Goal: Task Accomplishment & Management: Manage account settings

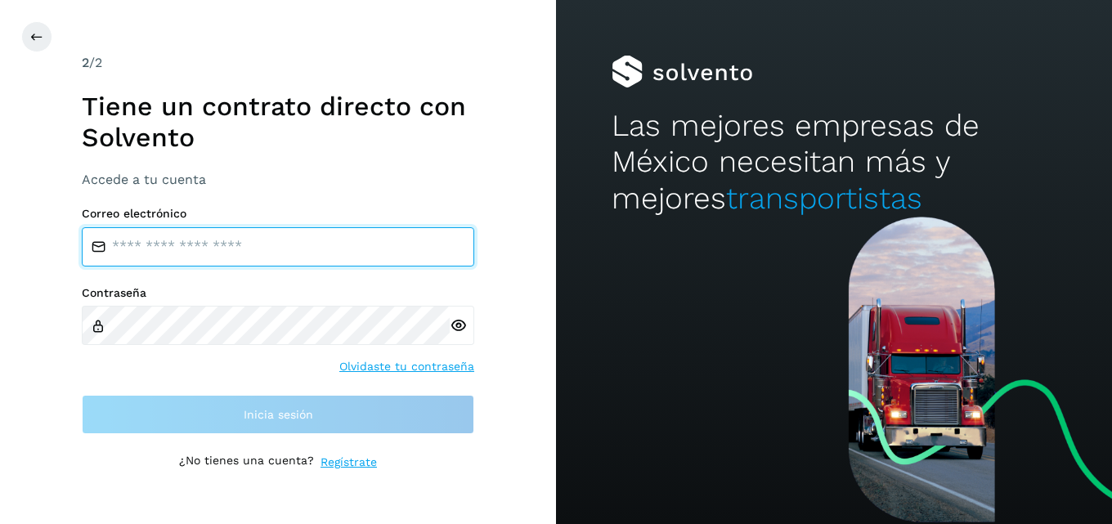
click at [195, 246] on input "email" at bounding box center [278, 246] width 393 height 39
type input "**********"
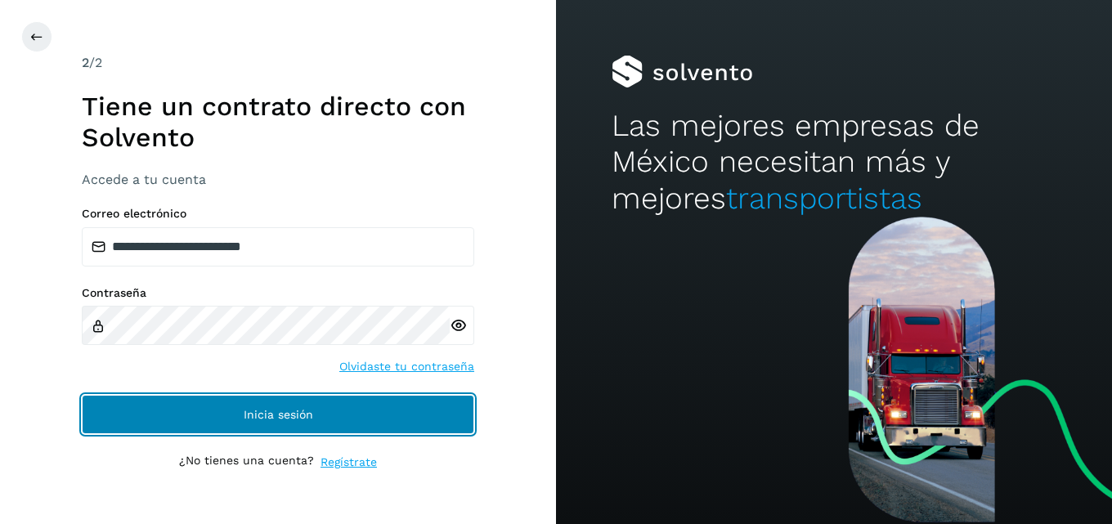
click at [284, 412] on span "Inicia sesión" at bounding box center [279, 414] width 70 height 11
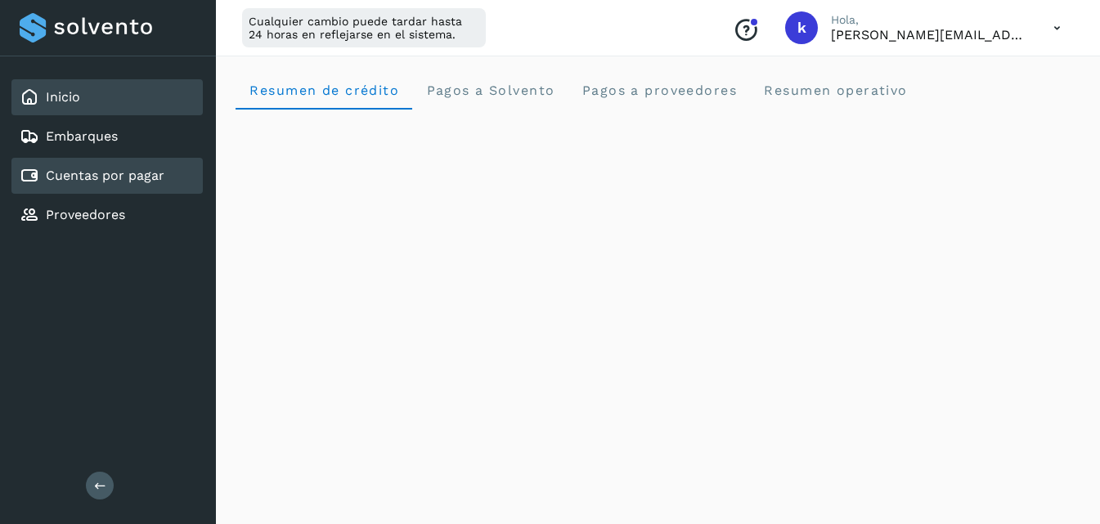
click at [110, 168] on link "Cuentas por pagar" at bounding box center [105, 176] width 119 height 16
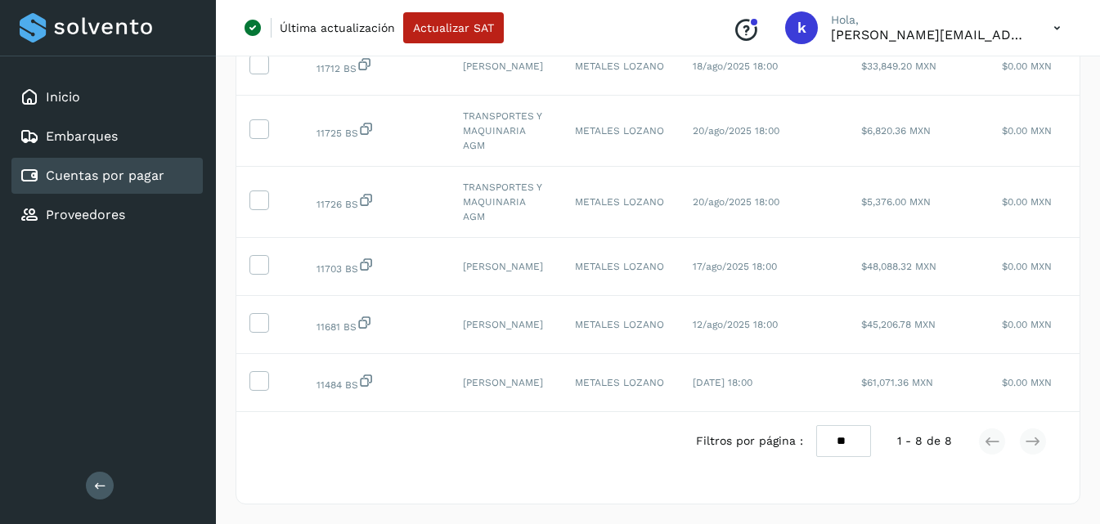
drag, startPoint x: 509, startPoint y: 412, endPoint x: 523, endPoint y: 413, distance: 14.7
click at [523, 413] on div "Filtros por página : ** ** ** 1 - 8 de 8" at bounding box center [657, 441] width 843 height 58
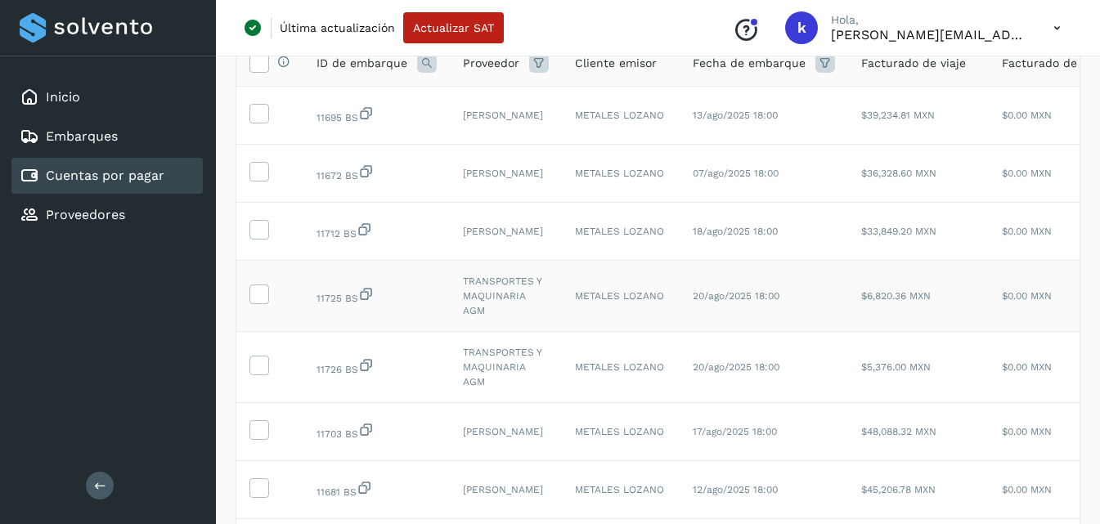
scroll to position [112, 0]
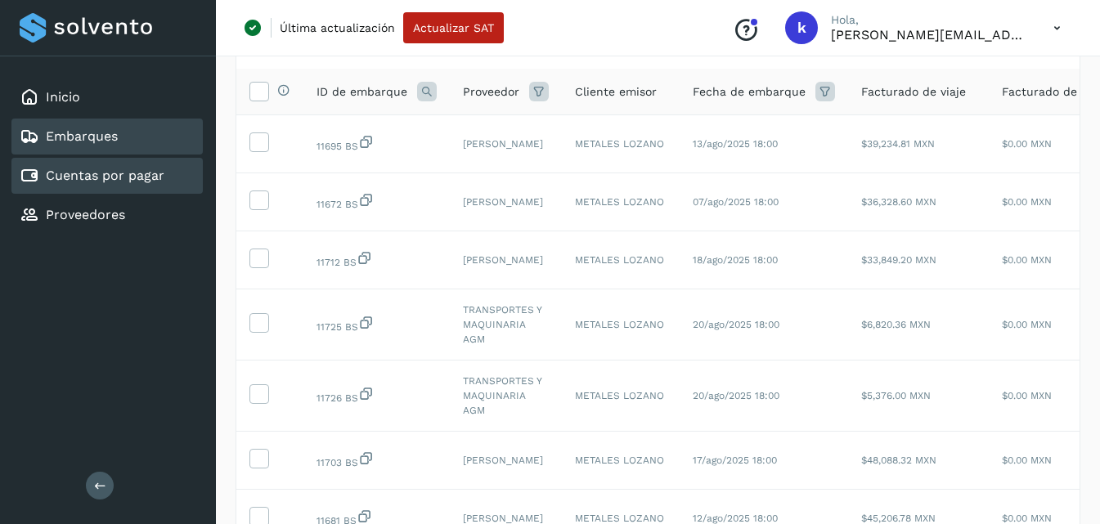
click at [81, 146] on div "Embarques" at bounding box center [106, 137] width 191 height 36
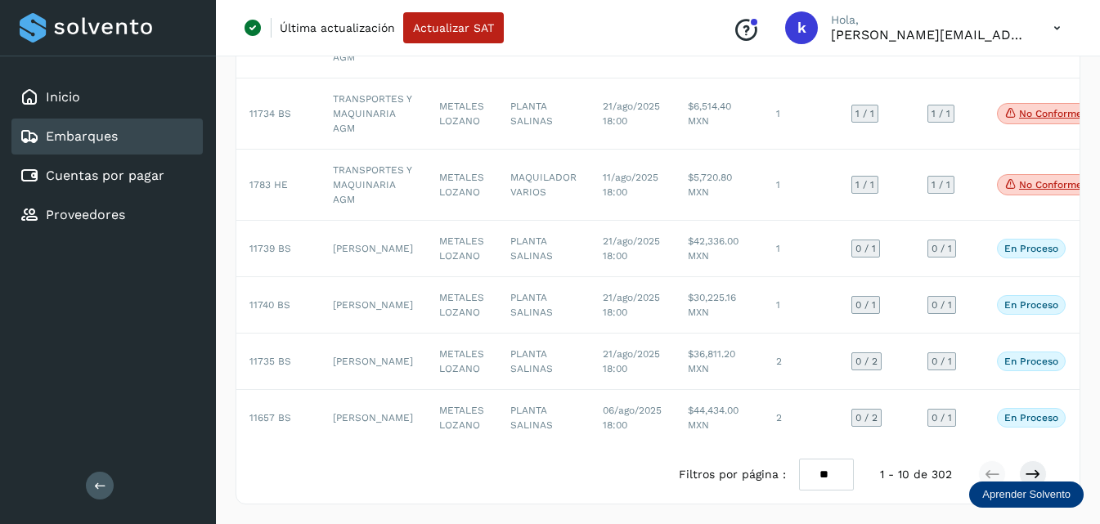
scroll to position [483, 0]
click at [824, 474] on select "** ** **" at bounding box center [826, 475] width 55 height 32
select select "**"
click at [799, 459] on select "** ** **" at bounding box center [826, 475] width 55 height 32
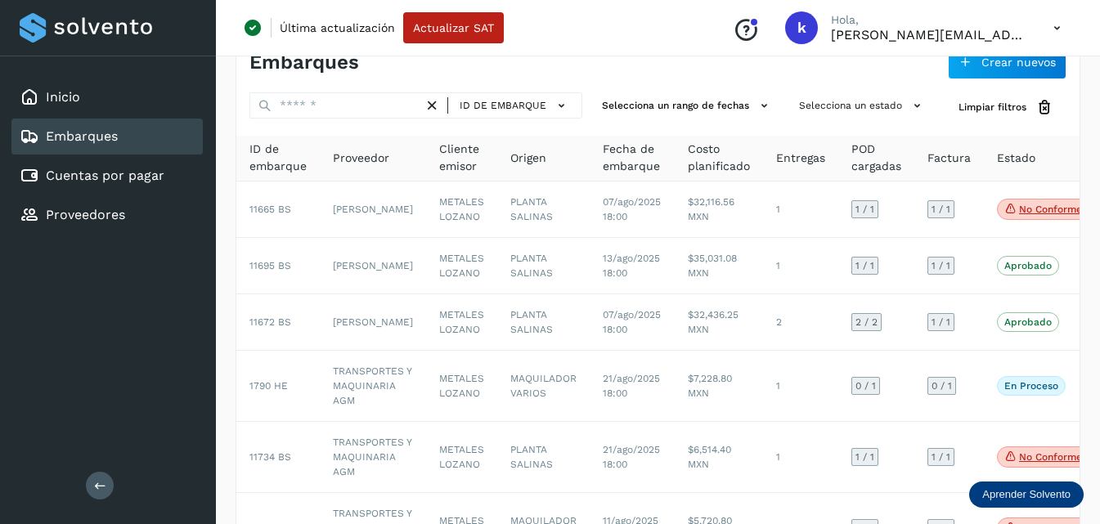
scroll to position [0, 0]
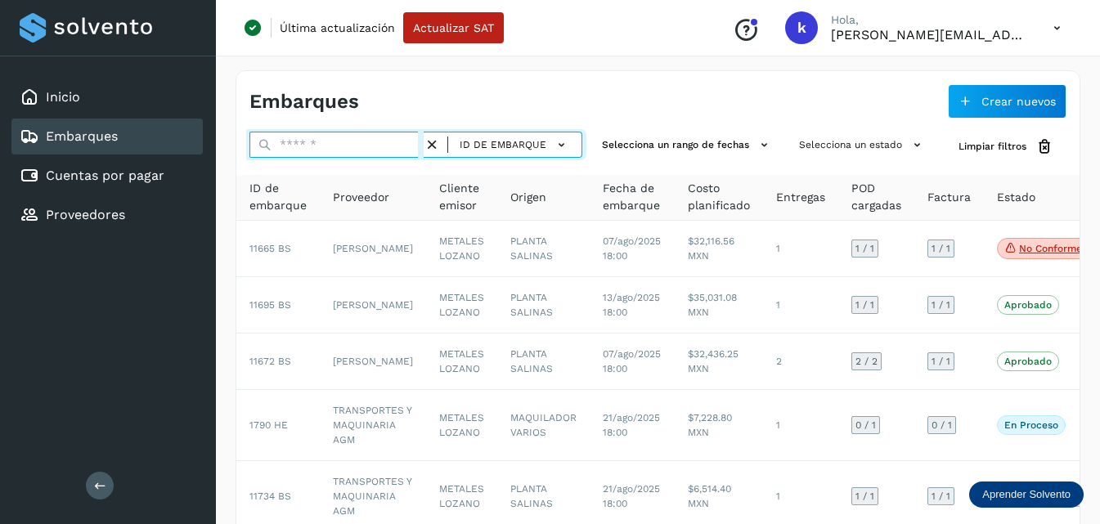
click at [317, 151] on input "text" at bounding box center [336, 145] width 174 height 26
type input "*****"
select select "**"
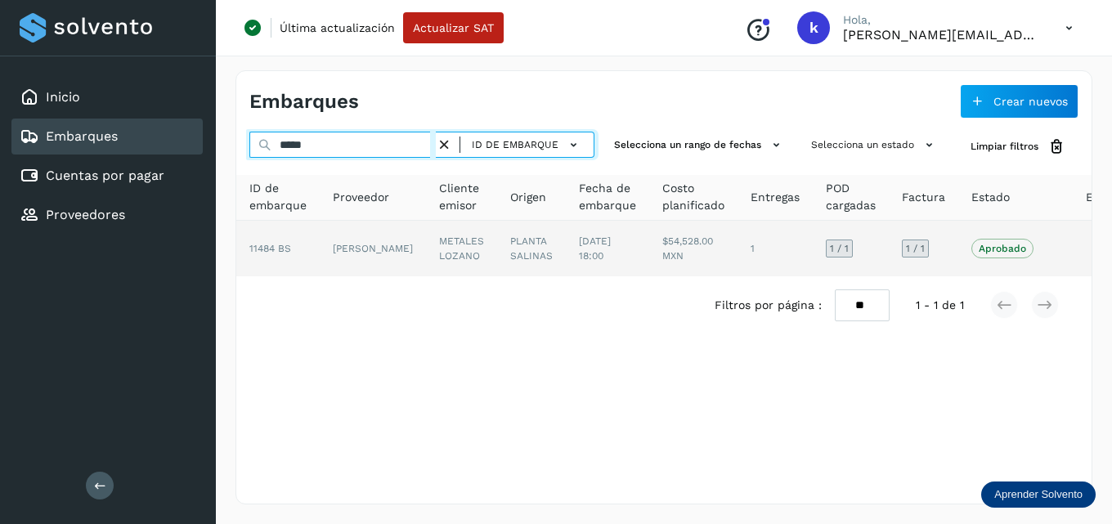
type input "*****"
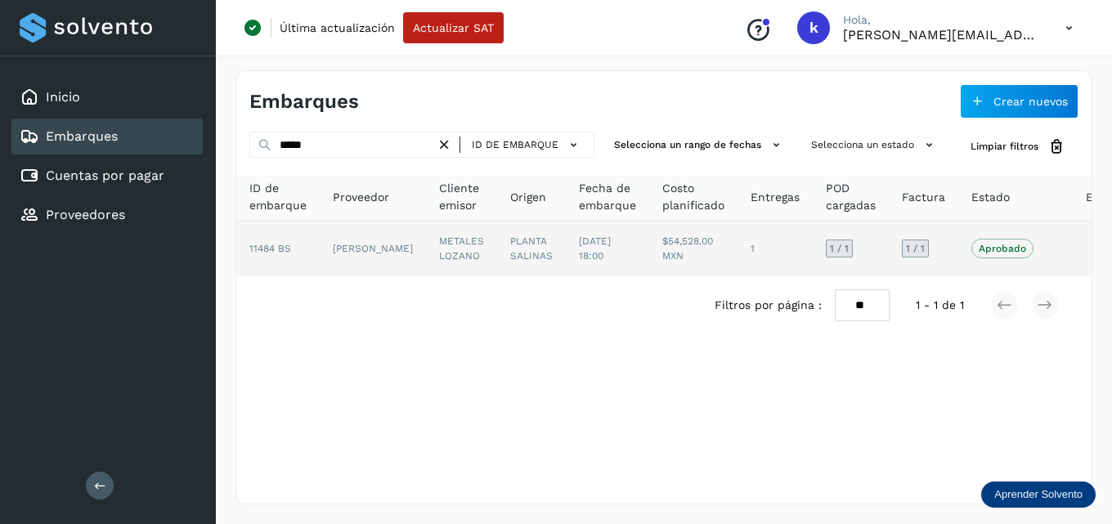
click at [426, 258] on td "[PERSON_NAME]" at bounding box center [461, 249] width 71 height 56
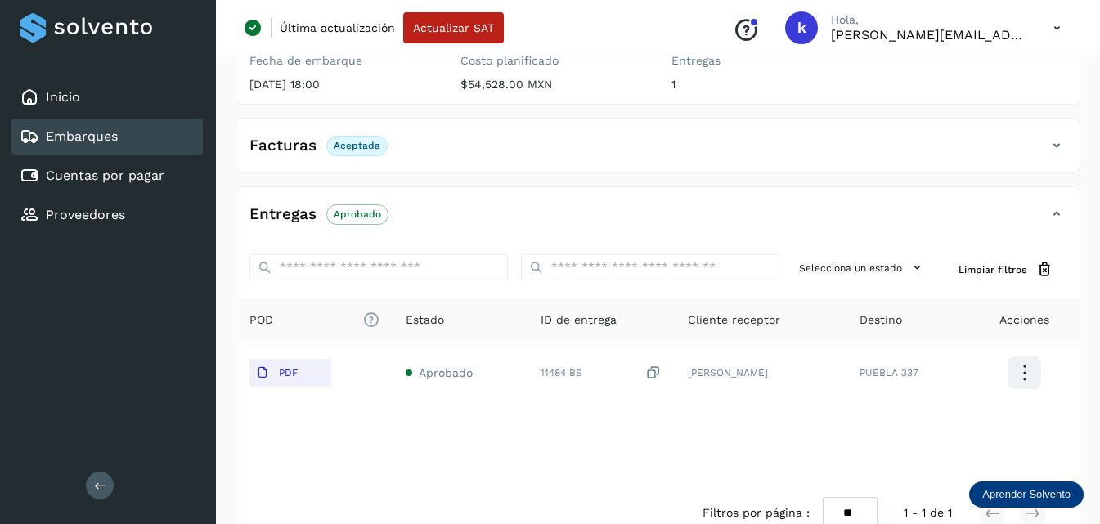
scroll to position [245, 0]
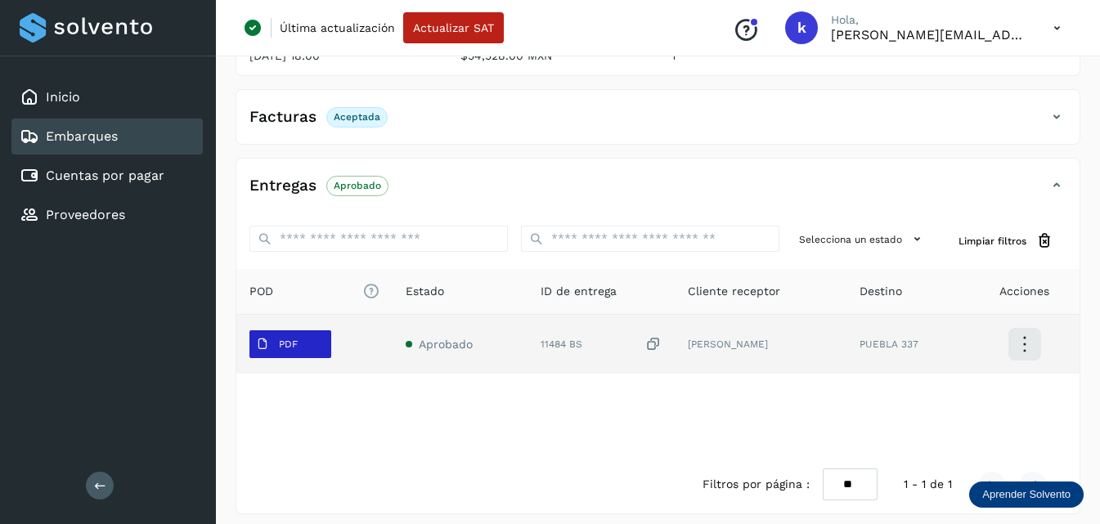
click at [268, 348] on icon at bounding box center [262, 344] width 13 height 13
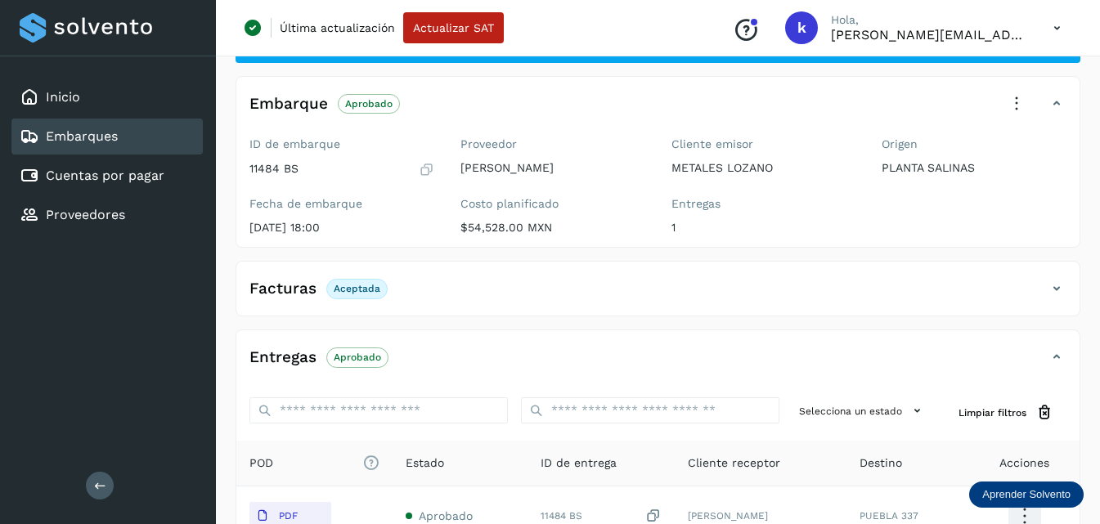
scroll to position [0, 0]
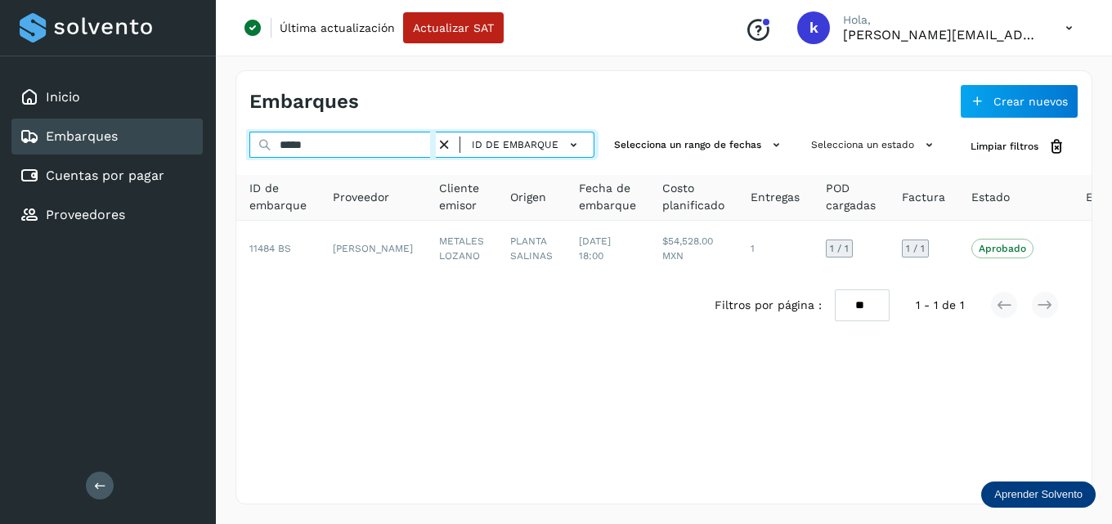
drag, startPoint x: 318, startPoint y: 146, endPoint x: 267, endPoint y: 142, distance: 50.8
click at [267, 142] on div "***** ID de embarque" at bounding box center [421, 147] width 345 height 30
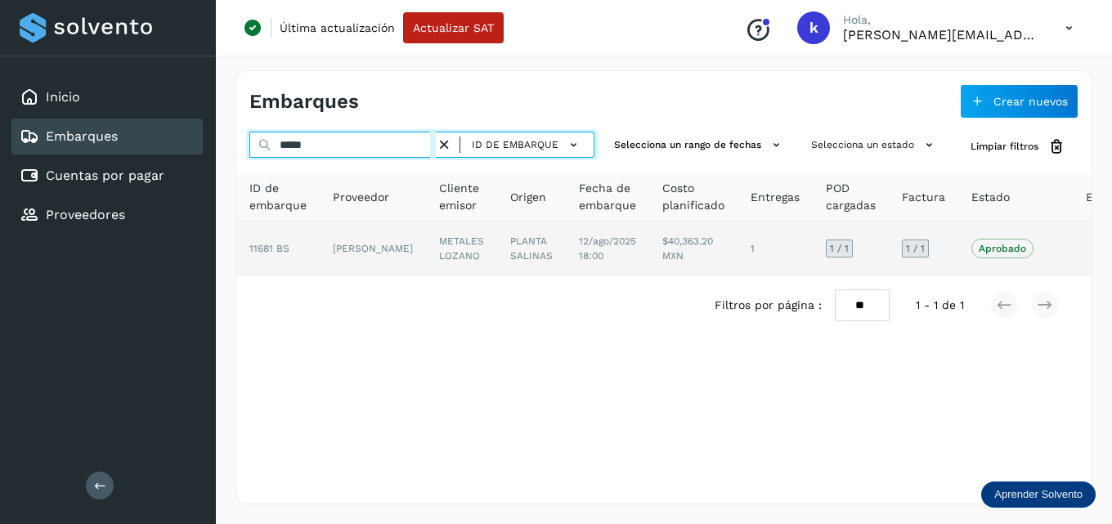
type input "*****"
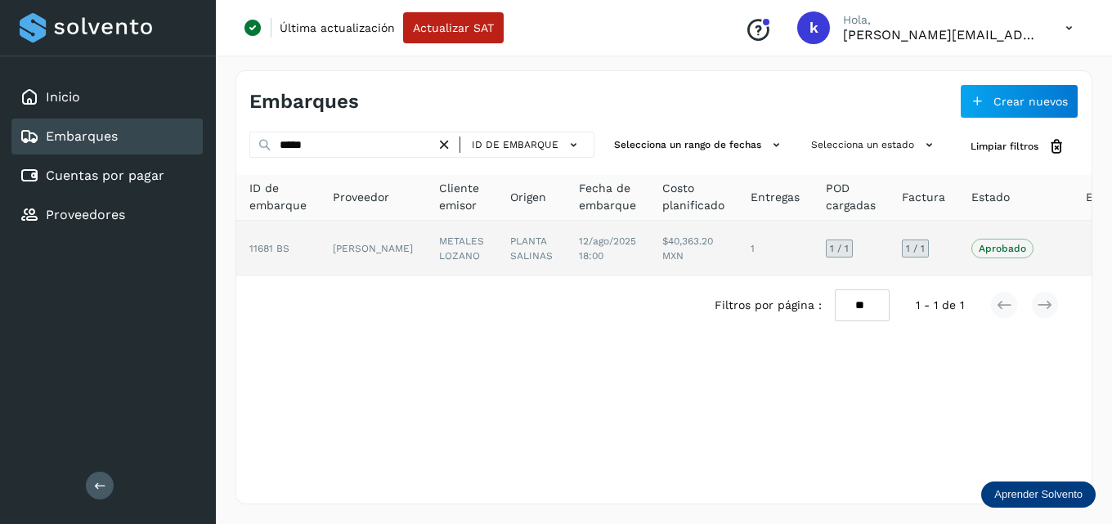
click at [426, 267] on td "[PERSON_NAME]" at bounding box center [461, 249] width 71 height 56
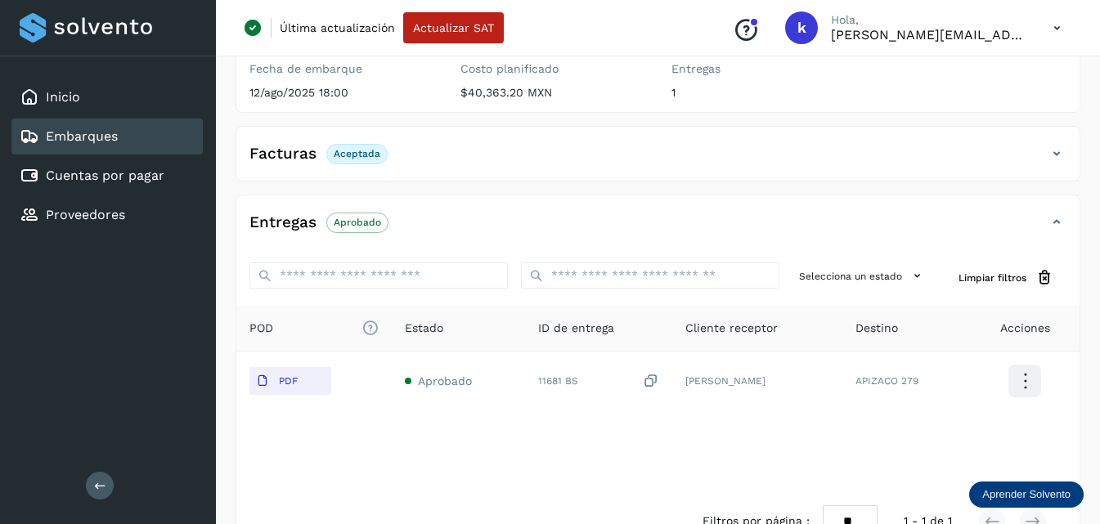
scroll to position [245, 0]
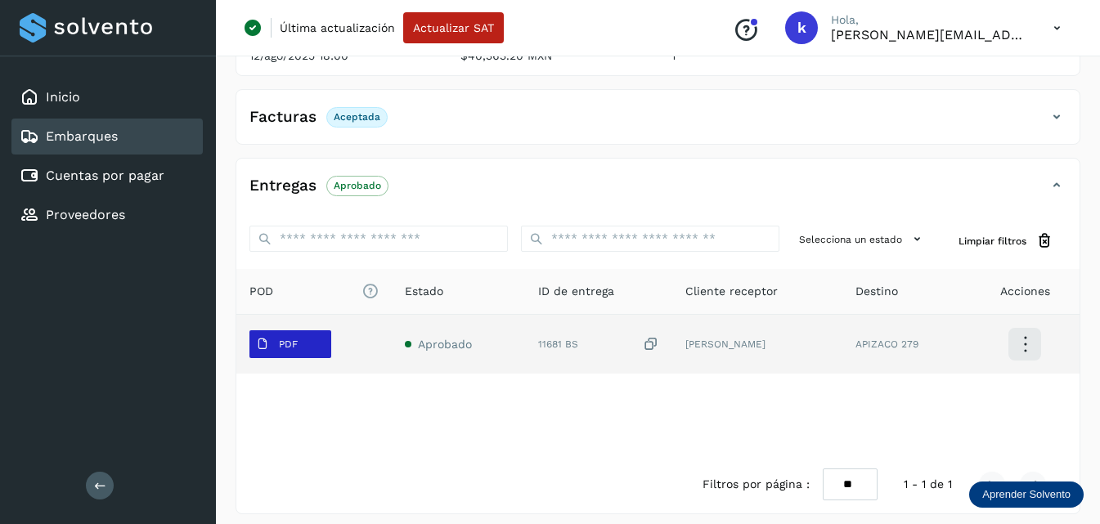
click at [290, 347] on p "PDF" at bounding box center [288, 344] width 19 height 11
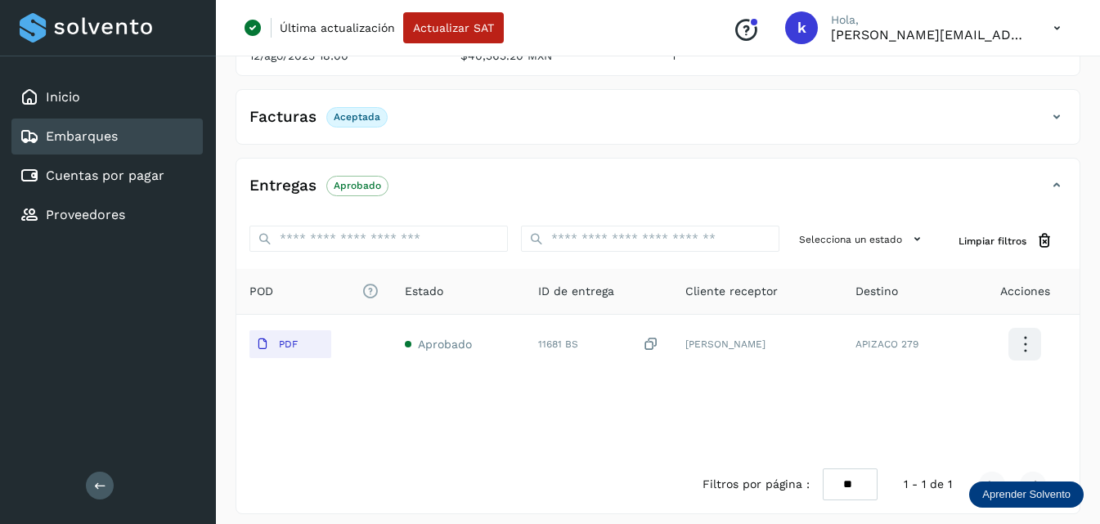
scroll to position [0, 0]
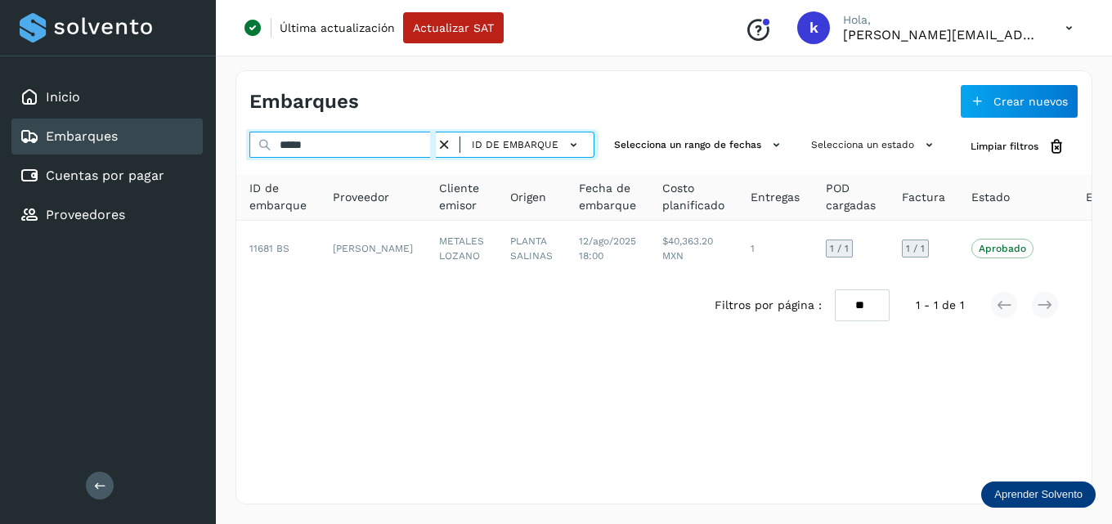
click at [332, 142] on input "*****" at bounding box center [342, 145] width 186 height 26
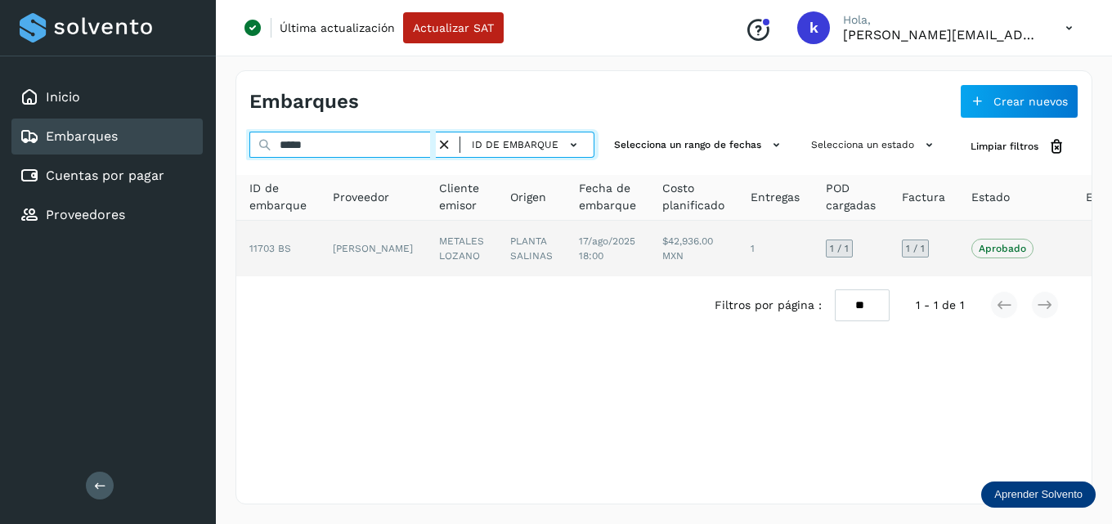
type input "*****"
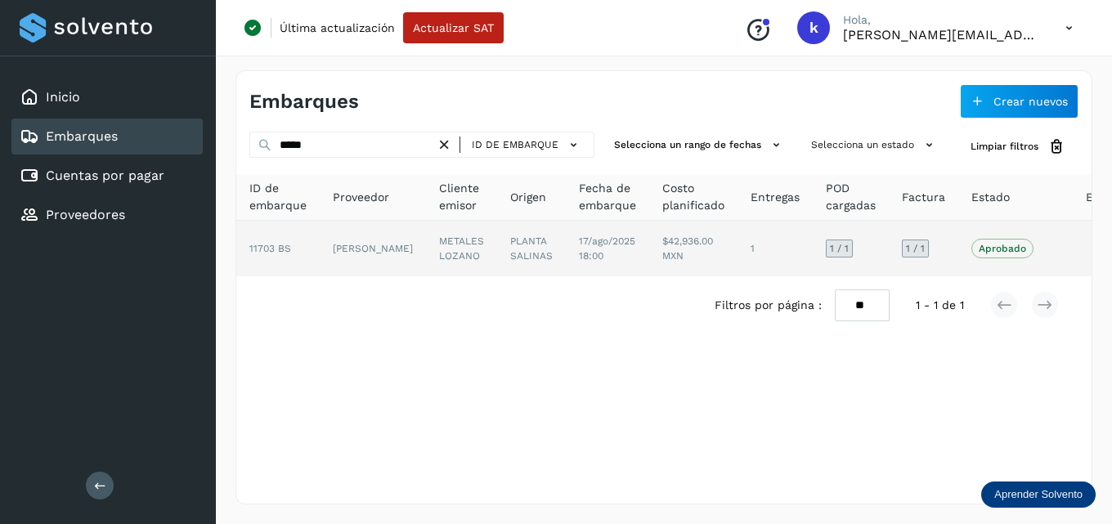
click at [426, 245] on td "[PERSON_NAME]" at bounding box center [461, 249] width 71 height 56
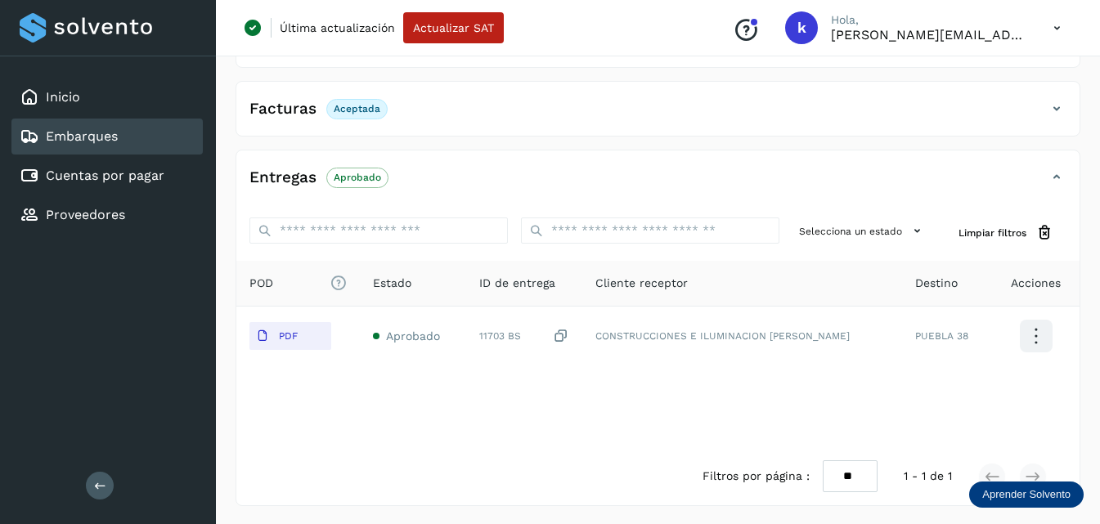
scroll to position [255, 0]
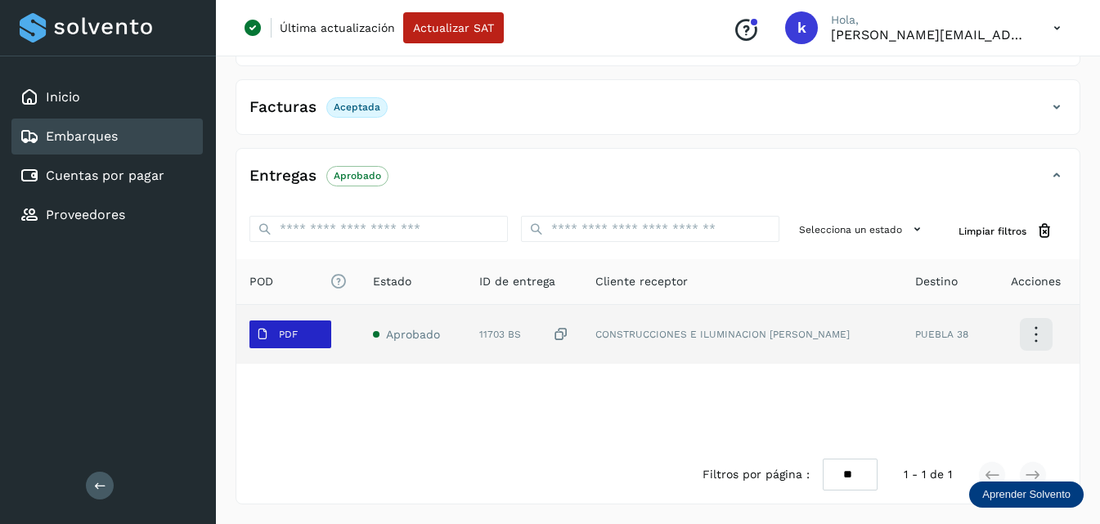
click at [288, 337] on p "PDF" at bounding box center [288, 334] width 19 height 11
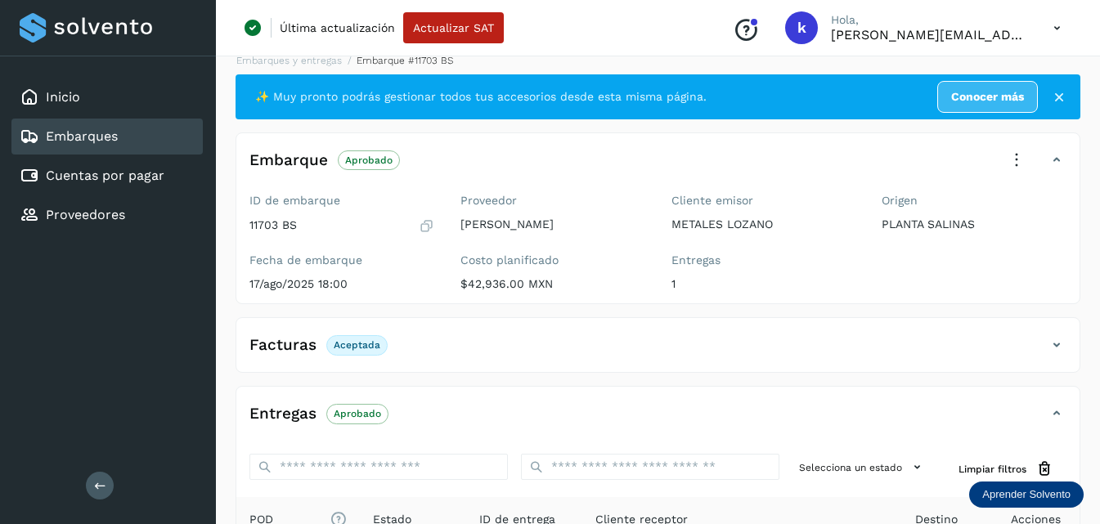
scroll to position [0, 0]
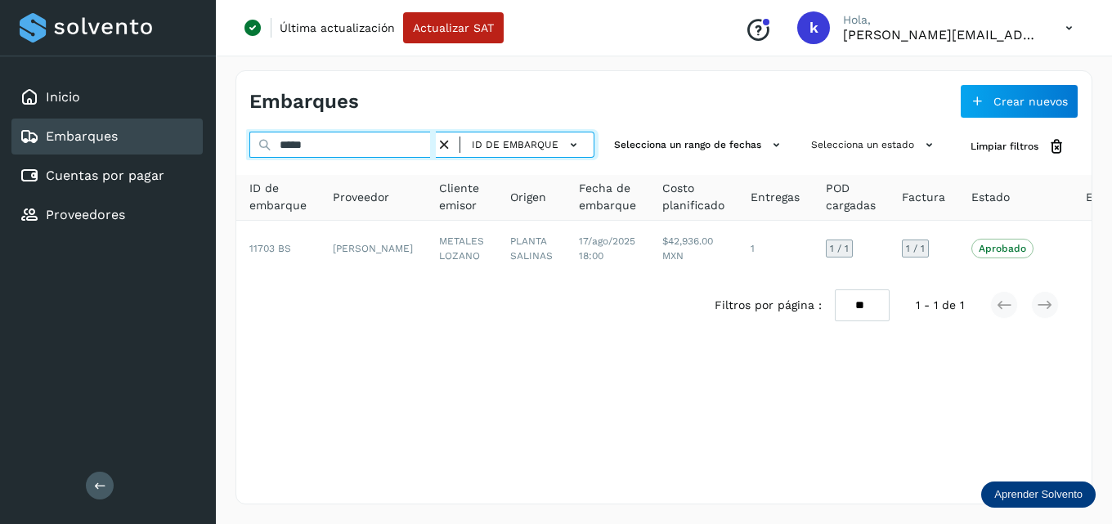
click at [325, 153] on input "*****" at bounding box center [342, 145] width 186 height 26
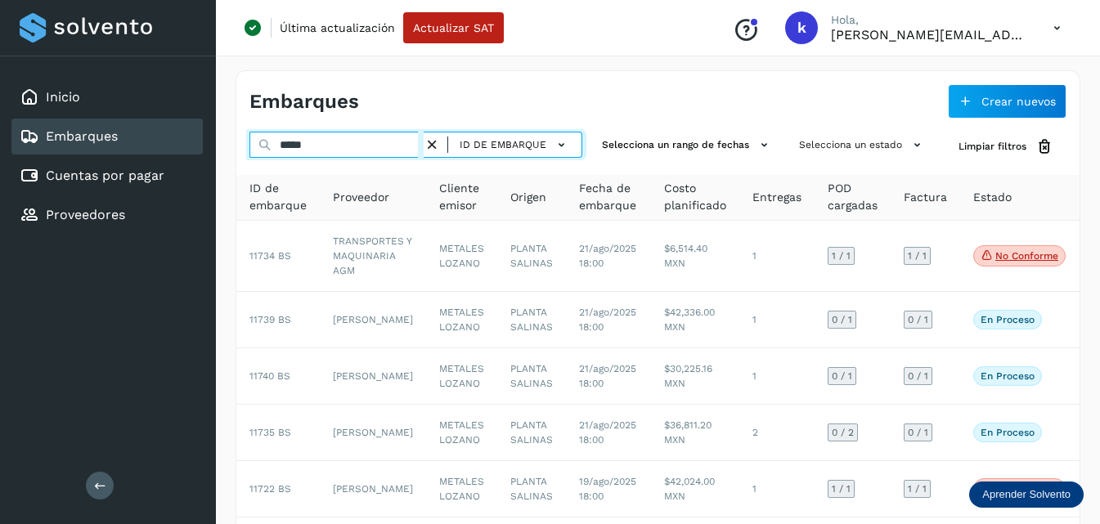
click at [385, 148] on input "*****" at bounding box center [336, 145] width 174 height 26
click at [326, 144] on input "*****" at bounding box center [336, 145] width 174 height 26
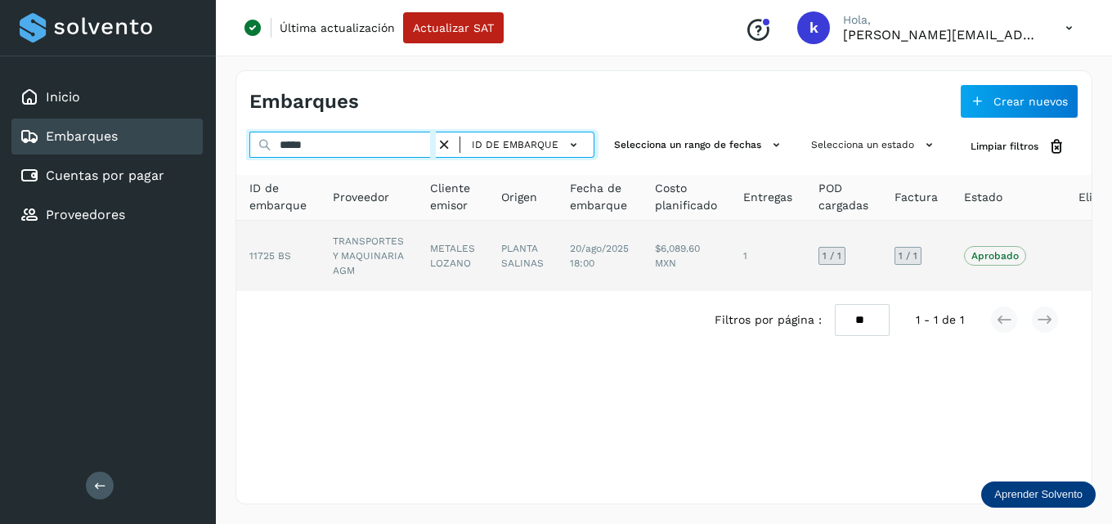
type input "*****"
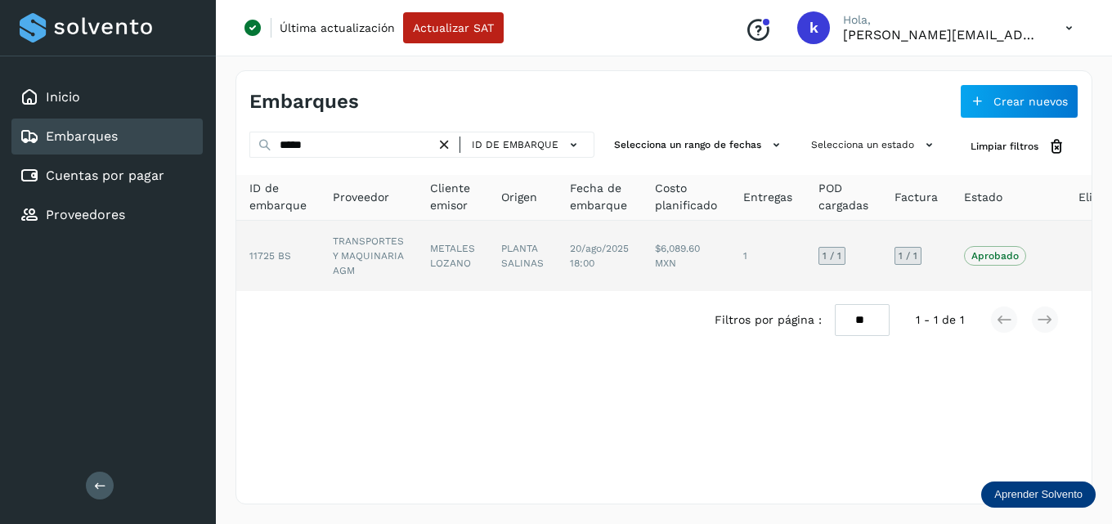
click at [417, 245] on td "TRANSPORTES Y MAQUINARIA AGM" at bounding box center [452, 256] width 71 height 70
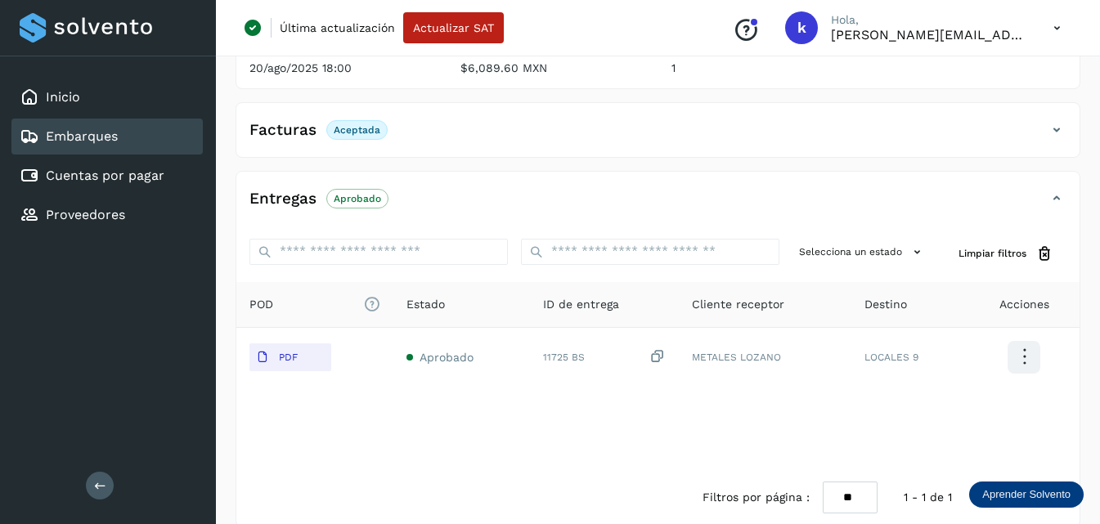
scroll to position [245, 0]
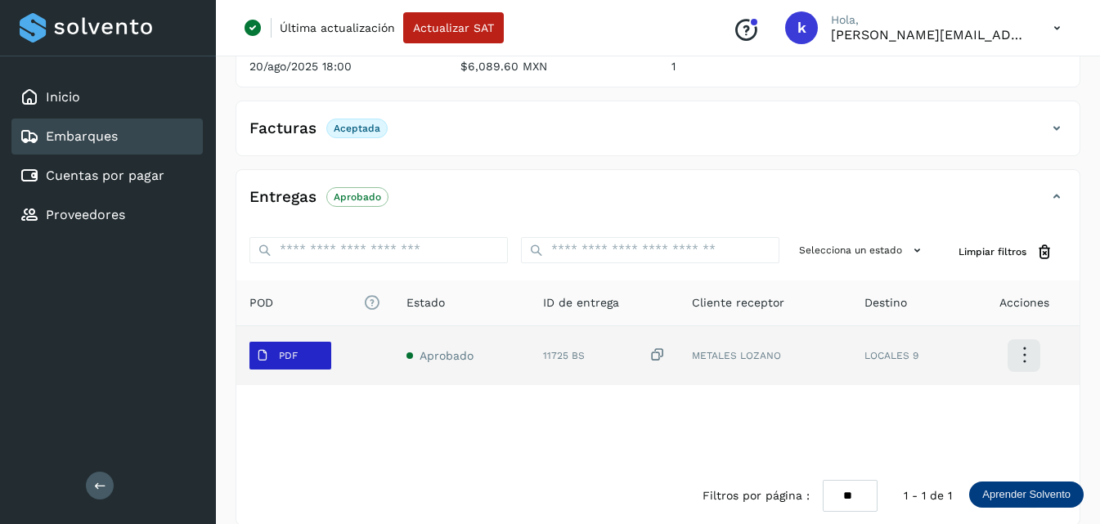
click at [302, 354] on span "PDF" at bounding box center [276, 356] width 55 height 26
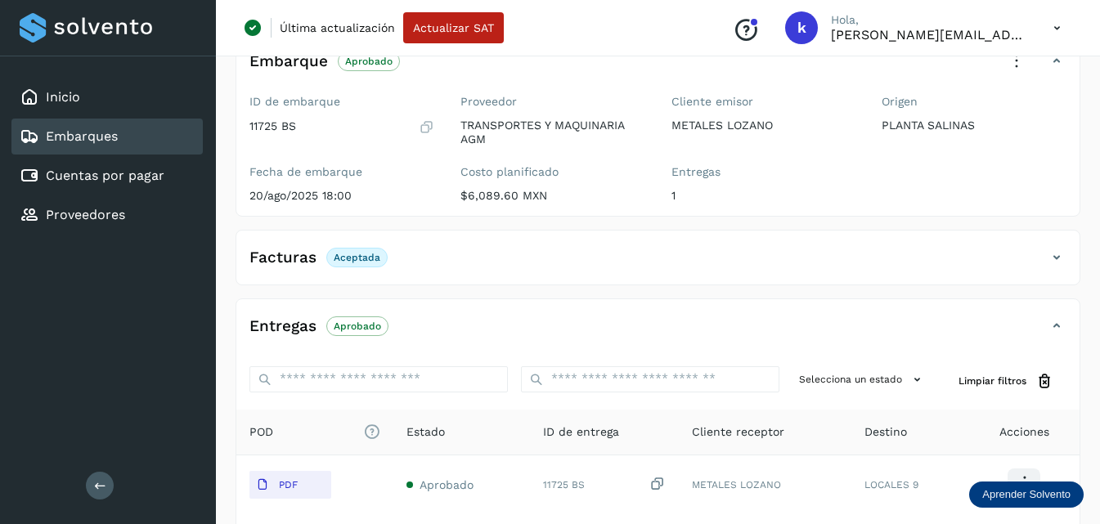
scroll to position [0, 0]
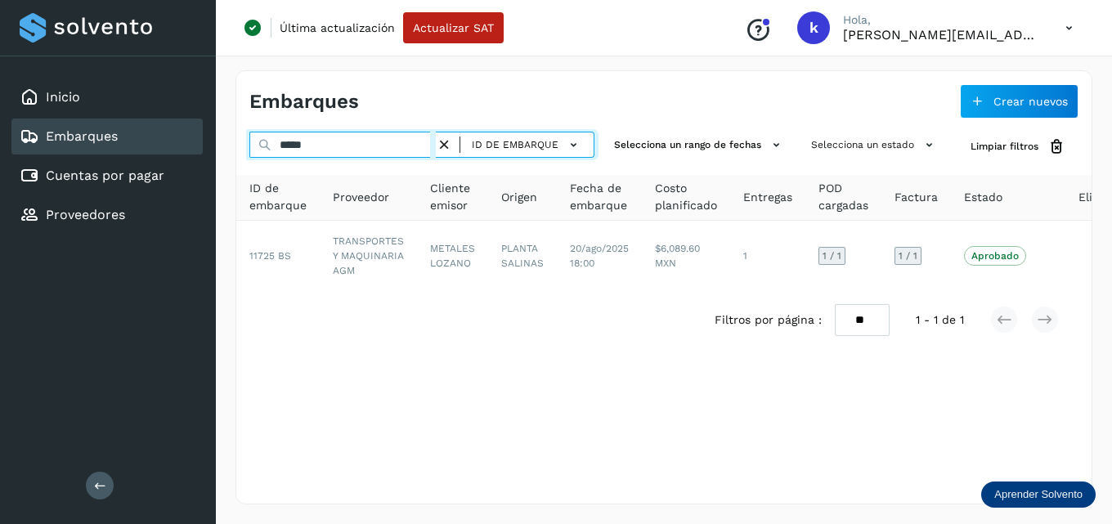
click at [309, 143] on input "*****" at bounding box center [342, 145] width 186 height 26
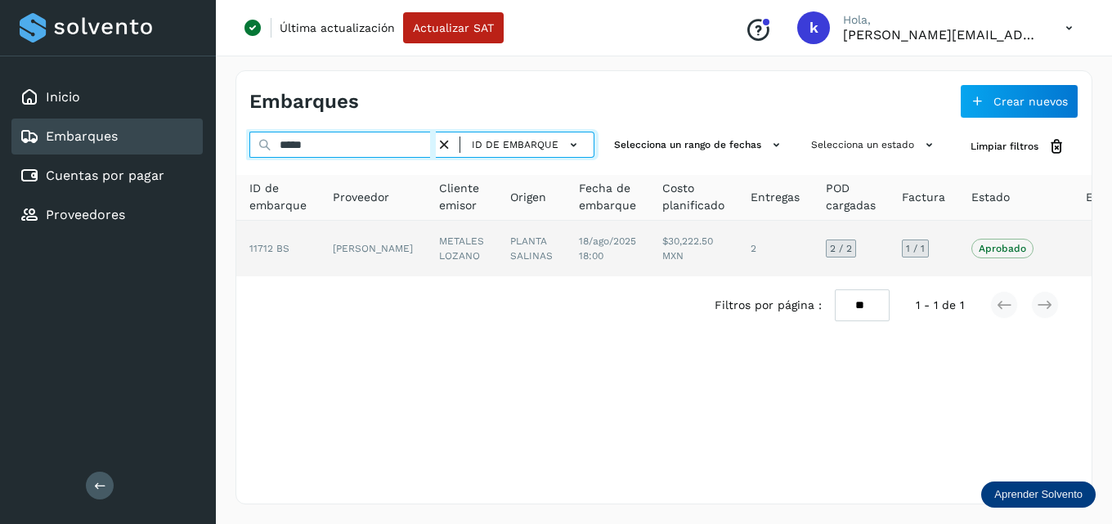
type input "*****"
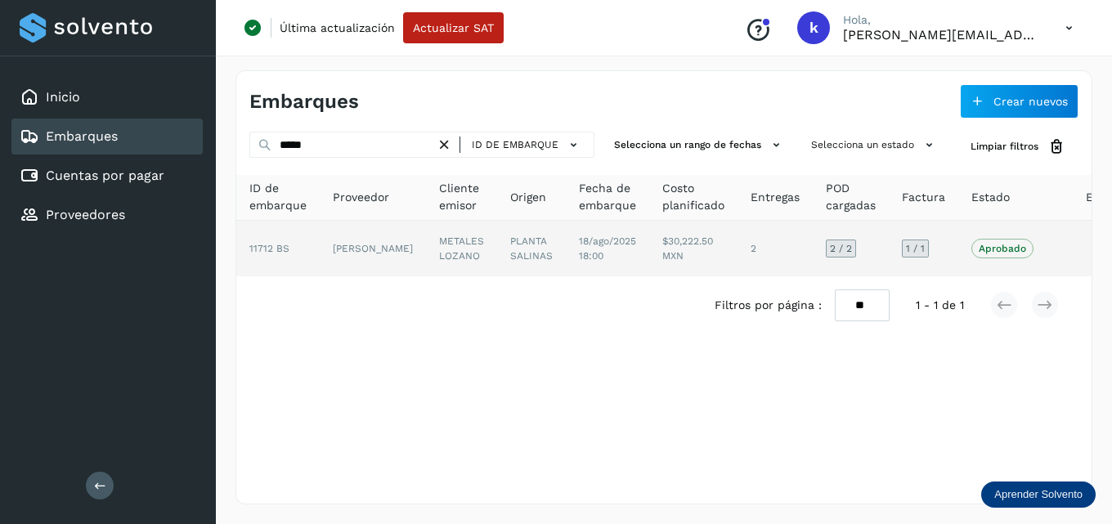
click at [320, 254] on td "11712 BS" at bounding box center [373, 249] width 106 height 56
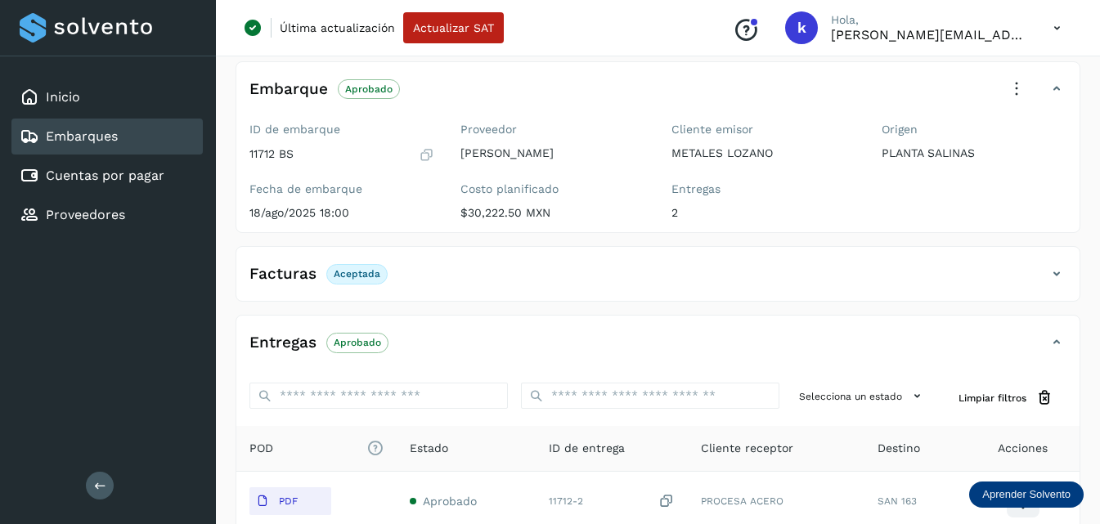
scroll to position [315, 0]
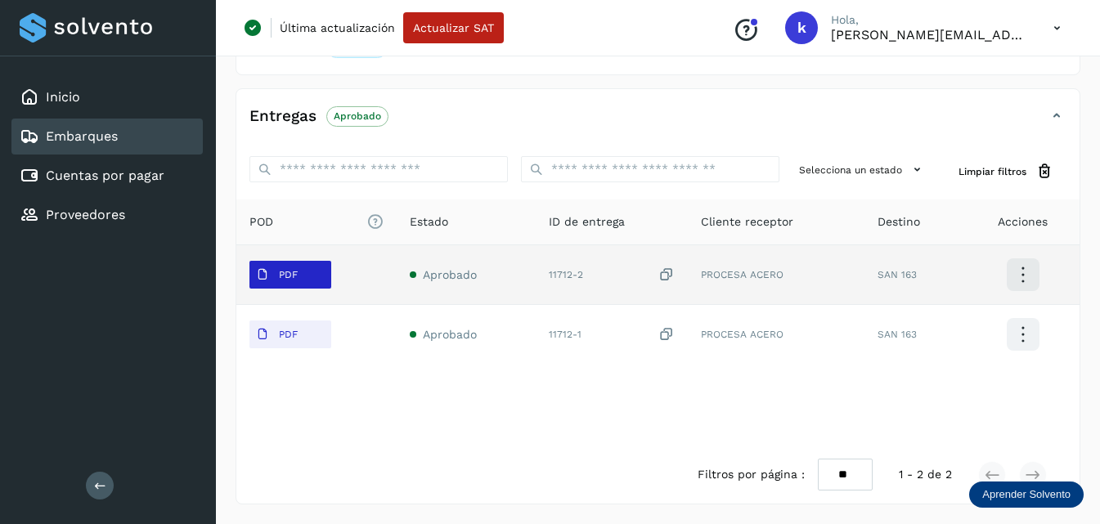
click at [293, 285] on span "PDF" at bounding box center [276, 275] width 55 height 26
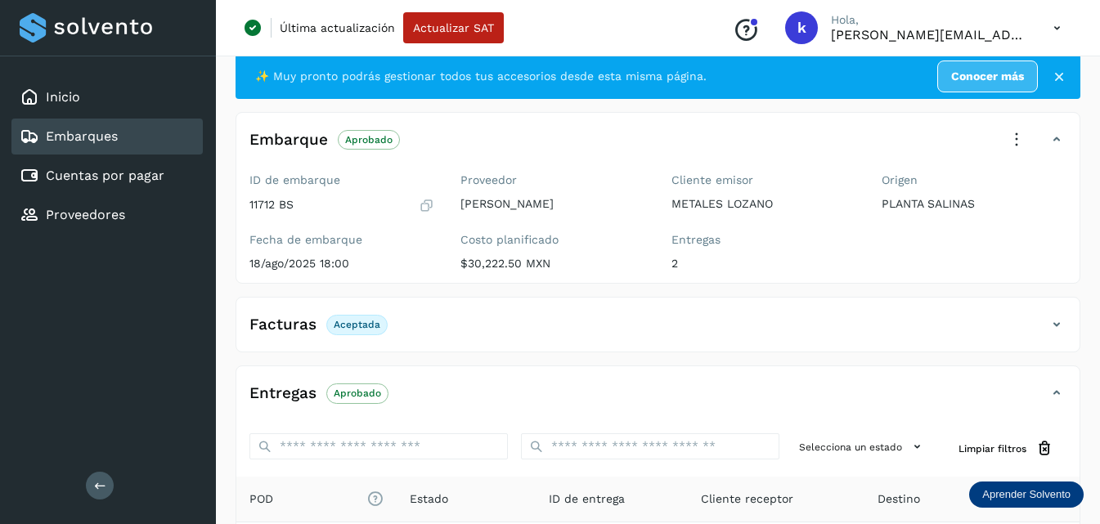
scroll to position [0, 0]
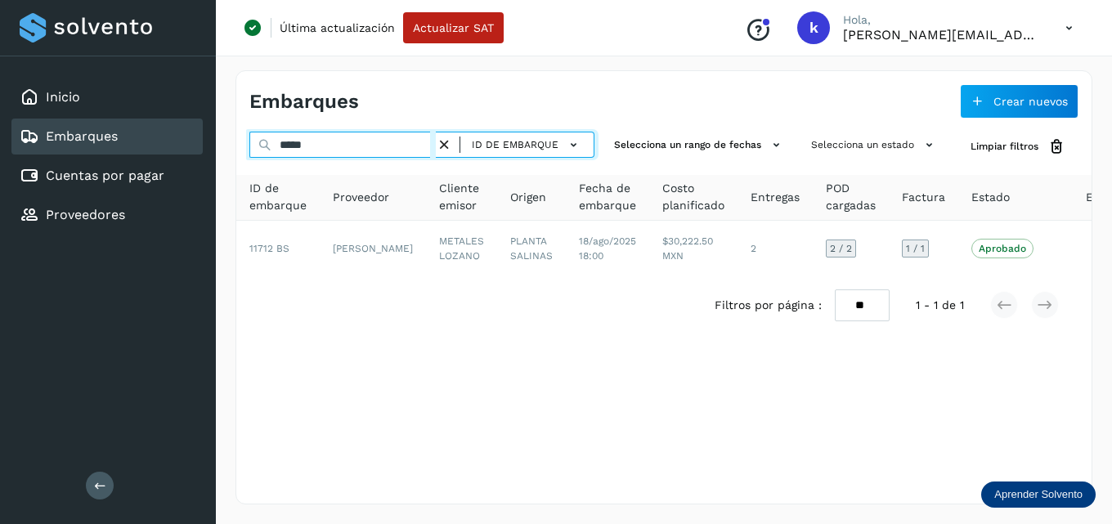
click at [334, 137] on input "*****" at bounding box center [342, 145] width 186 height 26
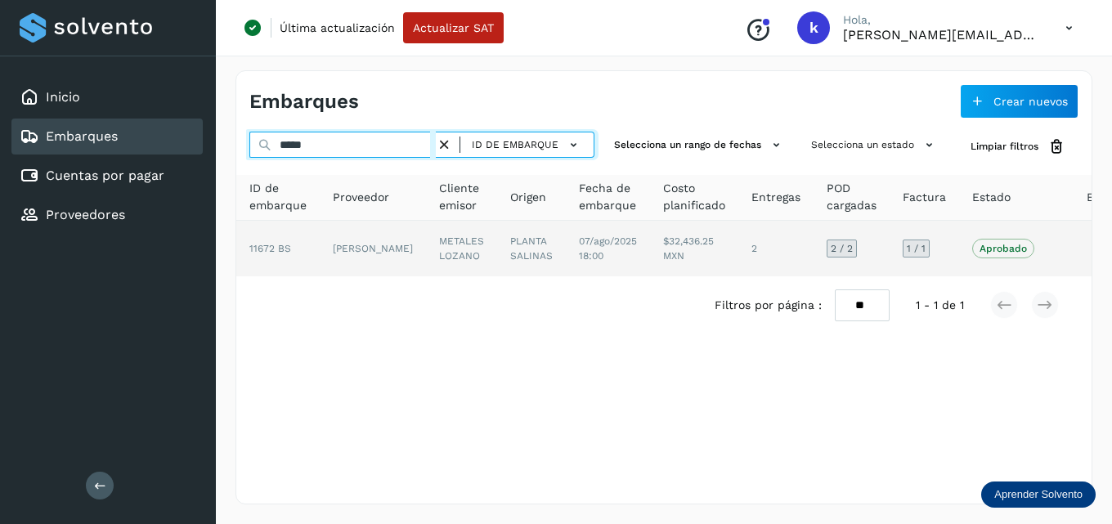
type input "*****"
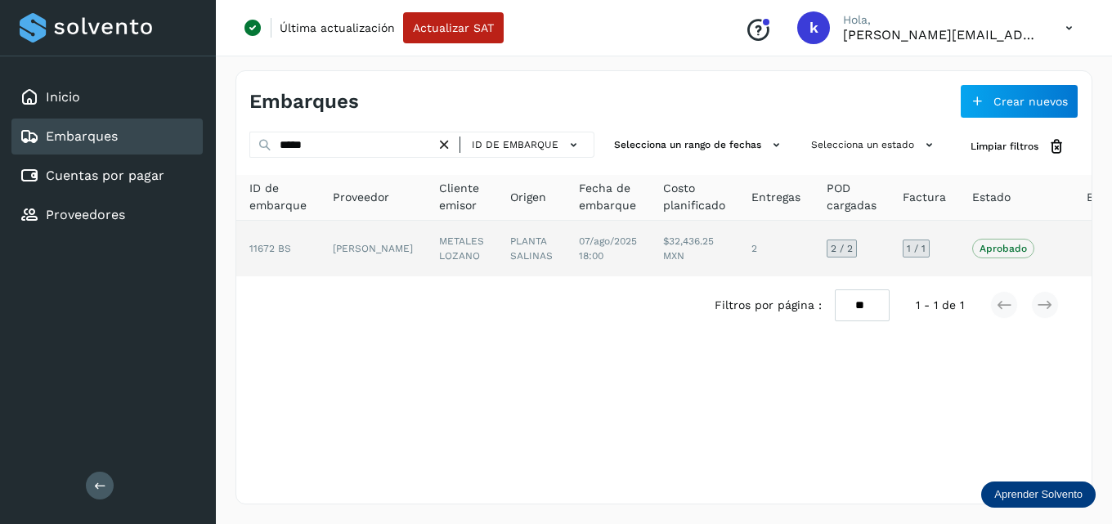
click at [426, 236] on td "[PERSON_NAME]" at bounding box center [461, 249] width 71 height 56
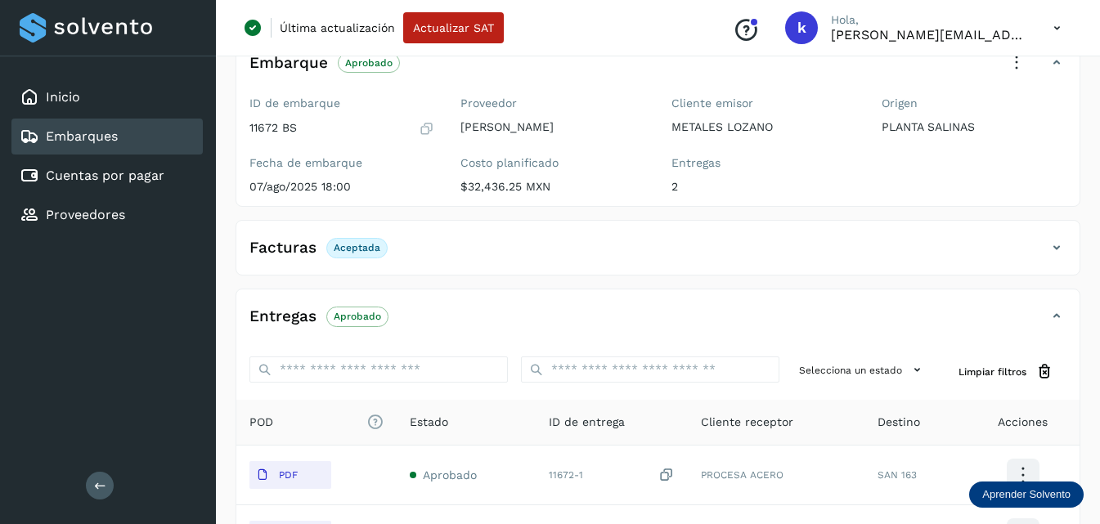
scroll to position [315, 0]
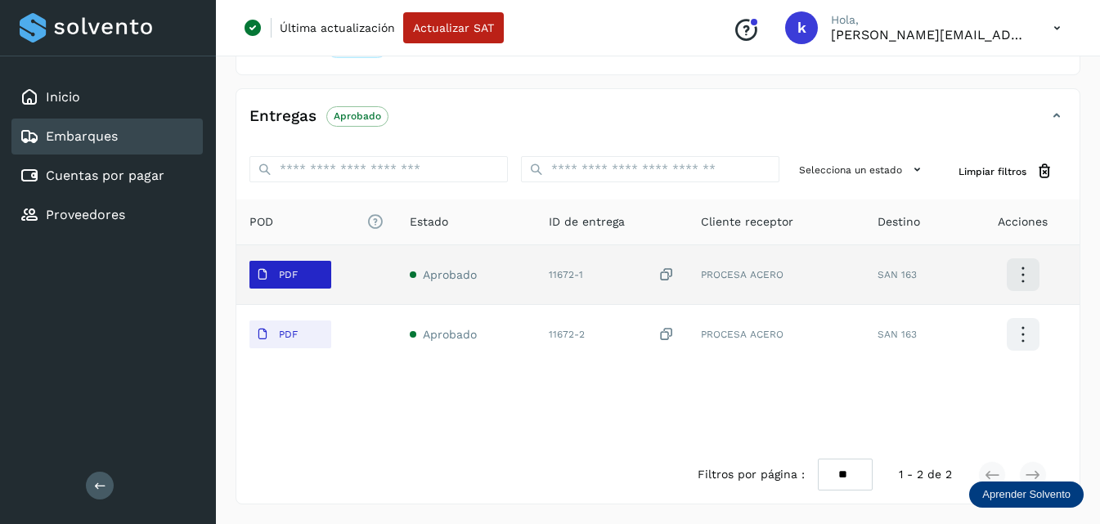
click at [286, 285] on span "PDF" at bounding box center [276, 275] width 55 height 26
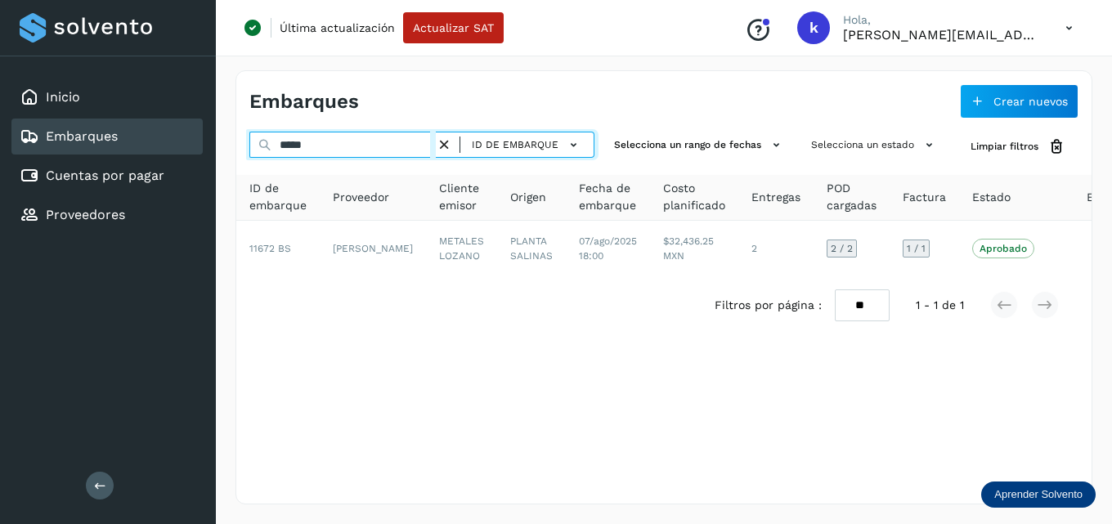
click at [312, 137] on input "*****" at bounding box center [342, 145] width 186 height 26
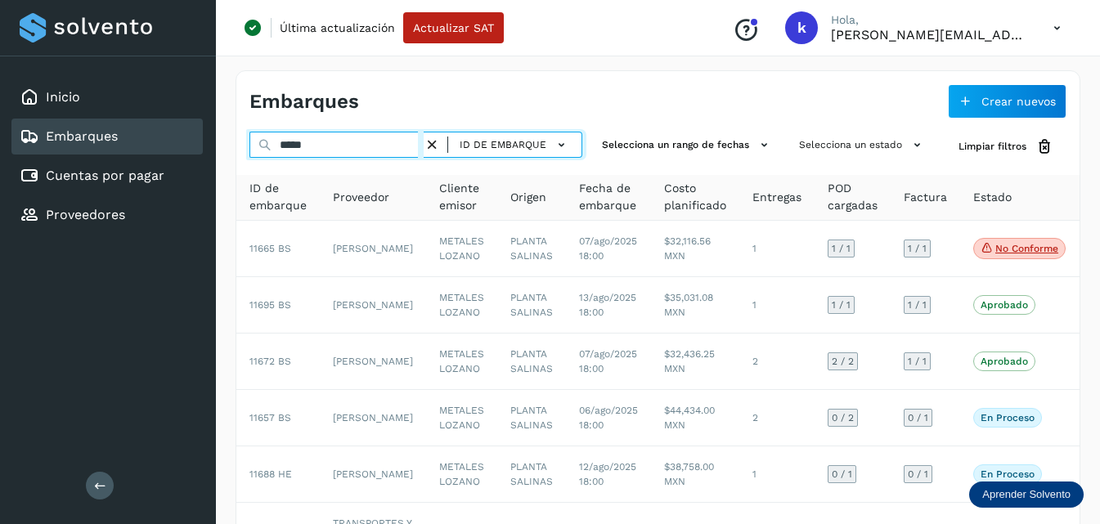
type input "*****"
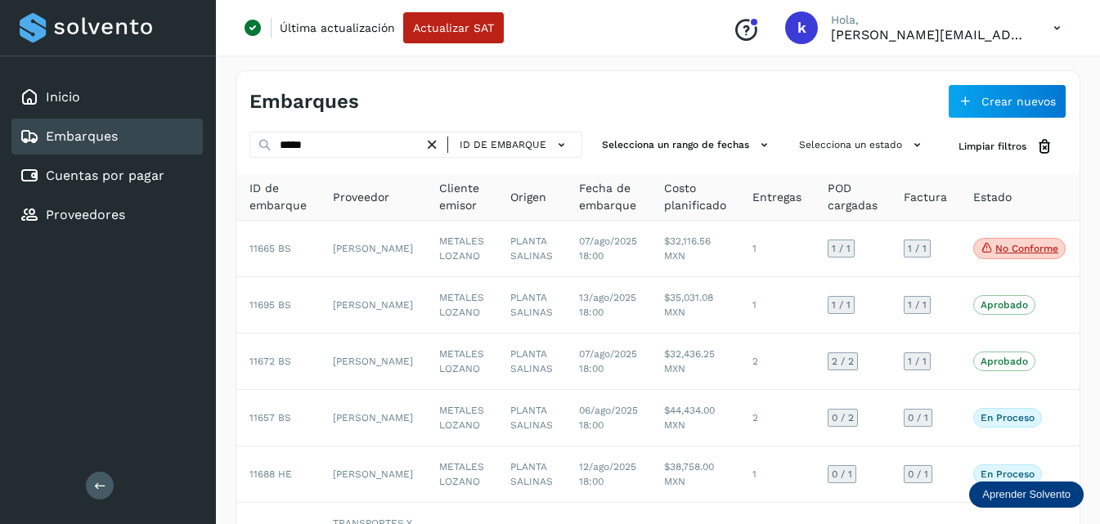
click at [436, 145] on icon at bounding box center [432, 145] width 17 height 17
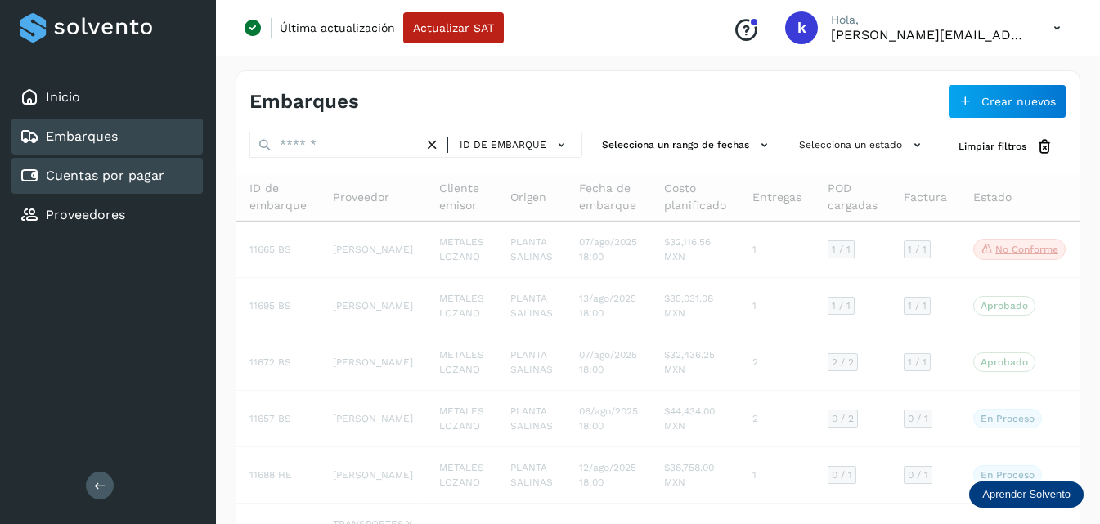
click at [107, 173] on link "Cuentas por pagar" at bounding box center [105, 176] width 119 height 16
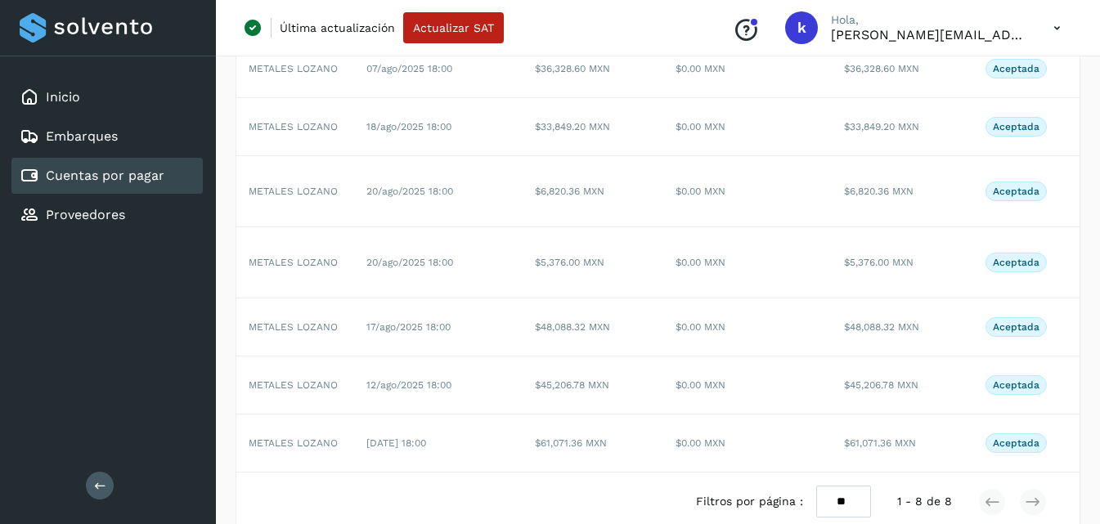
scroll to position [0, 402]
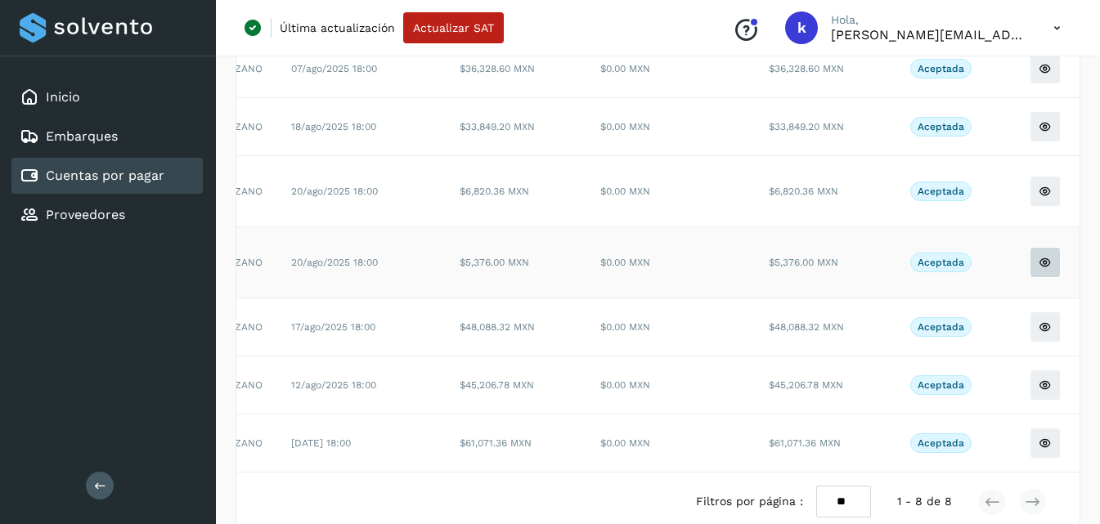
click at [1039, 17] on icon at bounding box center [1045, 10] width 13 height 13
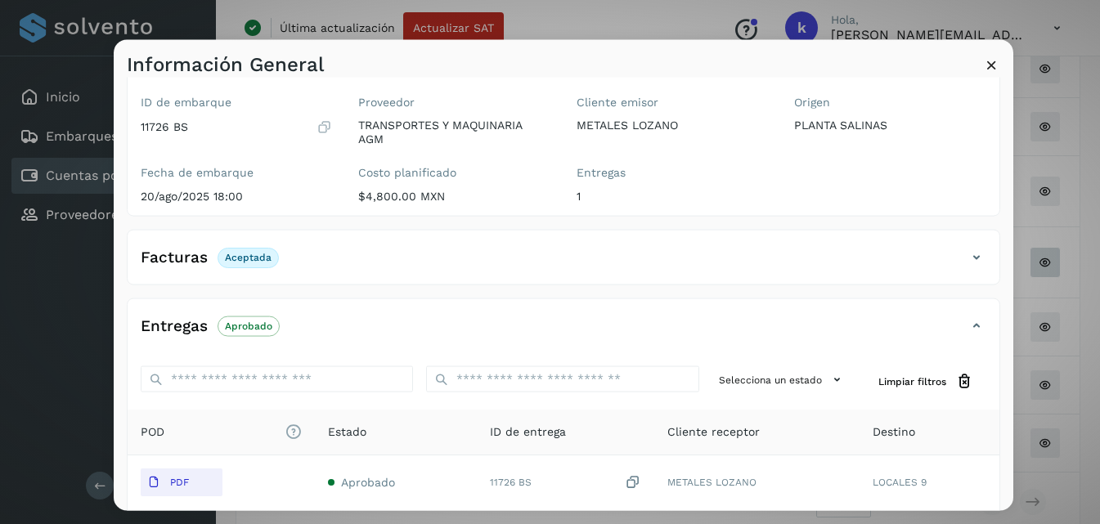
scroll to position [164, 0]
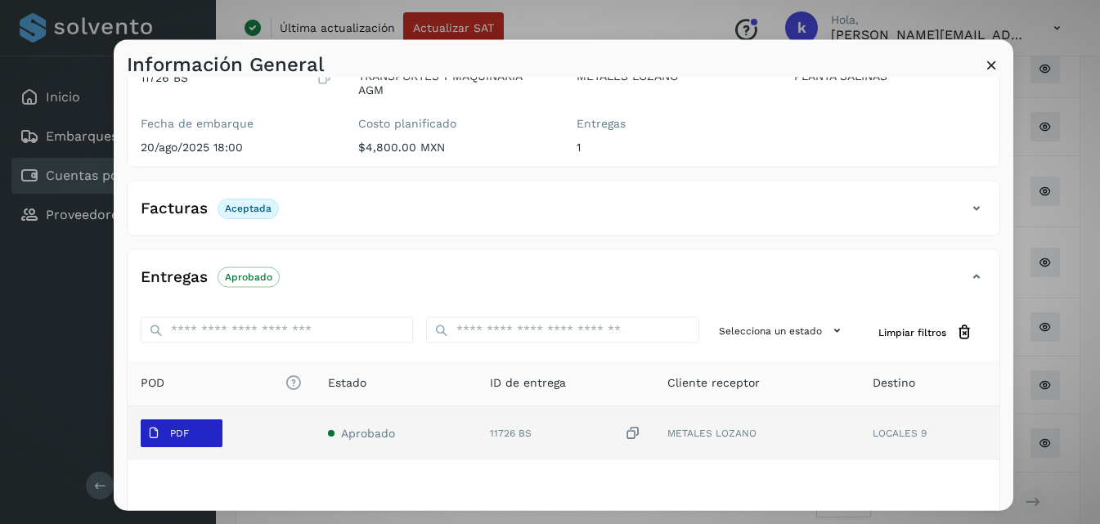
click at [185, 433] on p "PDF" at bounding box center [179, 433] width 19 height 11
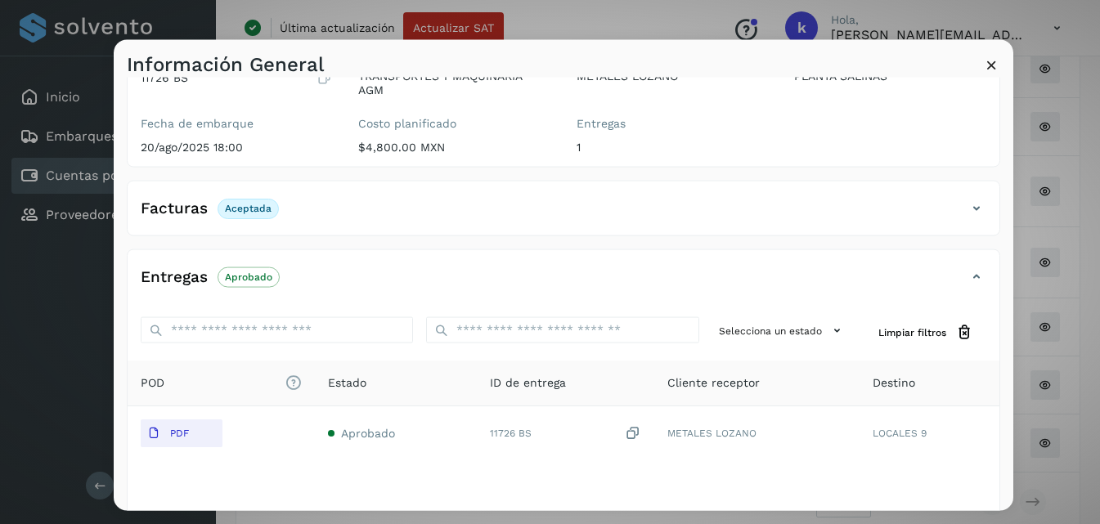
click at [986, 61] on icon at bounding box center [991, 64] width 17 height 17
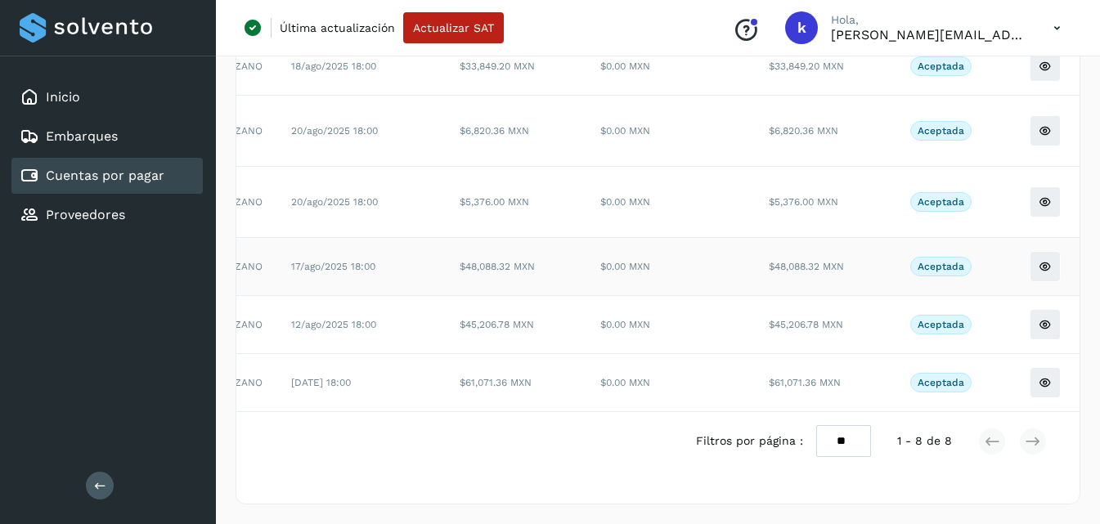
scroll to position [0, 0]
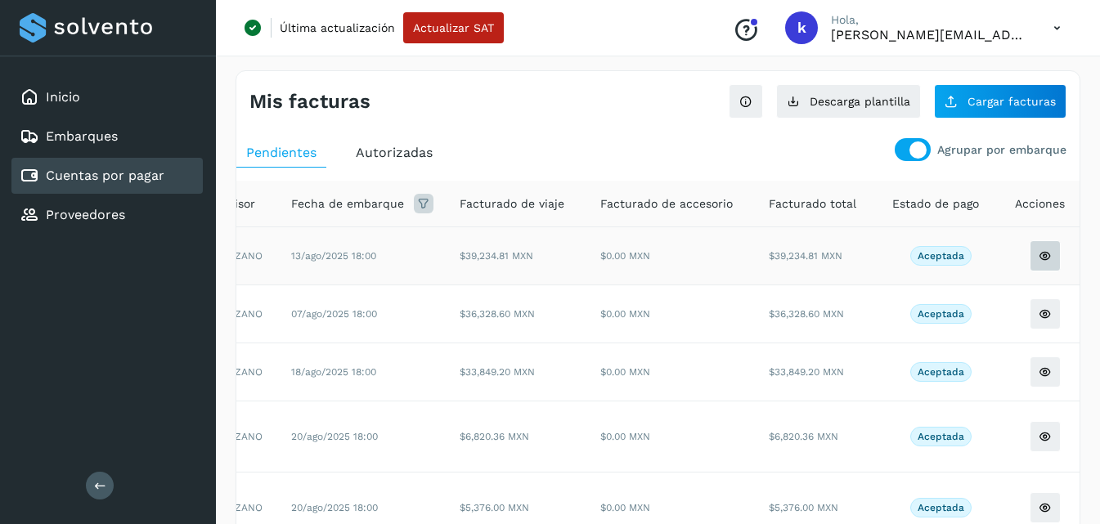
click at [1030, 263] on button at bounding box center [1045, 255] width 31 height 31
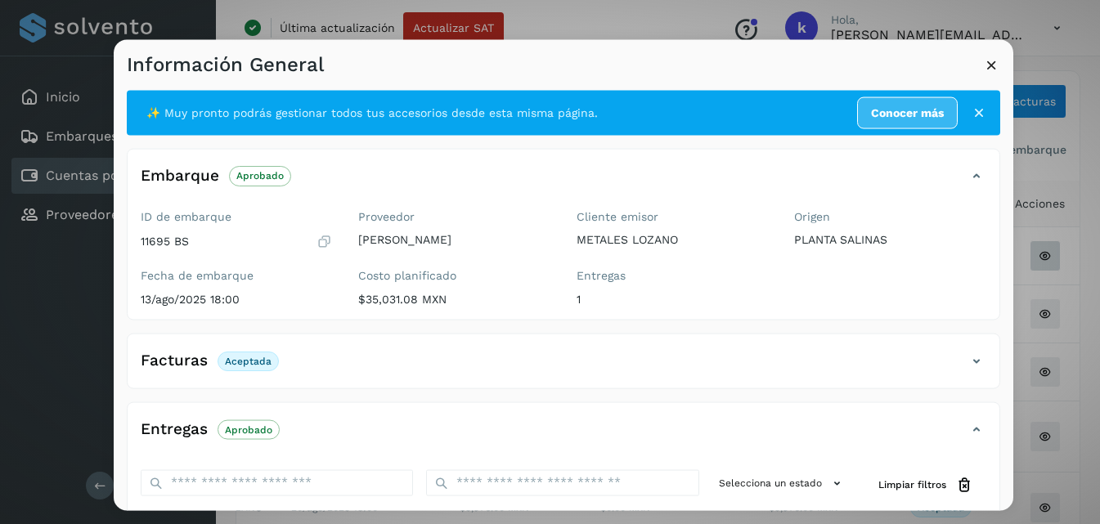
scroll to position [255, 0]
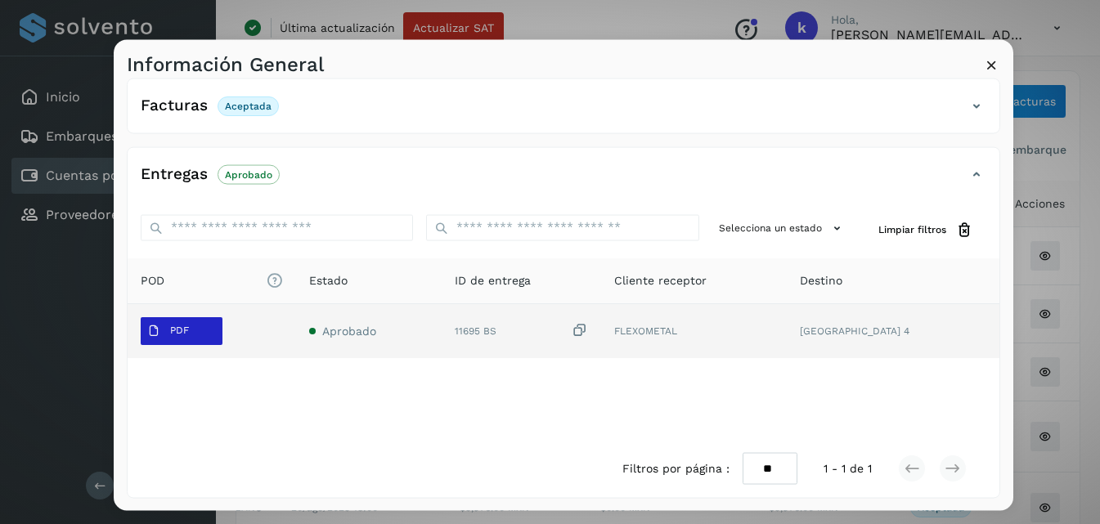
click at [178, 328] on p "PDF" at bounding box center [179, 330] width 19 height 11
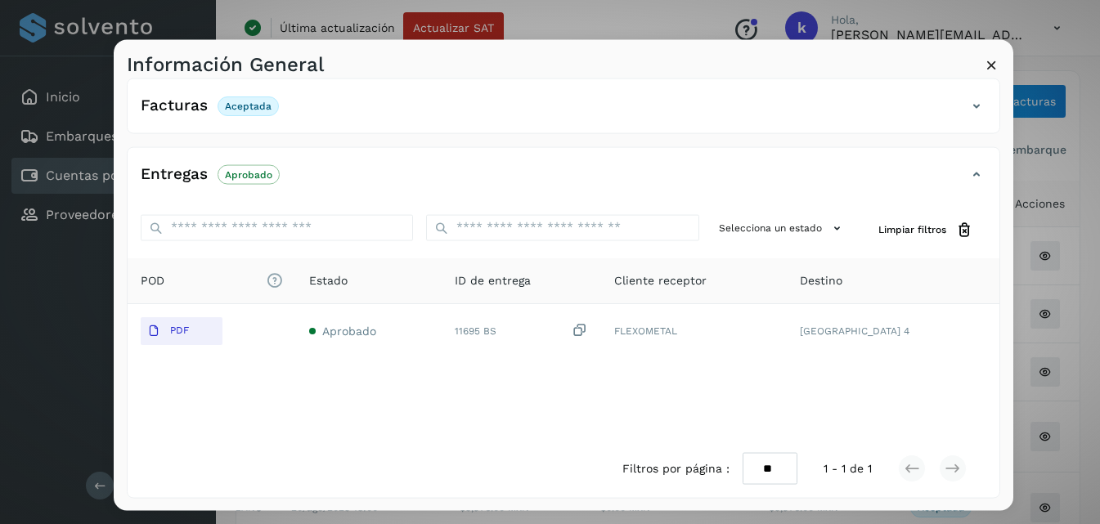
click at [987, 62] on icon at bounding box center [991, 64] width 17 height 17
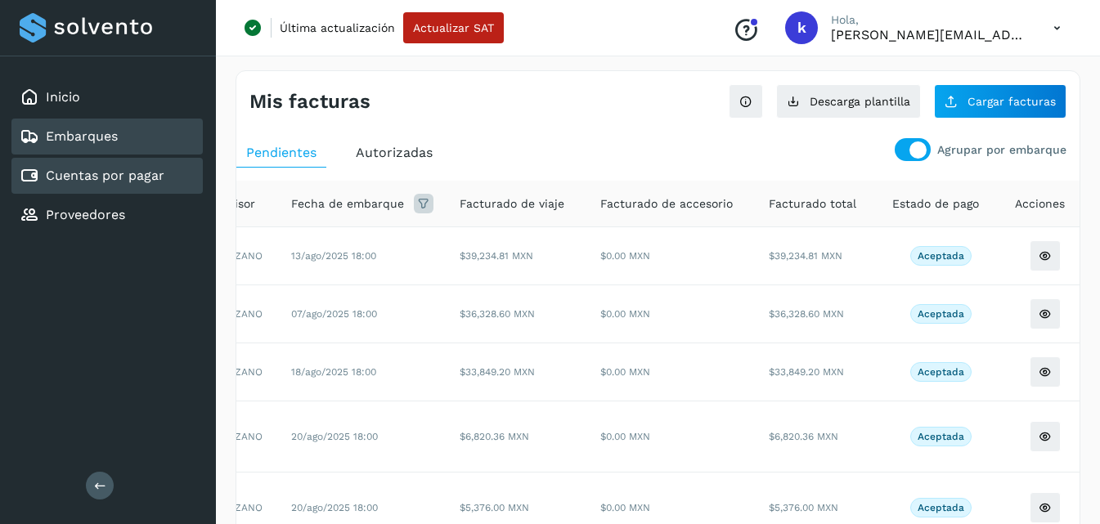
click at [115, 134] on link "Embarques" at bounding box center [82, 136] width 72 height 16
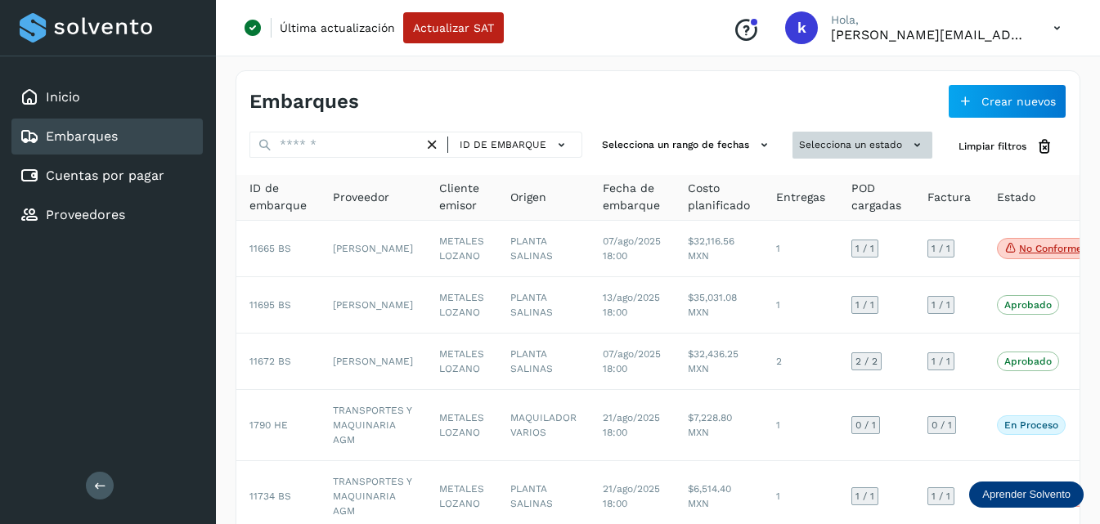
click at [860, 150] on button "Selecciona un estado" at bounding box center [863, 145] width 140 height 27
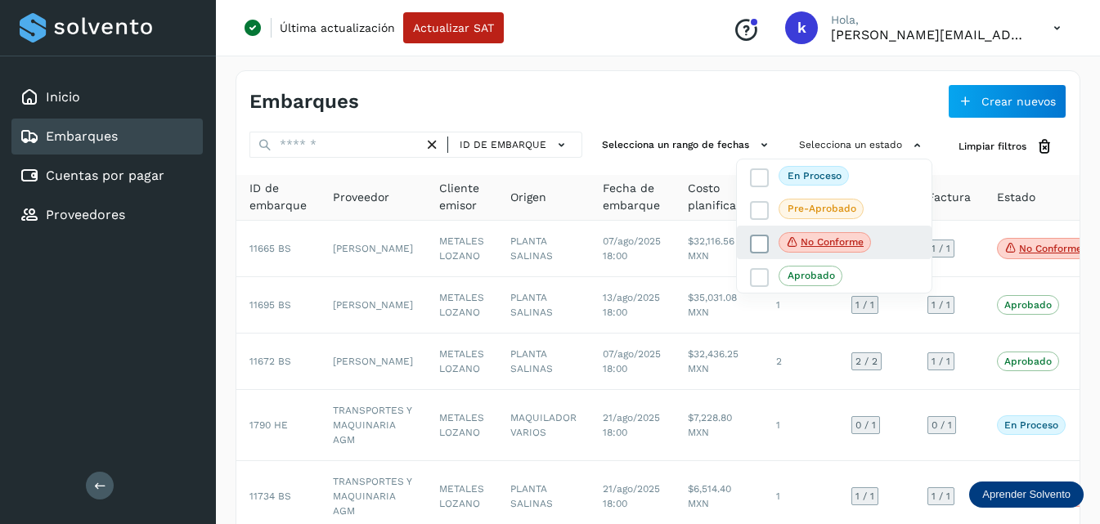
click at [785, 239] on span "No conforme" at bounding box center [825, 242] width 92 height 21
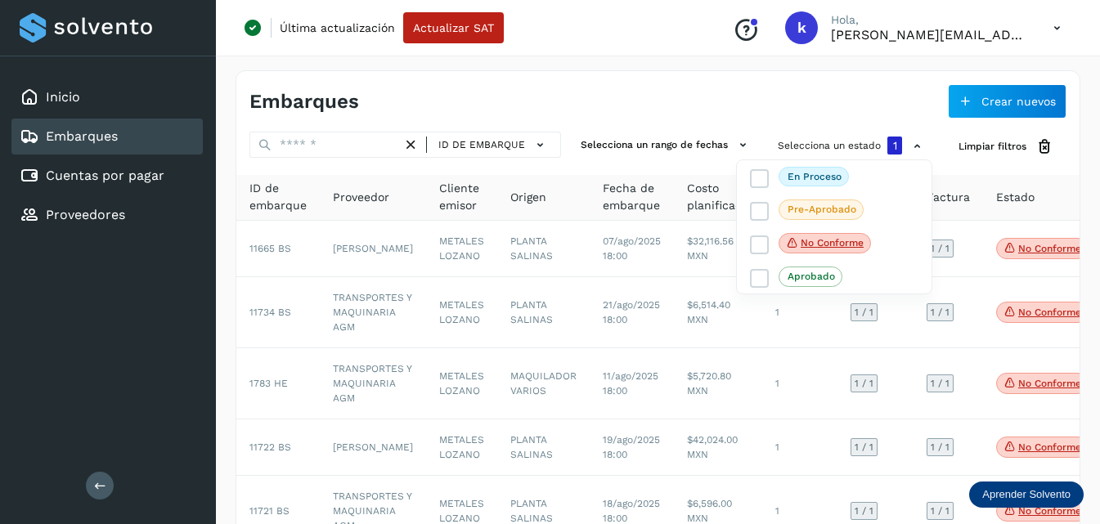
click at [809, 110] on div at bounding box center [550, 262] width 1100 height 524
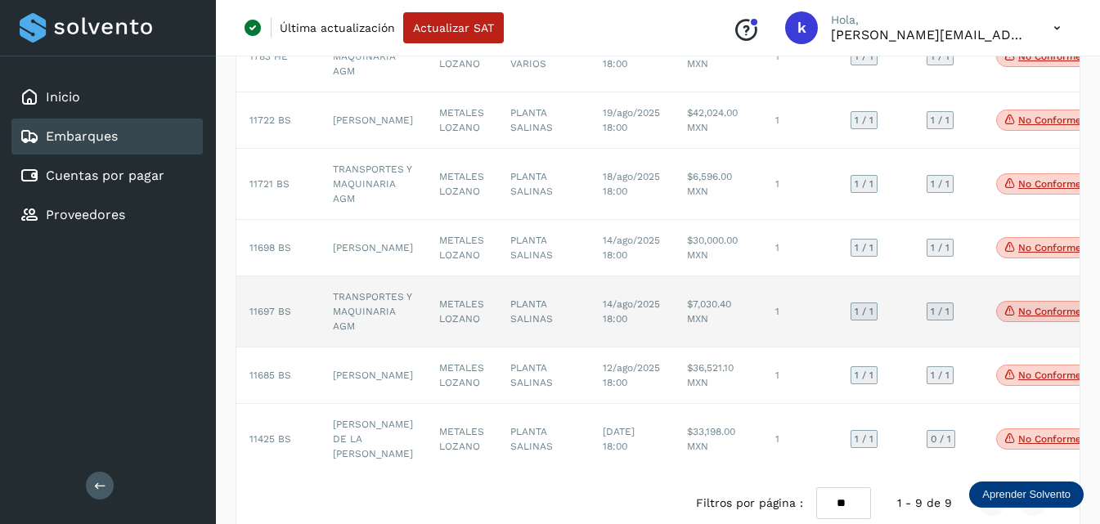
scroll to position [397, 0]
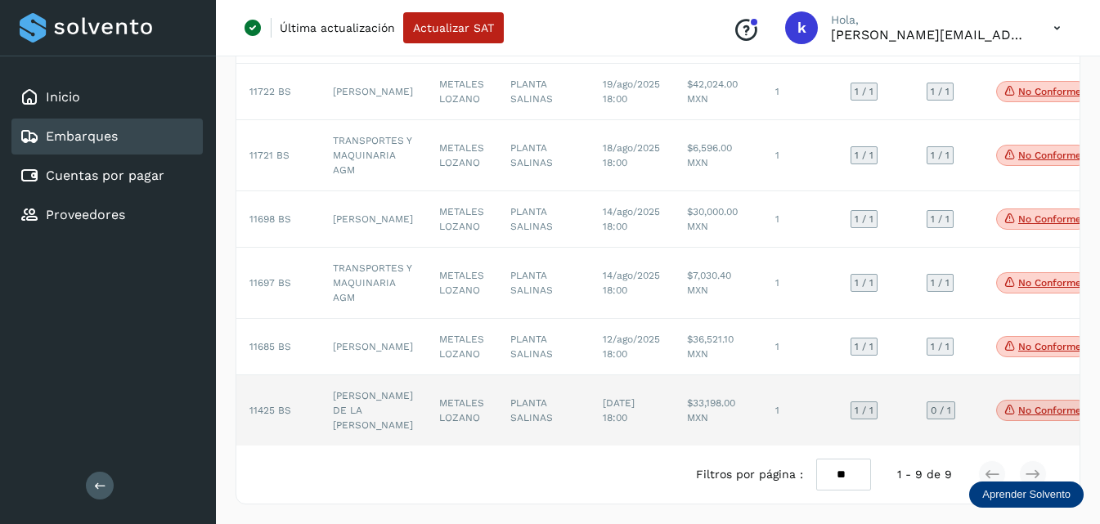
click at [340, 402] on td "[PERSON_NAME] DE LA [PERSON_NAME]" at bounding box center [373, 410] width 106 height 70
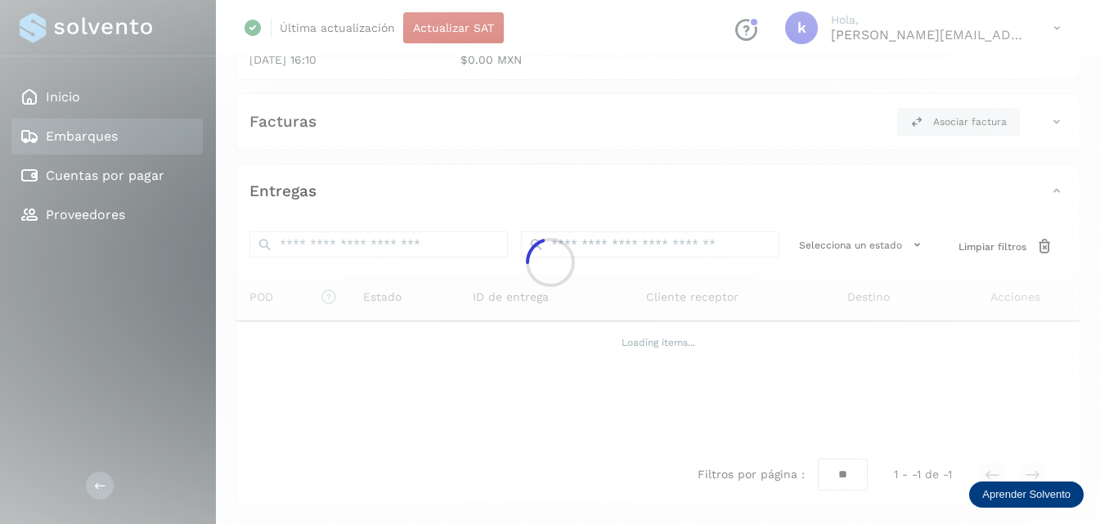
scroll to position [241, 0]
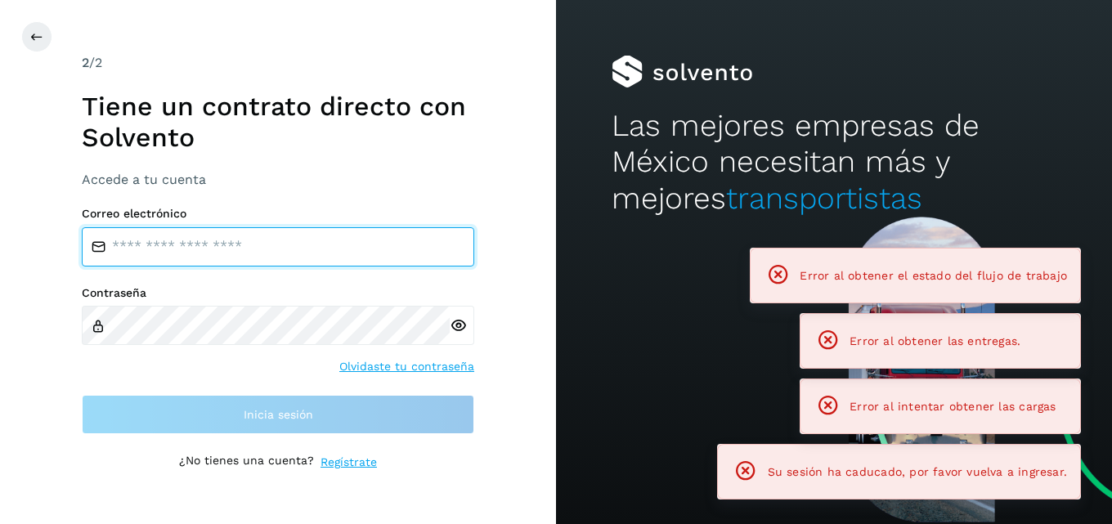
click at [252, 254] on input "email" at bounding box center [278, 246] width 393 height 39
type input "**********"
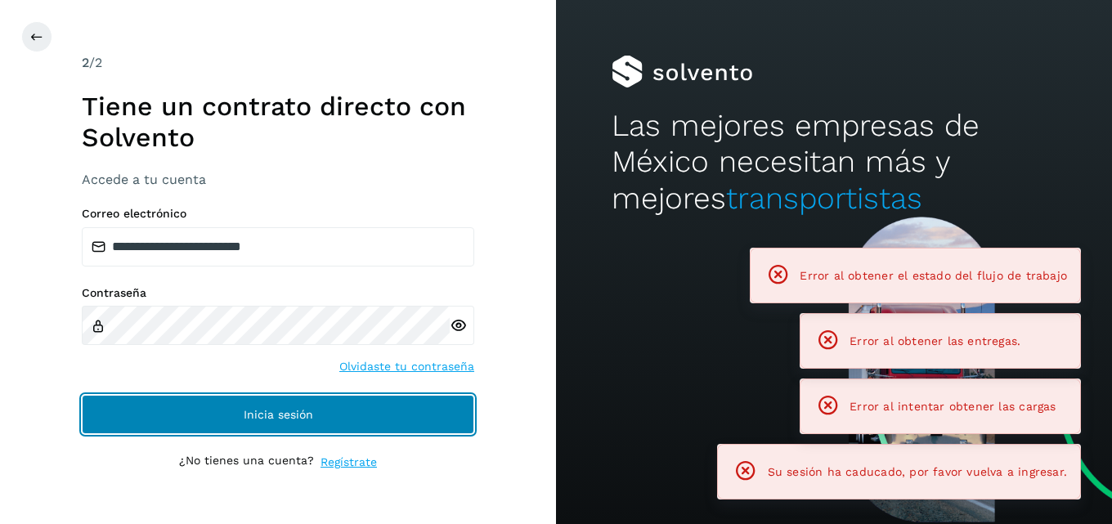
click at [223, 411] on button "Inicia sesión" at bounding box center [278, 414] width 393 height 39
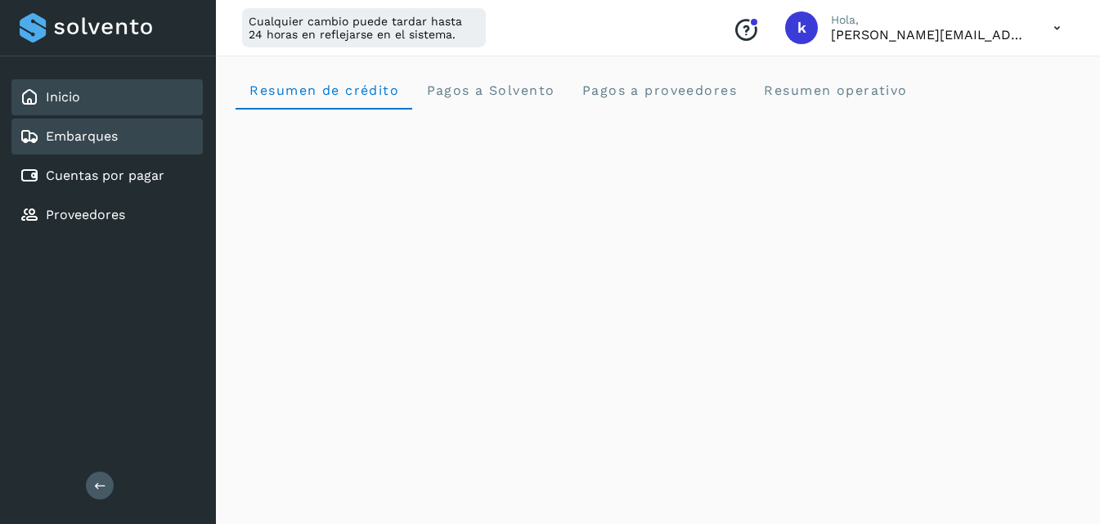
click at [118, 138] on link "Embarques" at bounding box center [82, 136] width 72 height 16
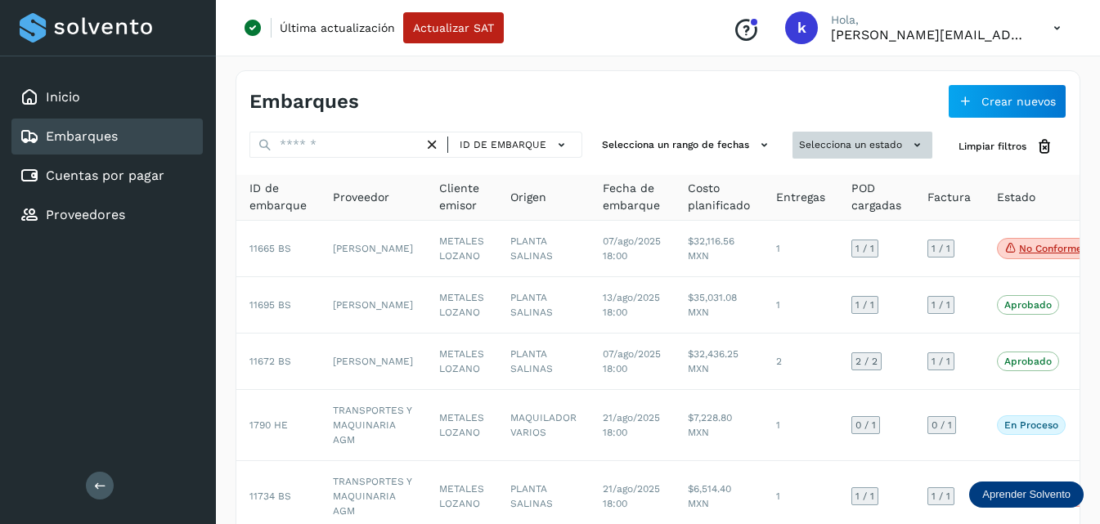
click at [820, 144] on button "Selecciona un estado" at bounding box center [863, 145] width 140 height 27
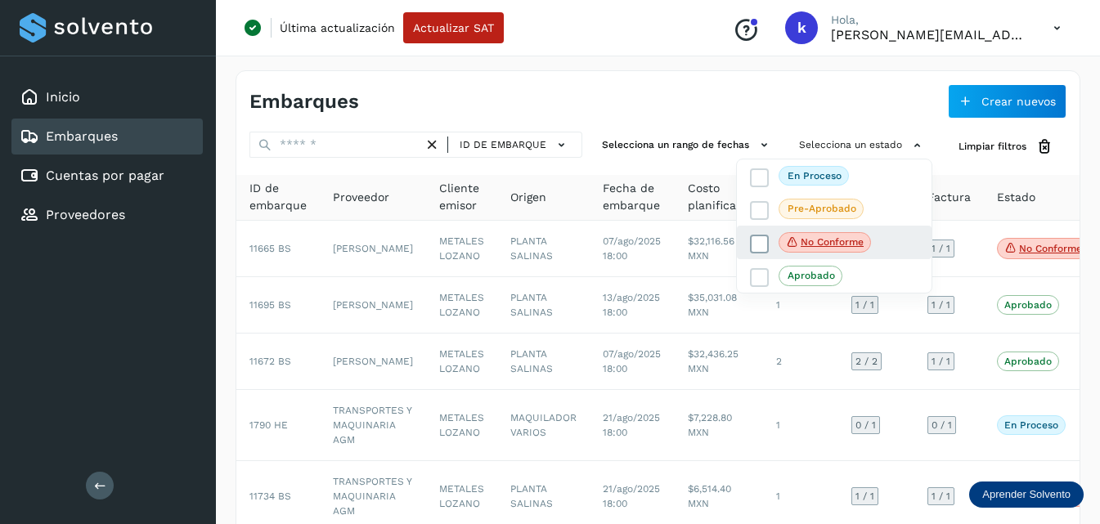
click at [815, 236] on span "No conforme" at bounding box center [825, 242] width 92 height 21
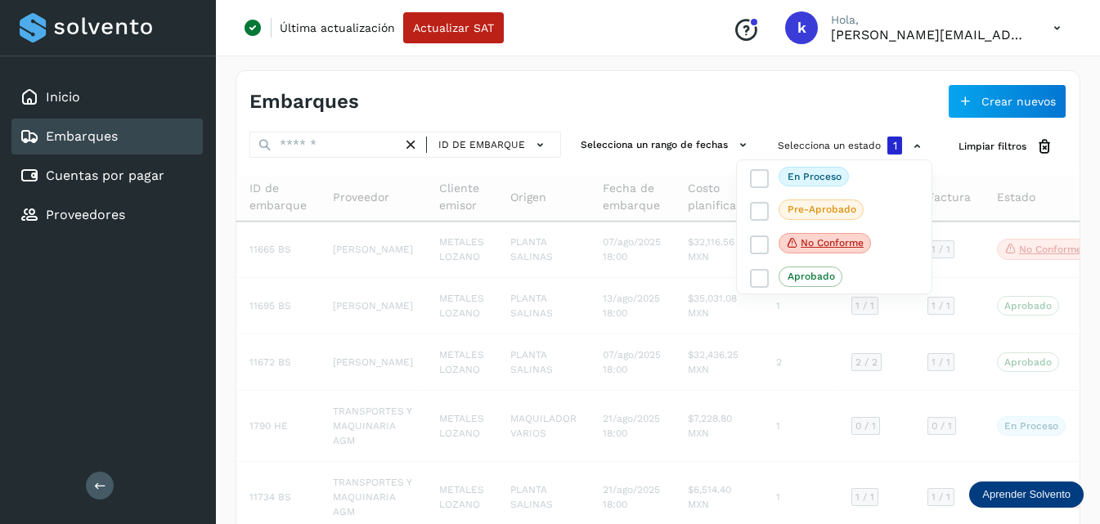
click at [718, 88] on div at bounding box center [550, 262] width 1100 height 524
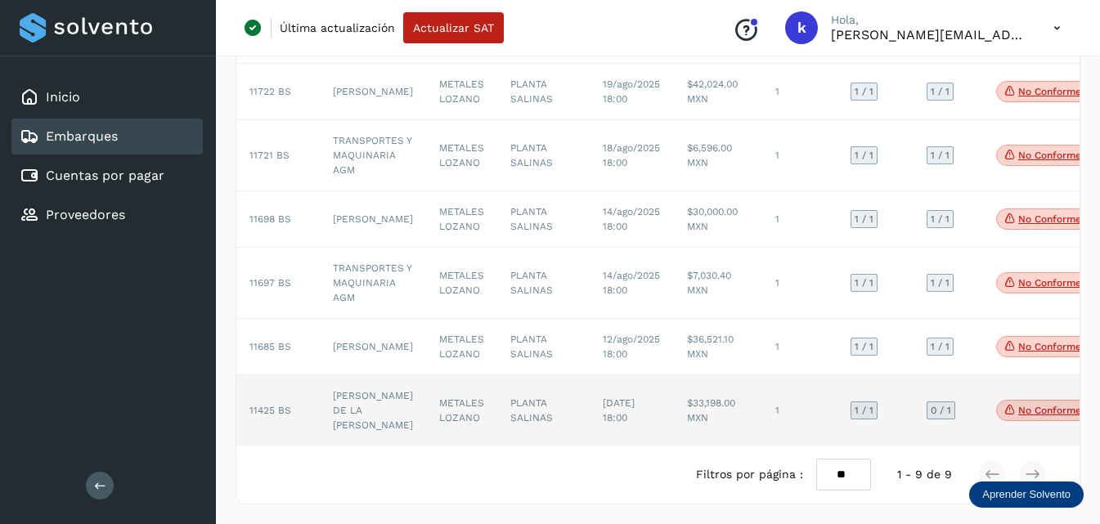
click at [352, 397] on td "[PERSON_NAME] DE LA [PERSON_NAME]" at bounding box center [373, 410] width 106 height 70
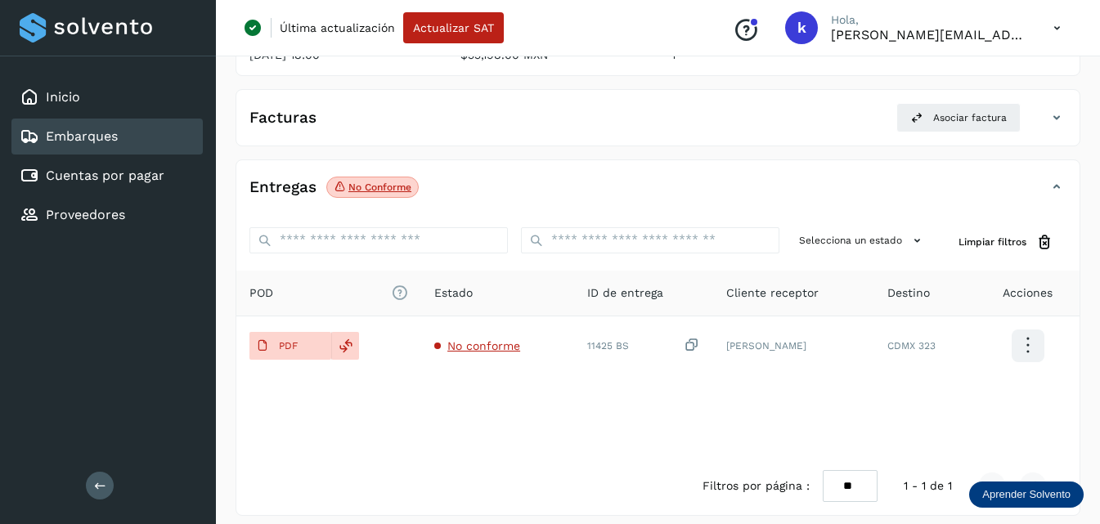
scroll to position [175, 0]
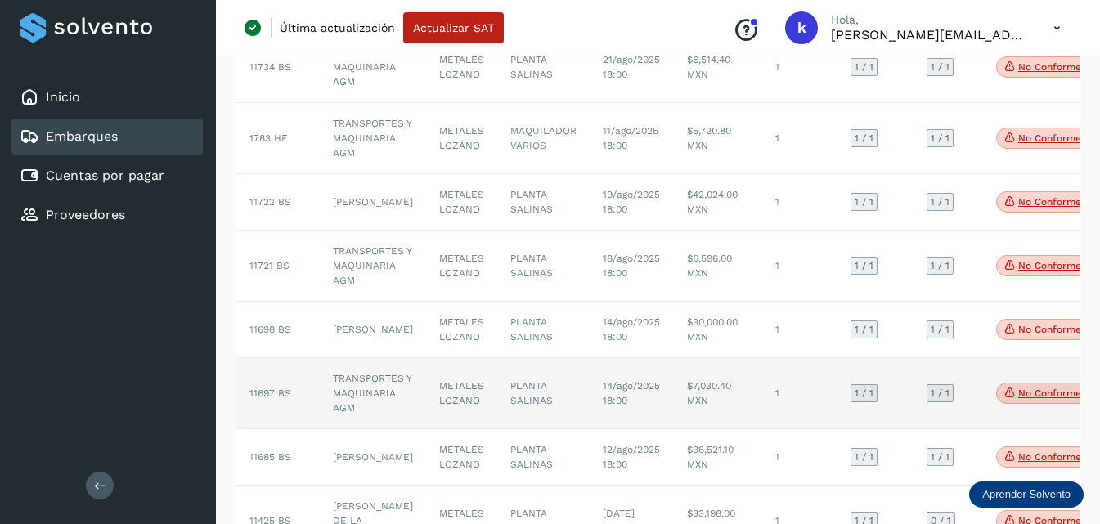
scroll to position [397, 0]
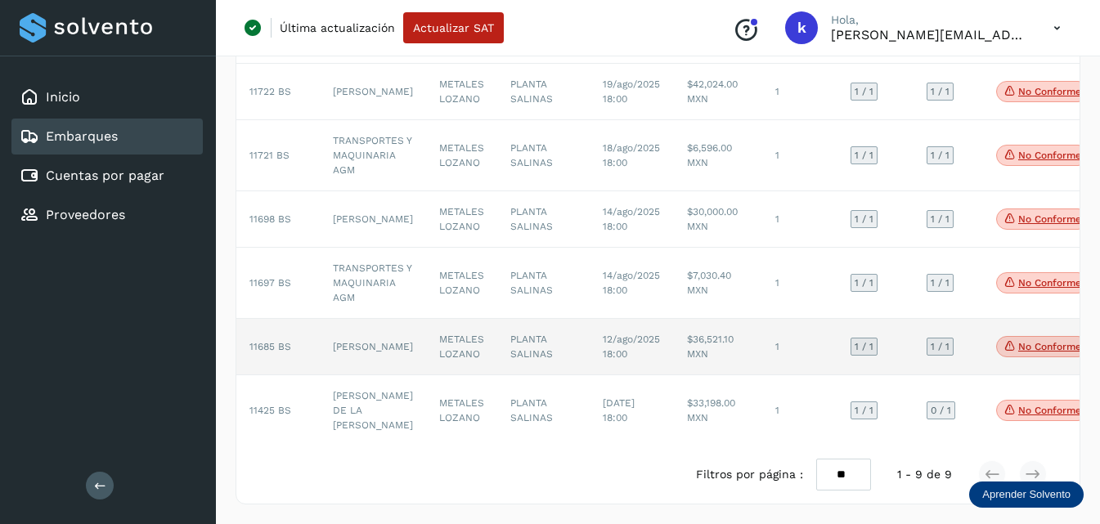
click at [354, 338] on td "[PERSON_NAME]" at bounding box center [373, 347] width 106 height 56
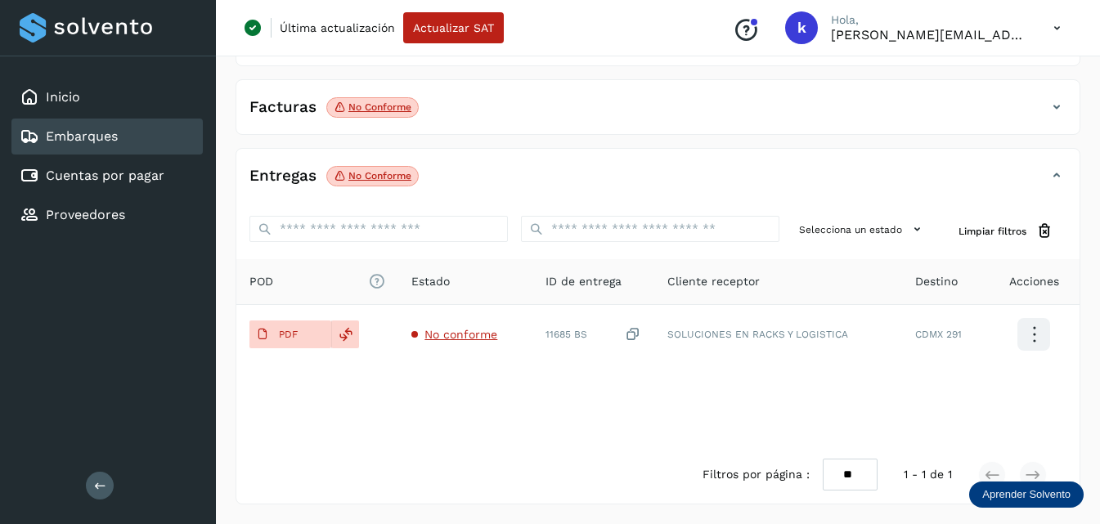
scroll to position [255, 0]
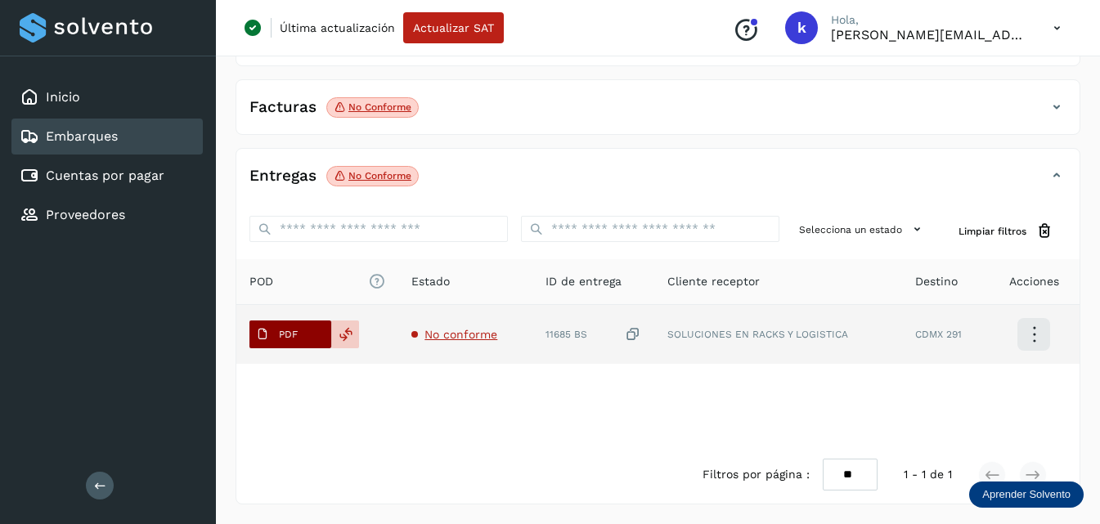
click at [297, 335] on p "PDF" at bounding box center [288, 334] width 19 height 11
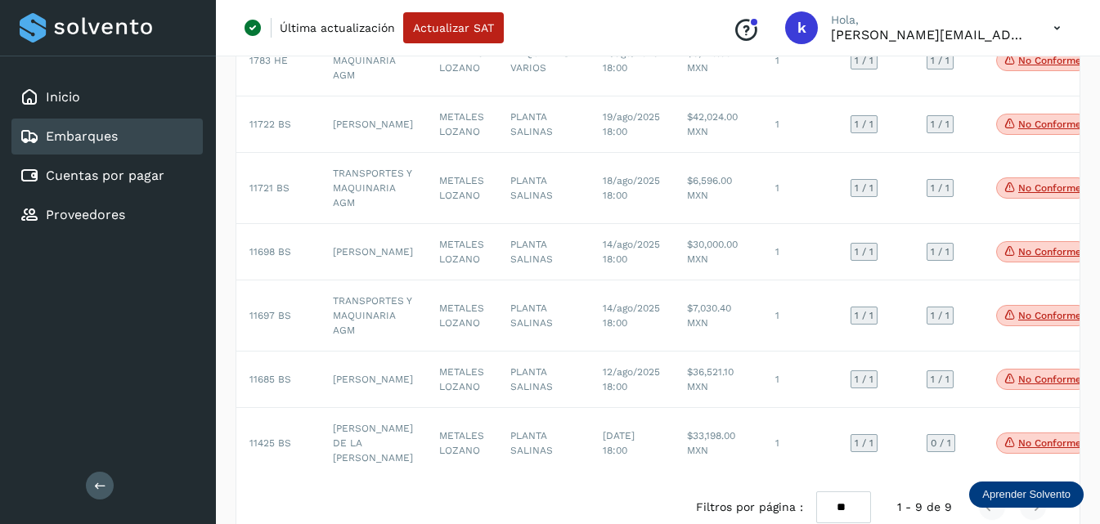
scroll to position [327, 0]
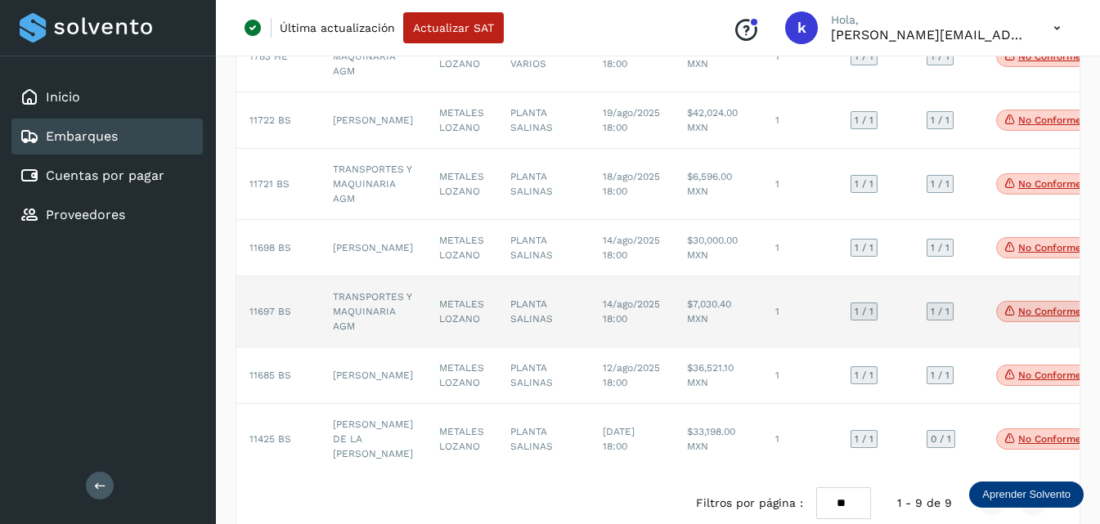
click at [262, 317] on span "11697 BS" at bounding box center [270, 311] width 42 height 11
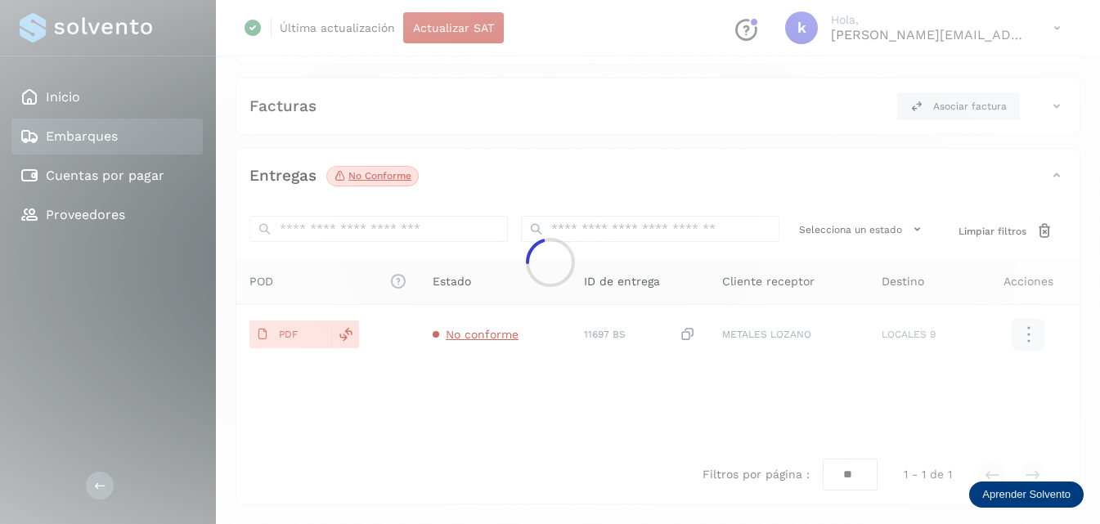
scroll to position [267, 0]
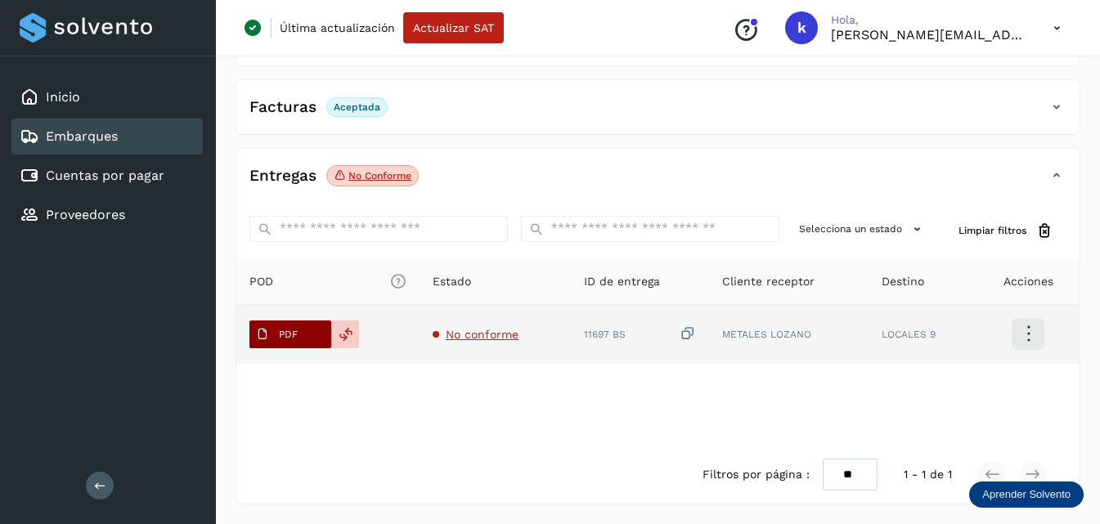
click at [301, 330] on span "PDF" at bounding box center [276, 334] width 55 height 26
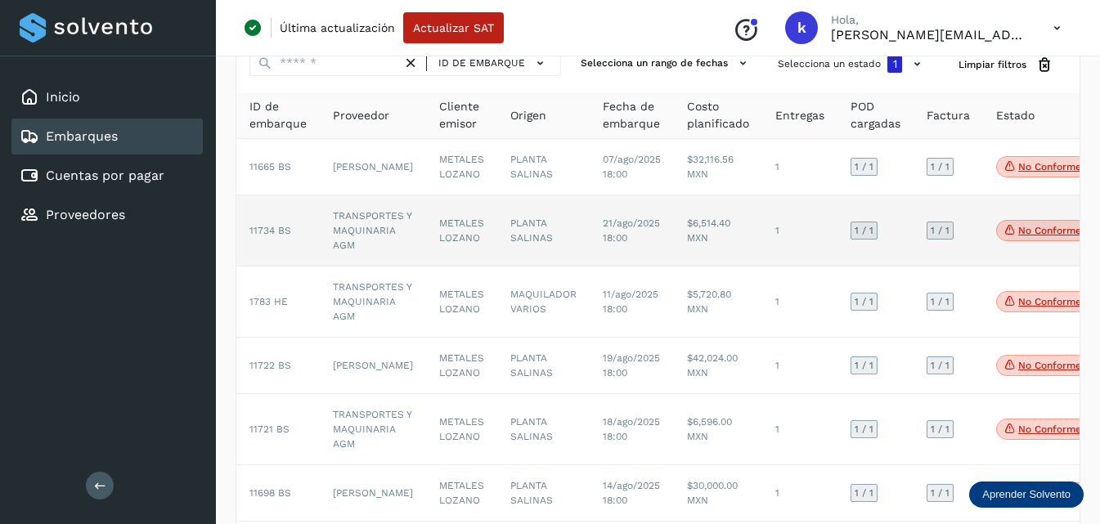
scroll to position [164, 0]
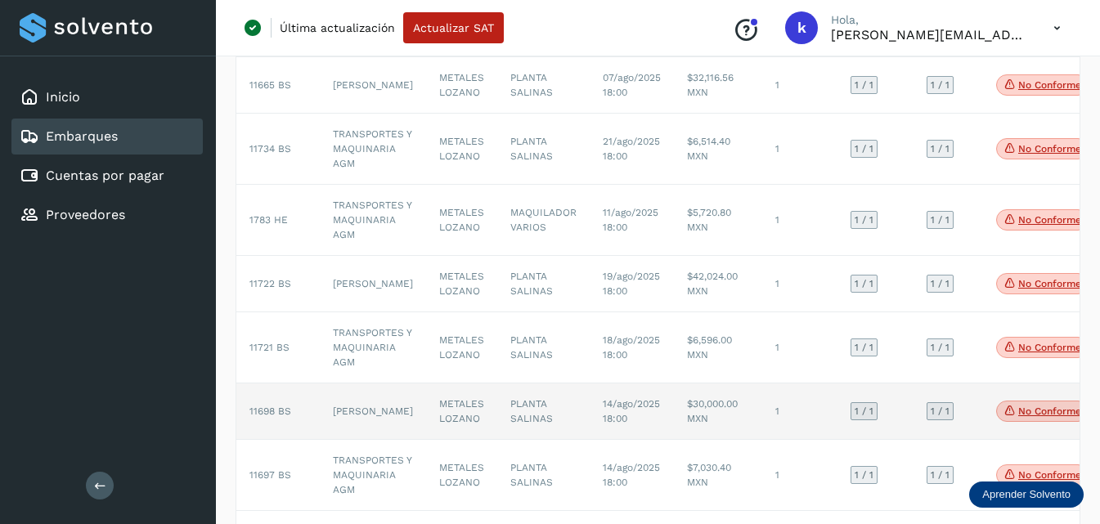
click at [275, 432] on td "11698 BS" at bounding box center [277, 412] width 83 height 56
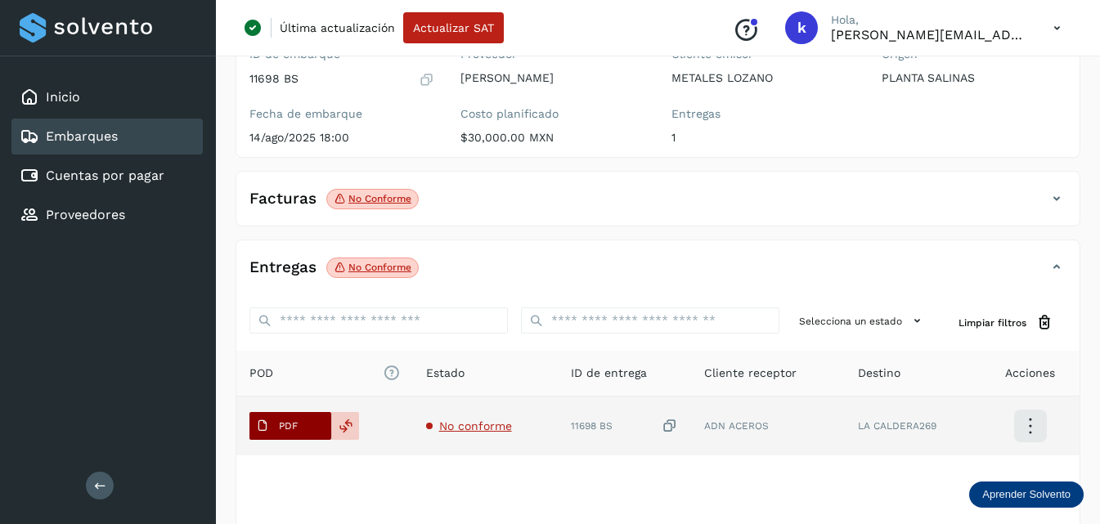
click at [294, 433] on span "PDF" at bounding box center [276, 426] width 55 height 26
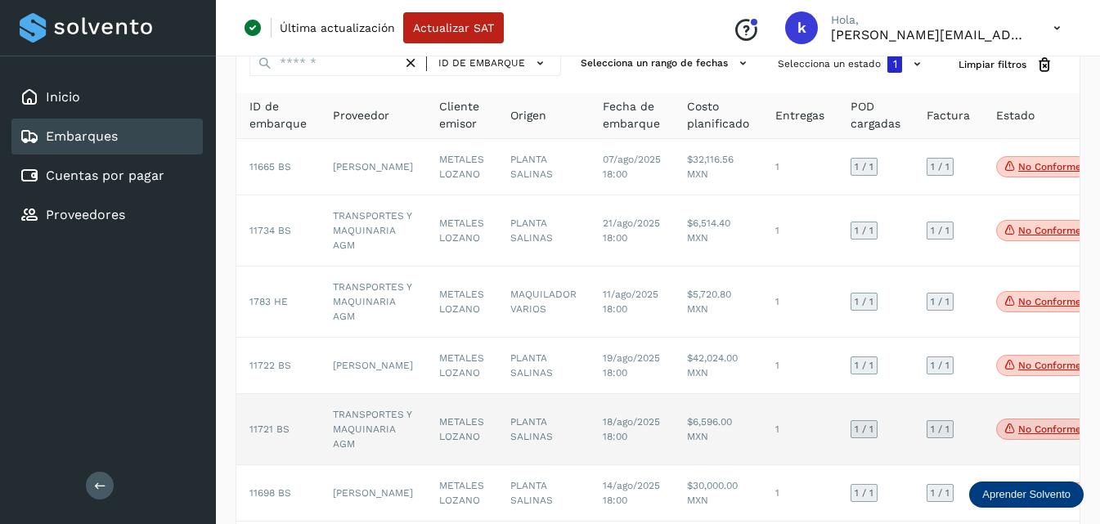
scroll to position [164, 0]
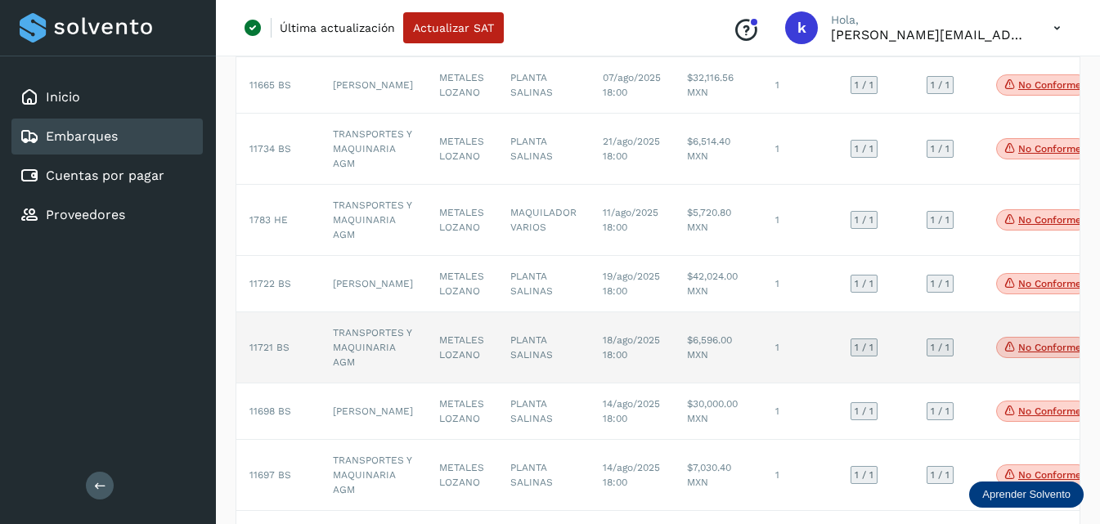
click at [284, 353] on span "11721 BS" at bounding box center [269, 347] width 40 height 11
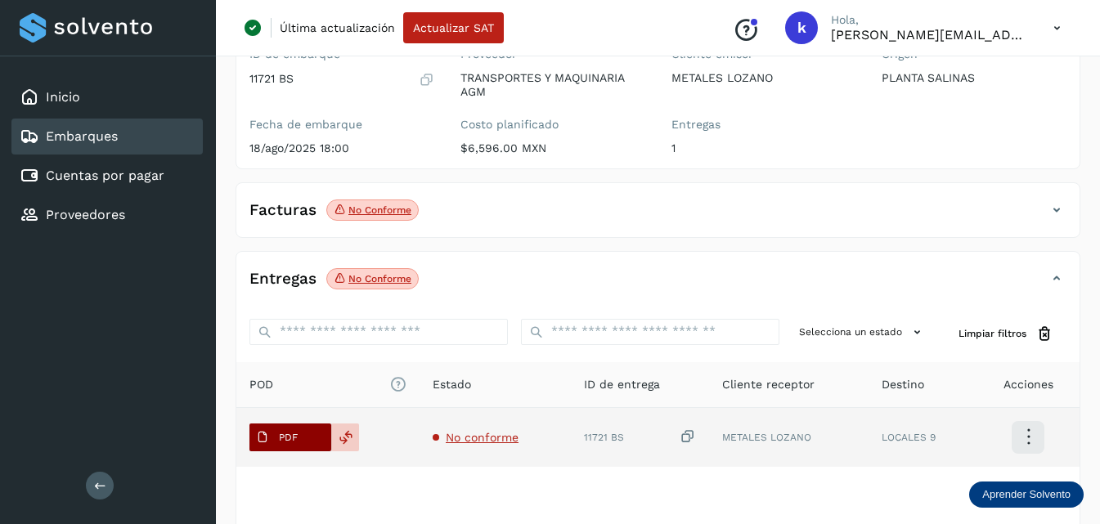
click at [288, 435] on p "PDF" at bounding box center [288, 437] width 19 height 11
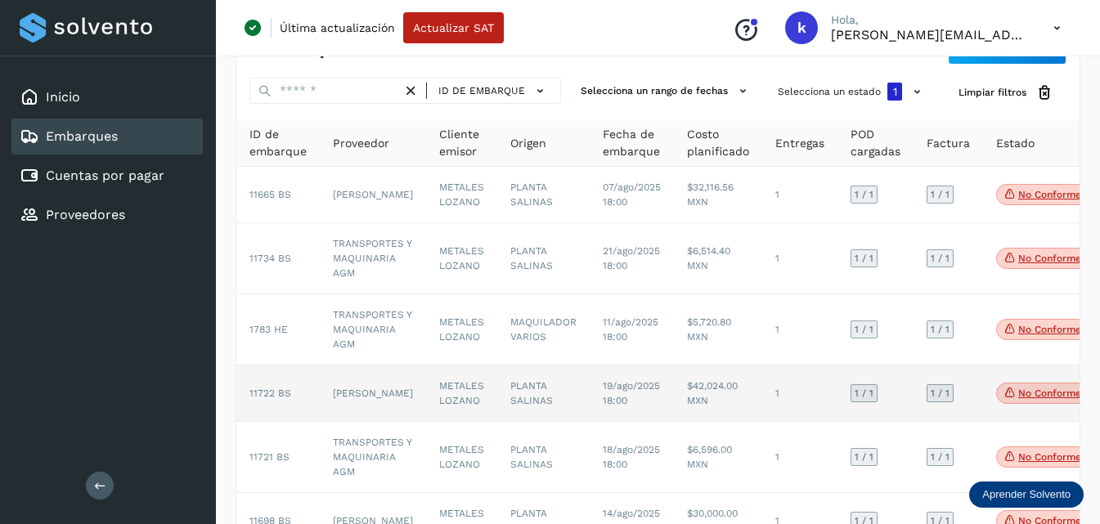
scroll to position [82, 0]
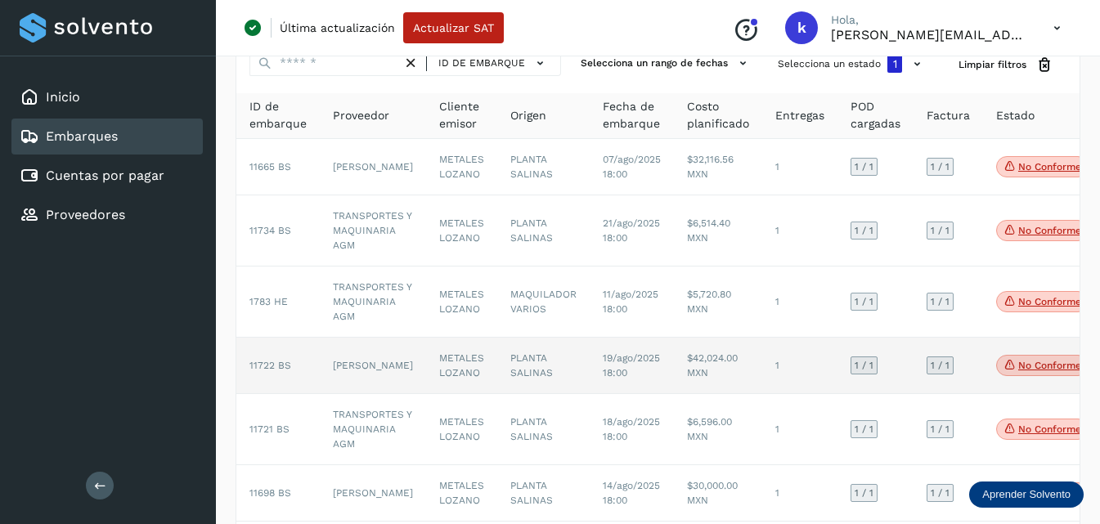
click at [364, 380] on td "[PERSON_NAME]" at bounding box center [373, 366] width 106 height 56
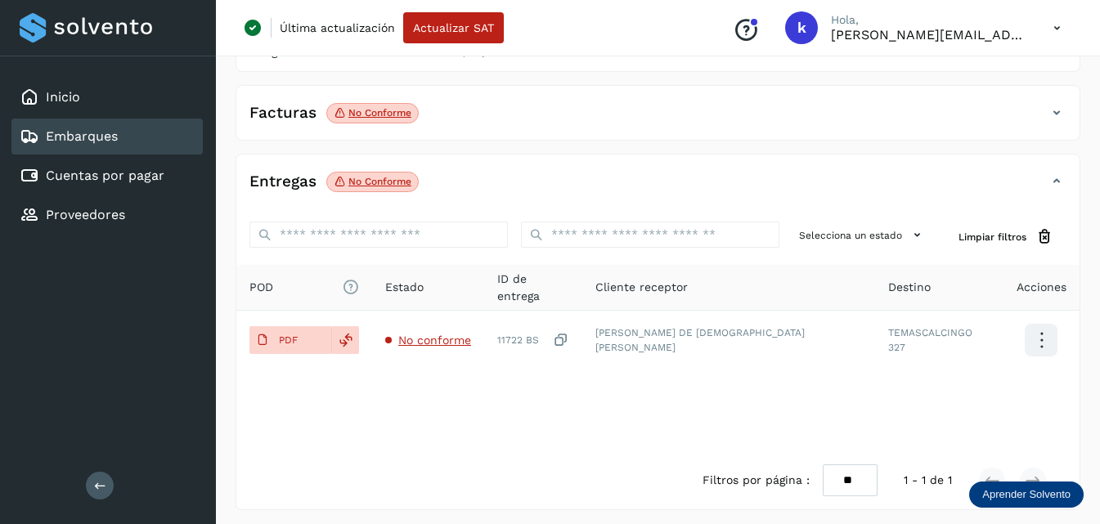
scroll to position [255, 0]
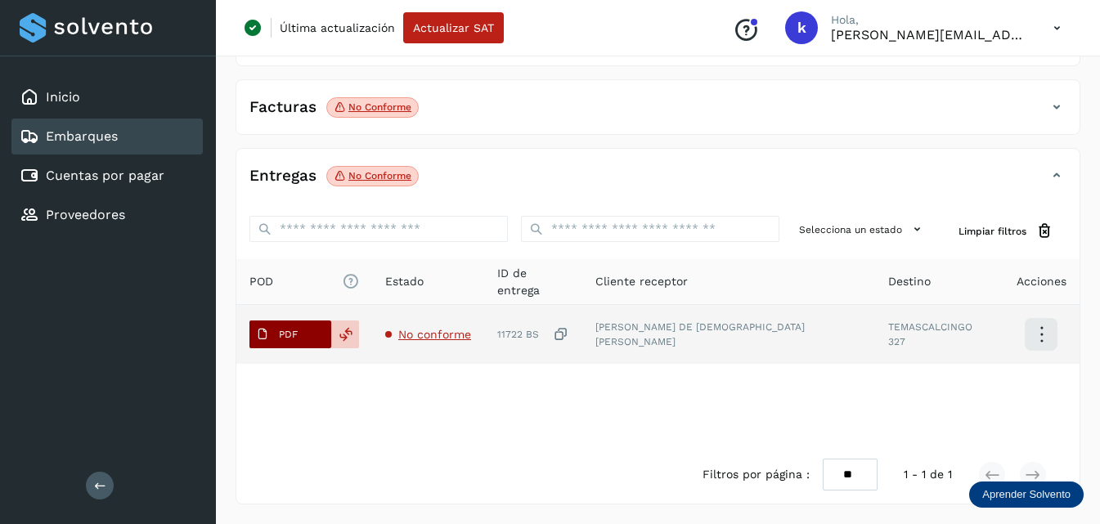
click at [285, 339] on p "PDF" at bounding box center [288, 334] width 19 height 11
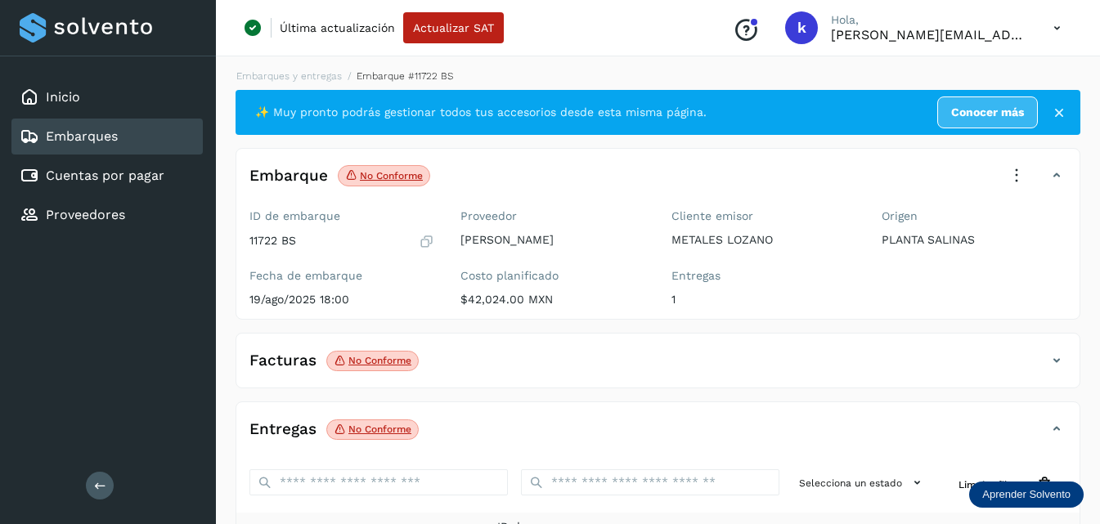
scroll to position [0, 0]
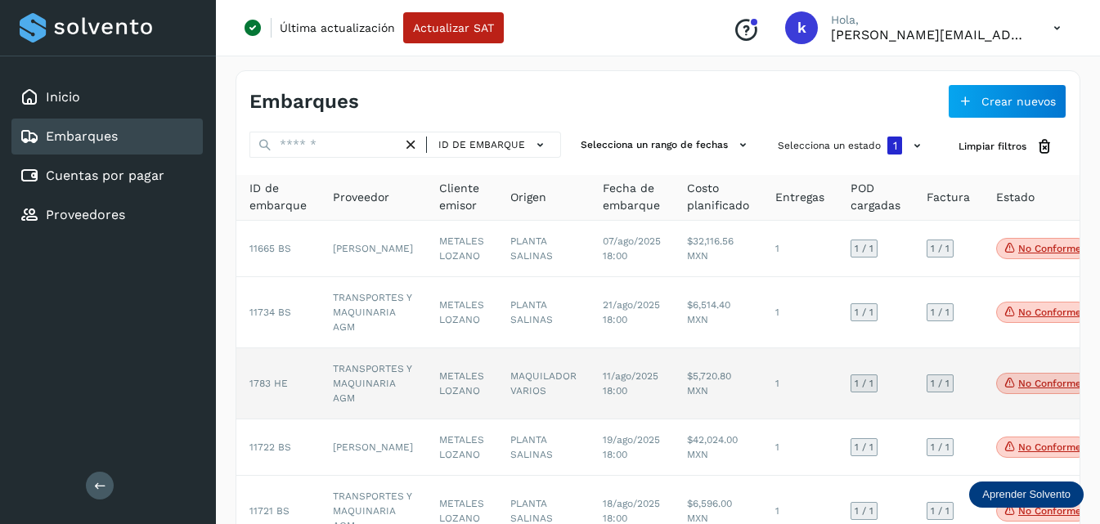
click at [371, 393] on td "TRANSPORTES Y MAQUINARIA AGM" at bounding box center [373, 383] width 106 height 71
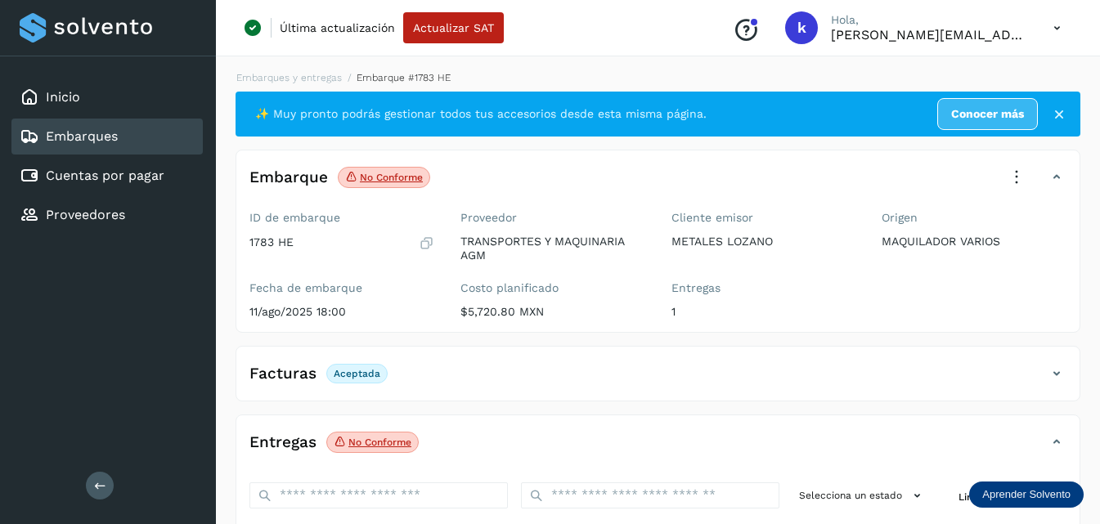
scroll to position [267, 0]
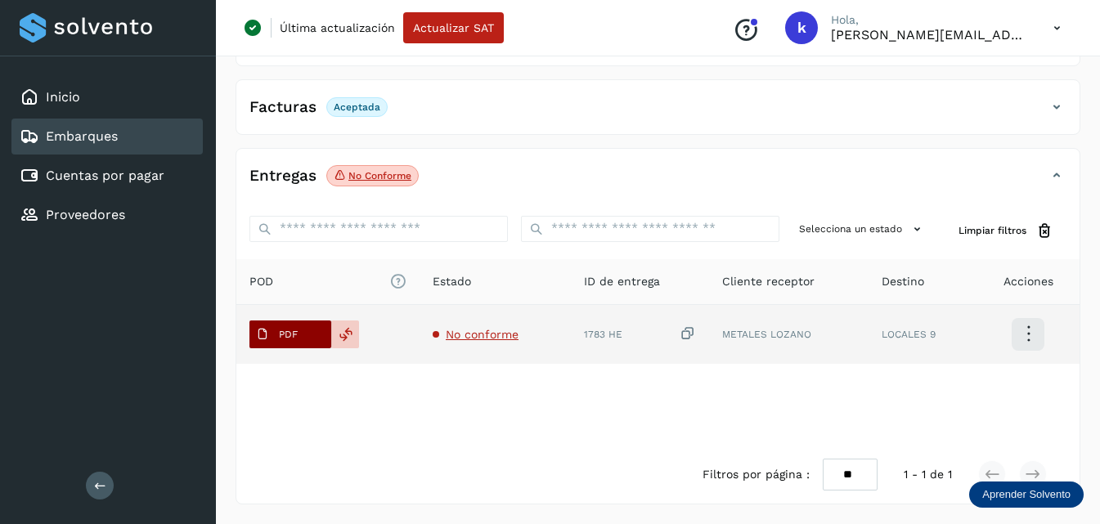
click at [276, 338] on span "PDF" at bounding box center [276, 334] width 55 height 26
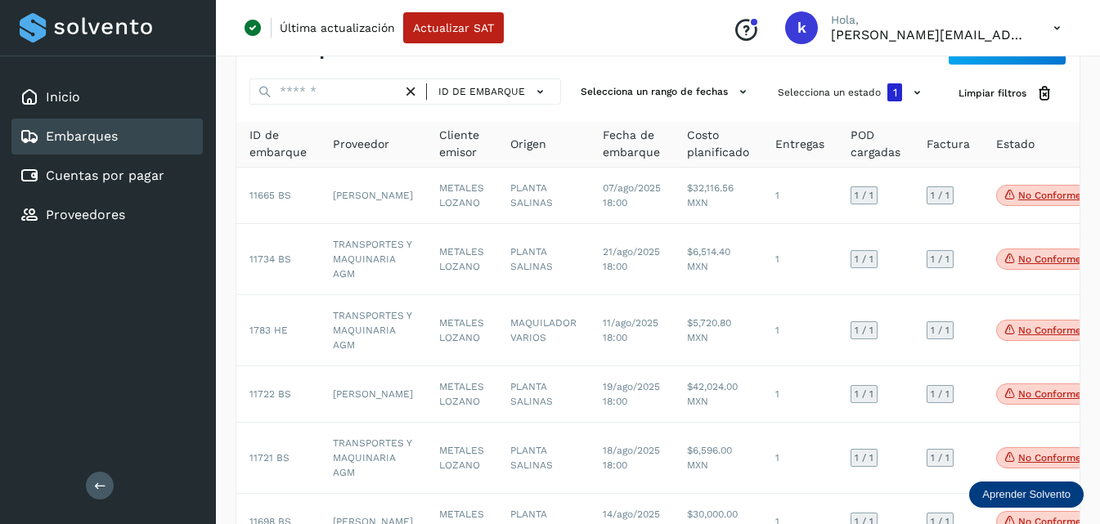
scroll to position [82, 0]
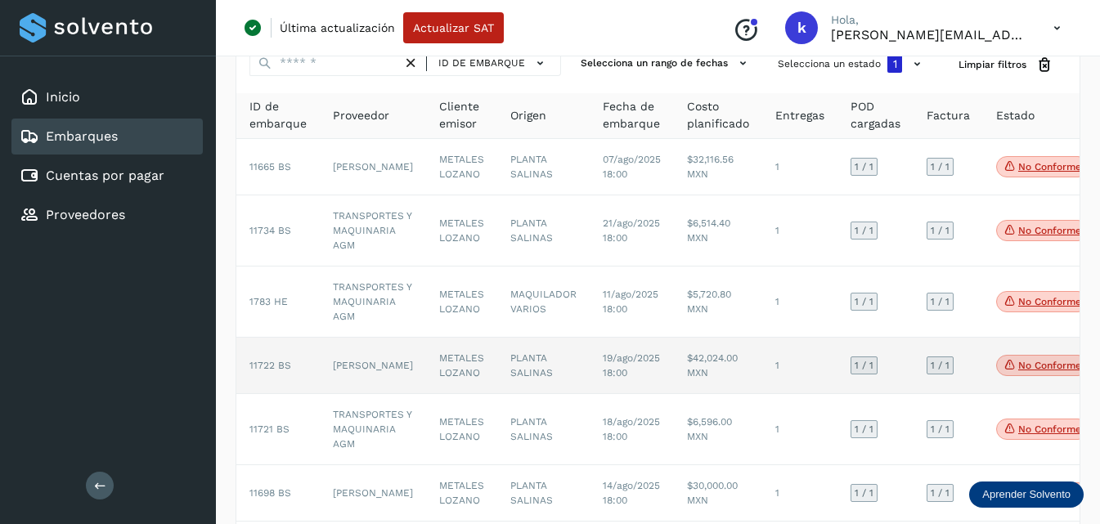
click at [363, 388] on td "[PERSON_NAME]" at bounding box center [373, 366] width 106 height 56
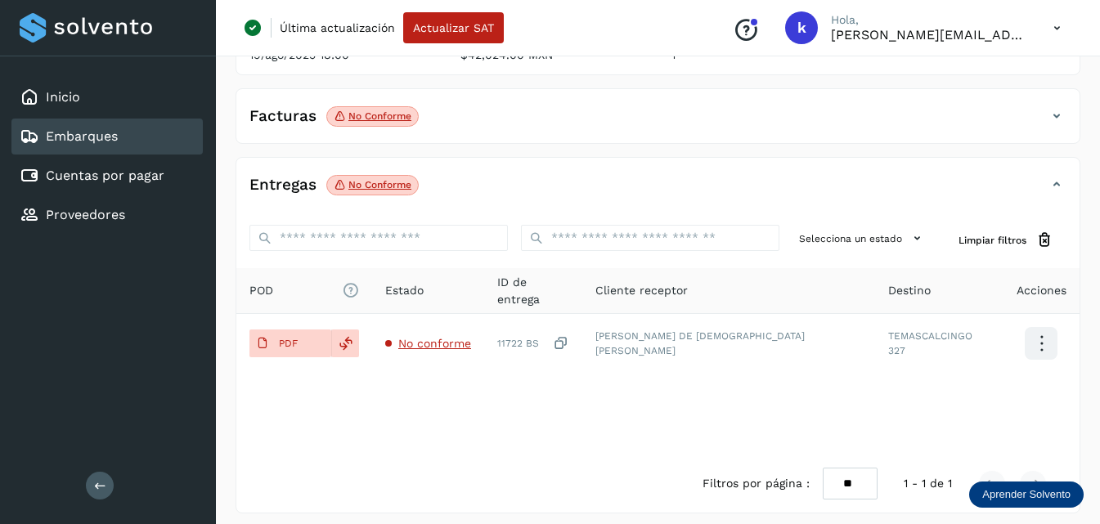
scroll to position [255, 0]
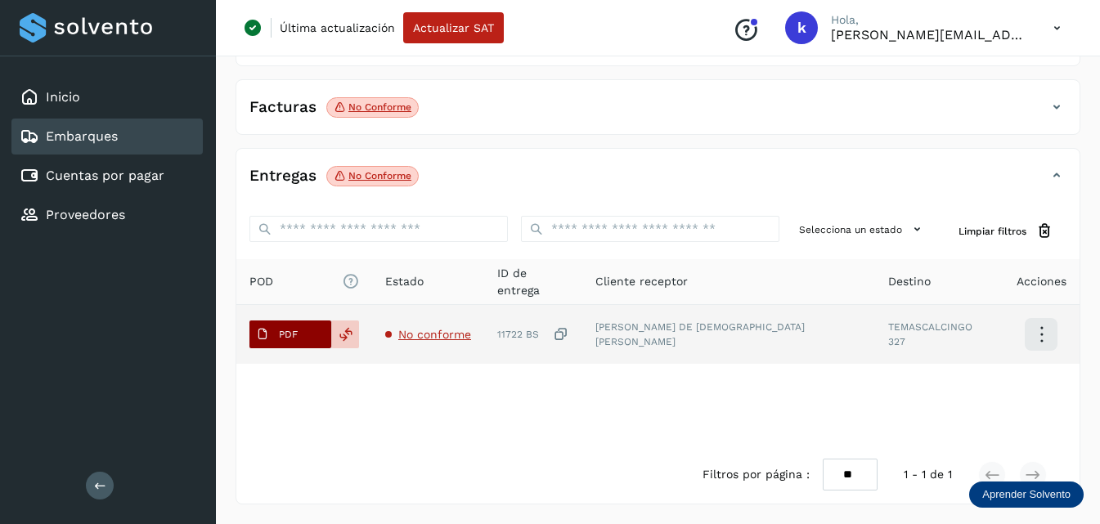
click at [301, 328] on span "PDF" at bounding box center [276, 334] width 55 height 26
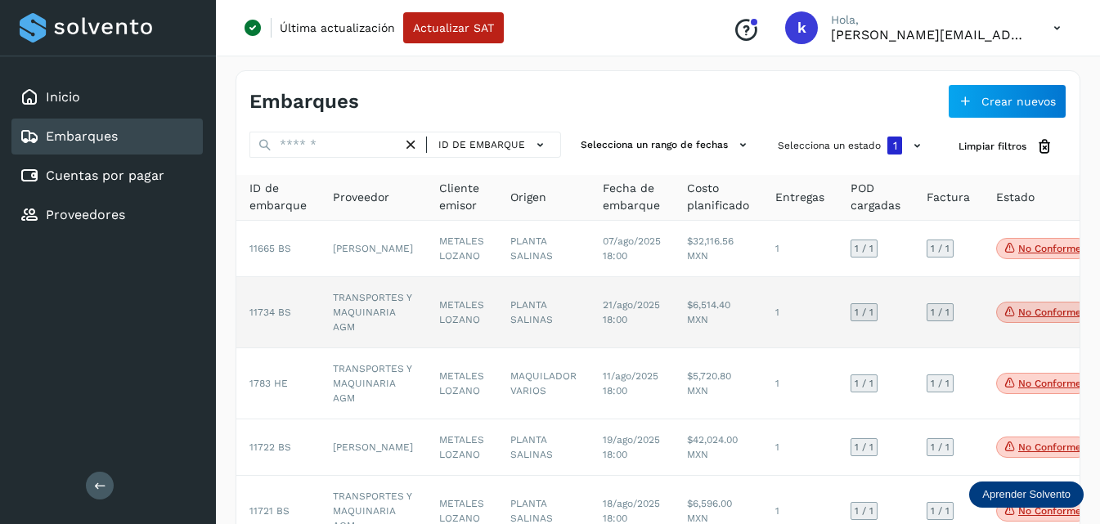
click at [272, 318] on span "11734 BS" at bounding box center [270, 312] width 42 height 11
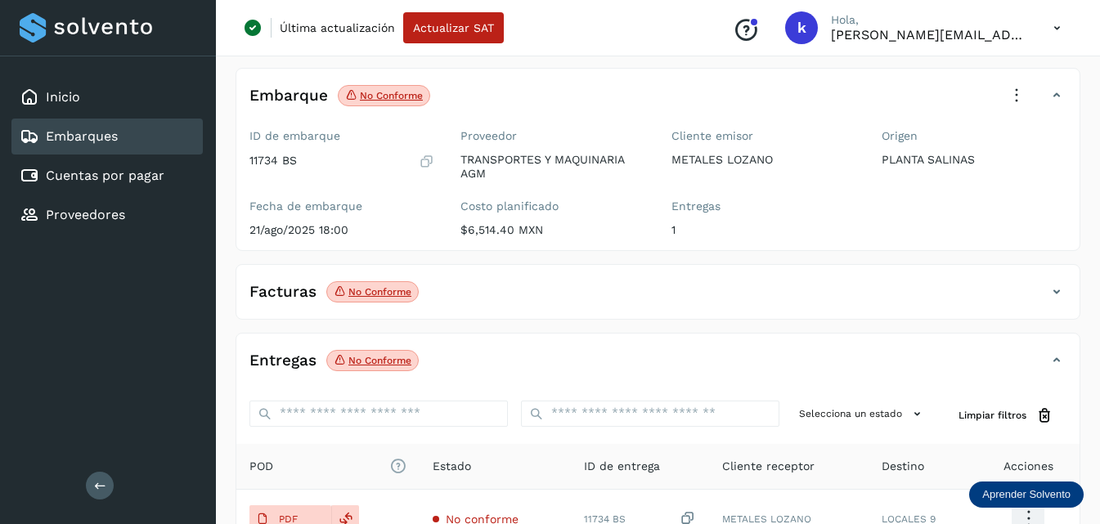
scroll to position [164, 0]
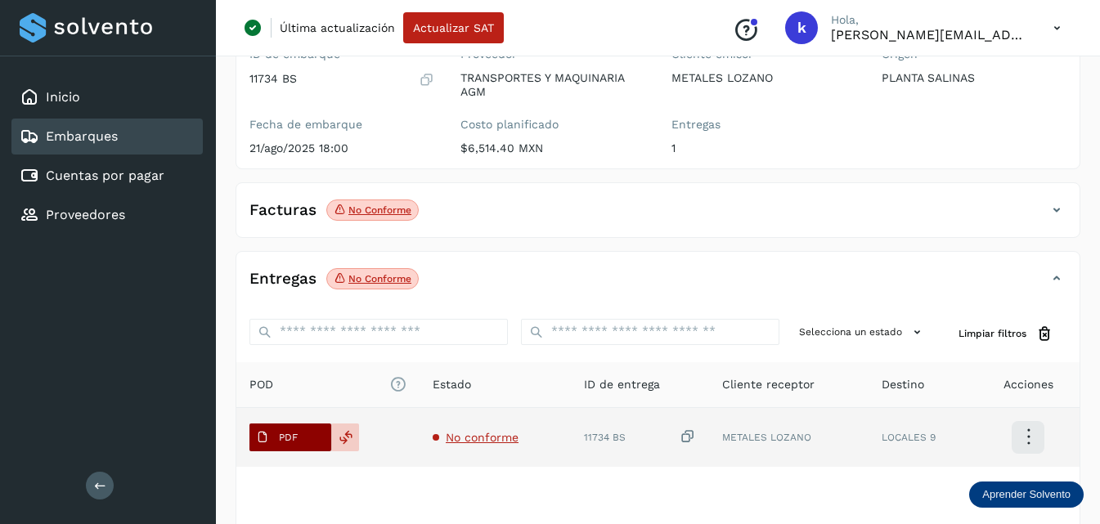
click at [299, 430] on span "PDF" at bounding box center [276, 437] width 55 height 26
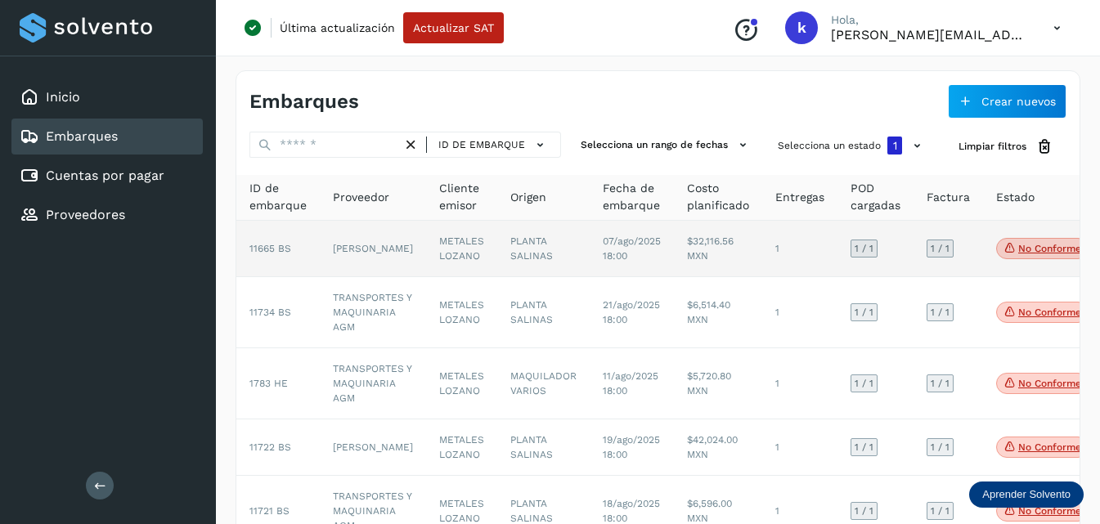
click at [282, 254] on span "11665 BS" at bounding box center [270, 248] width 42 height 11
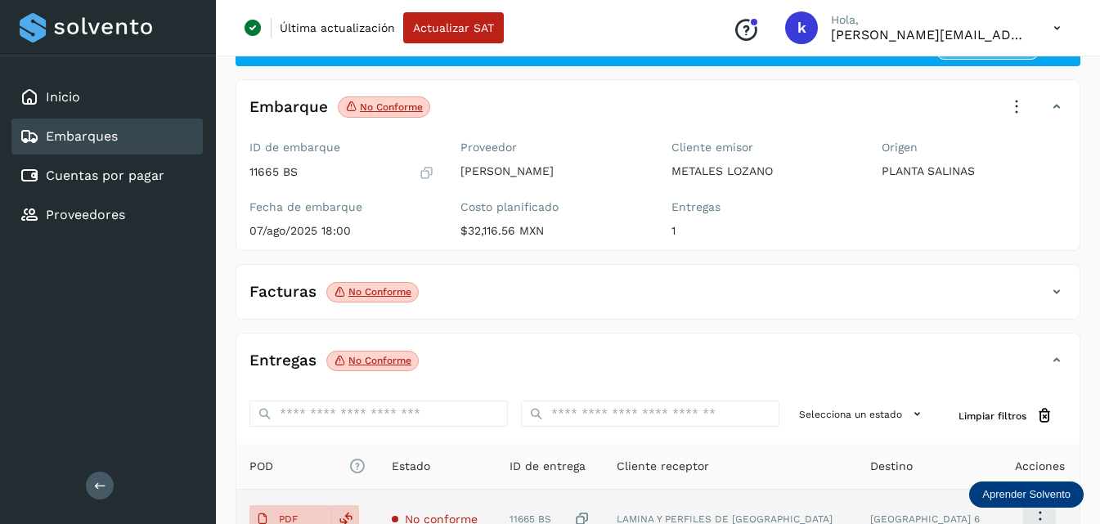
scroll to position [245, 0]
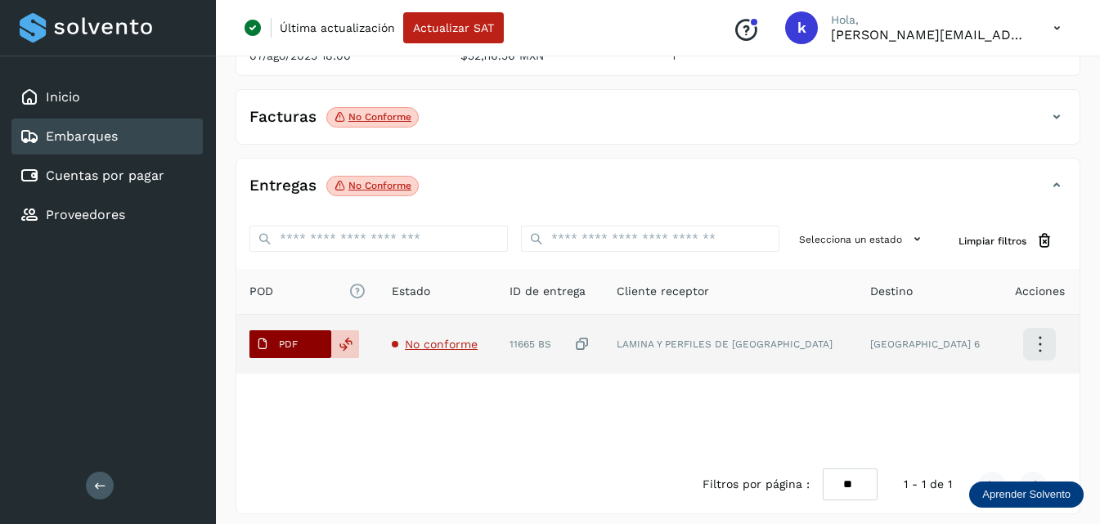
click at [294, 342] on p "PDF" at bounding box center [288, 344] width 19 height 11
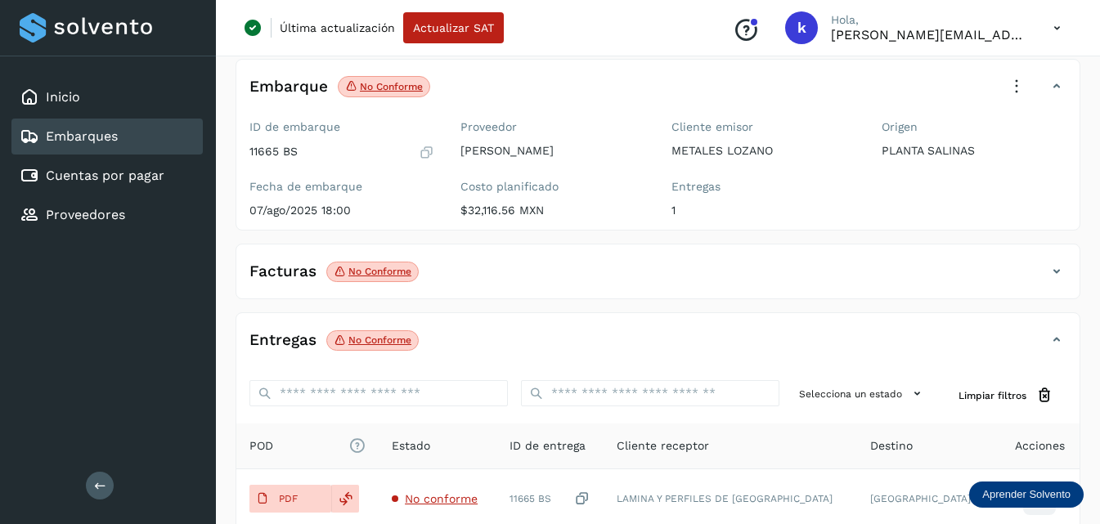
scroll to position [0, 0]
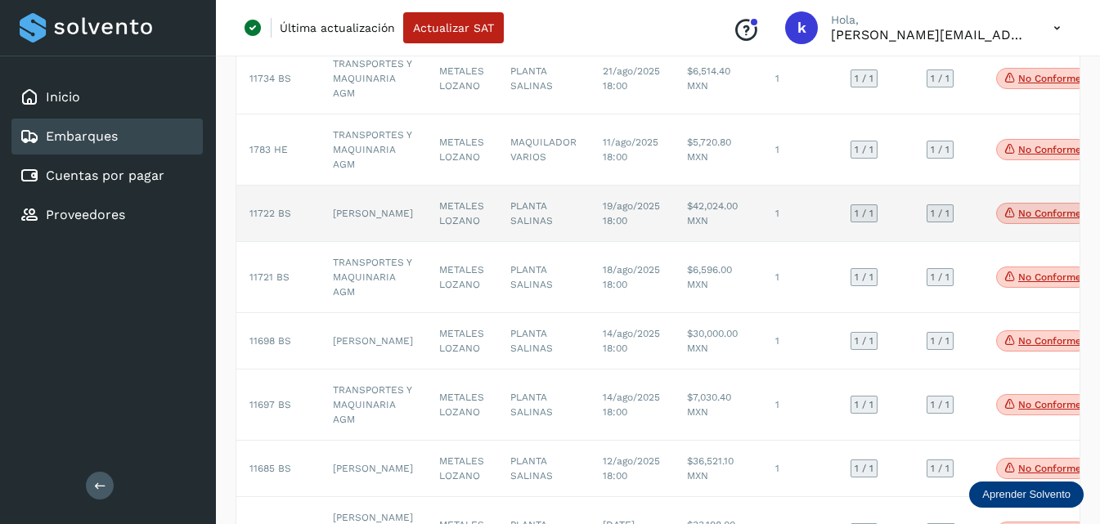
scroll to position [152, 0]
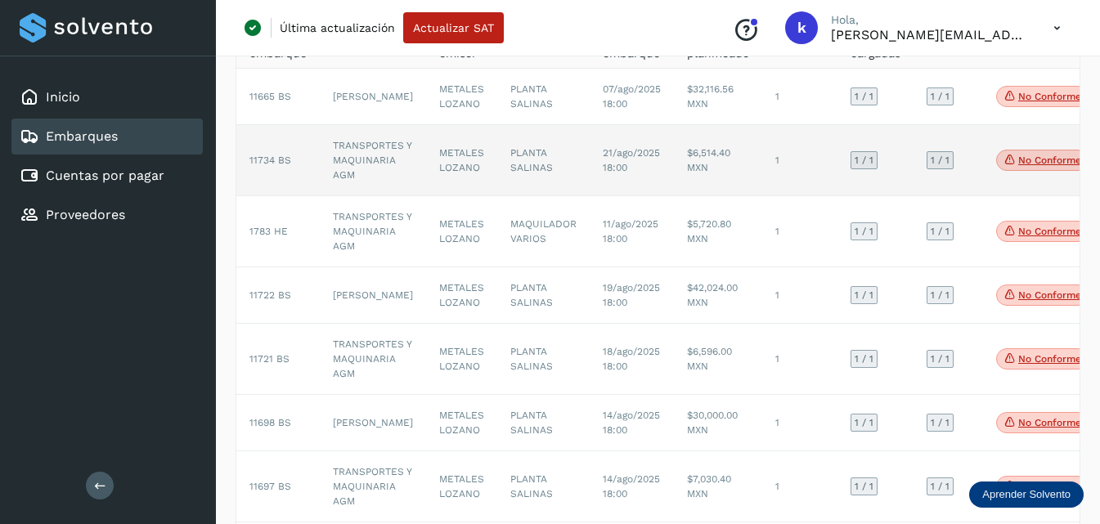
click at [276, 181] on td "11734 BS" at bounding box center [277, 160] width 83 height 71
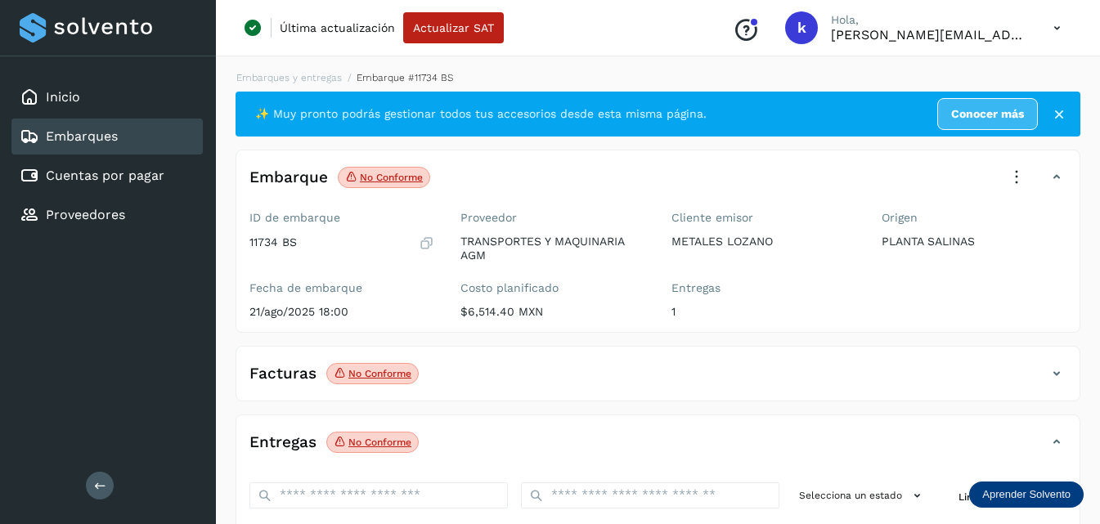
click at [1014, 172] on icon at bounding box center [1017, 177] width 36 height 36
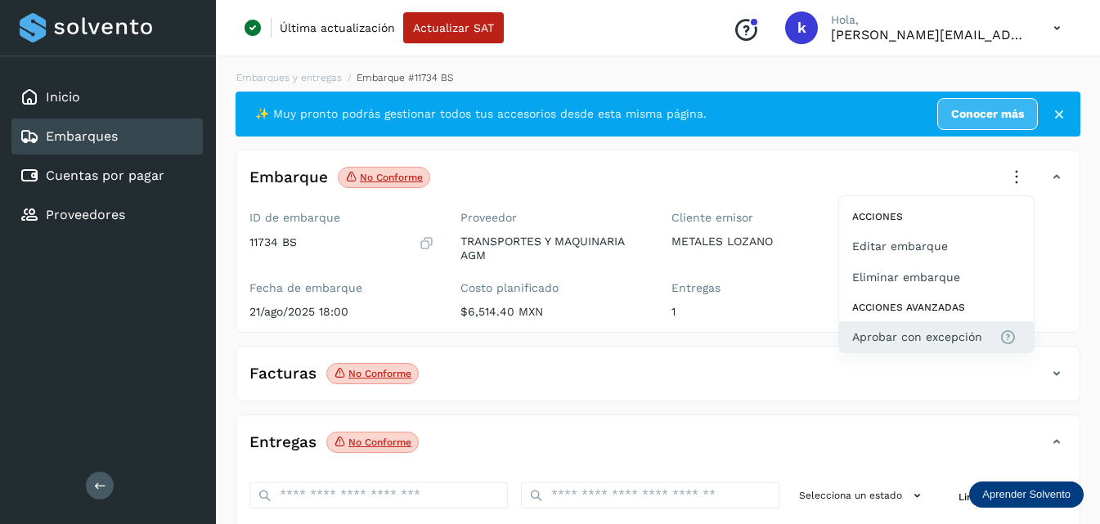
click at [890, 332] on span "Aprobar con excepción" at bounding box center [917, 337] width 130 height 18
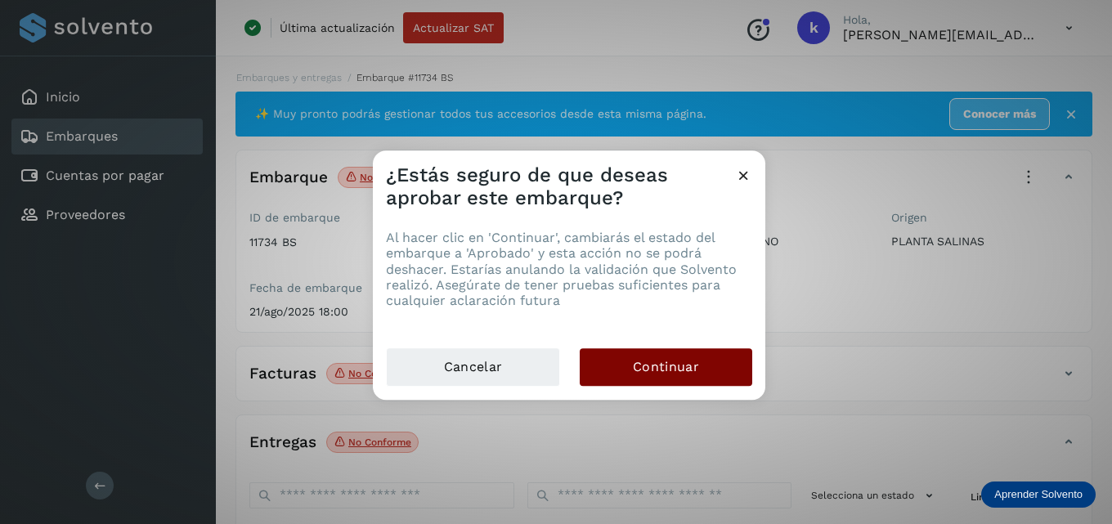
click at [661, 376] on span "Continuar" at bounding box center [666, 367] width 66 height 18
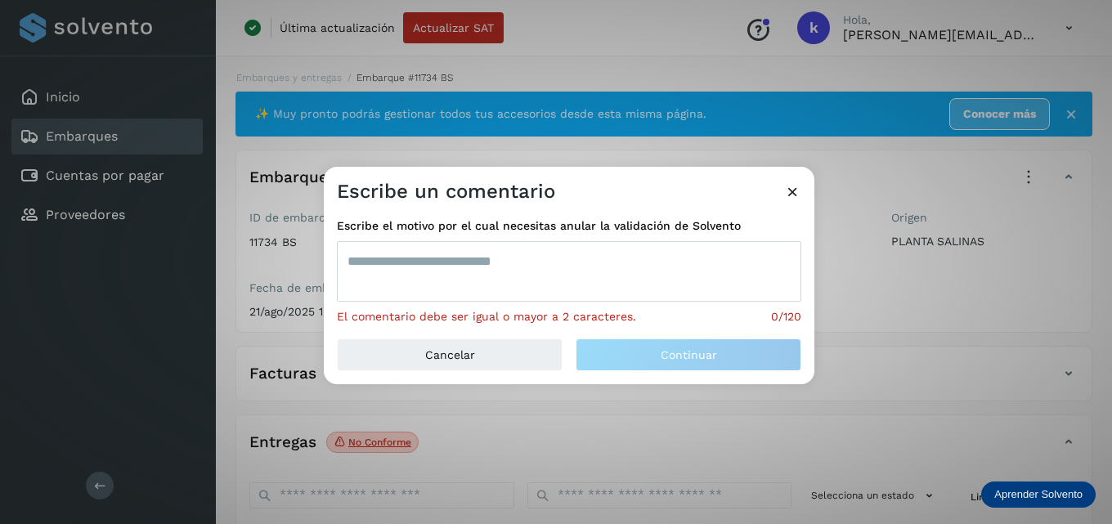
click at [395, 257] on textarea at bounding box center [569, 271] width 465 height 61
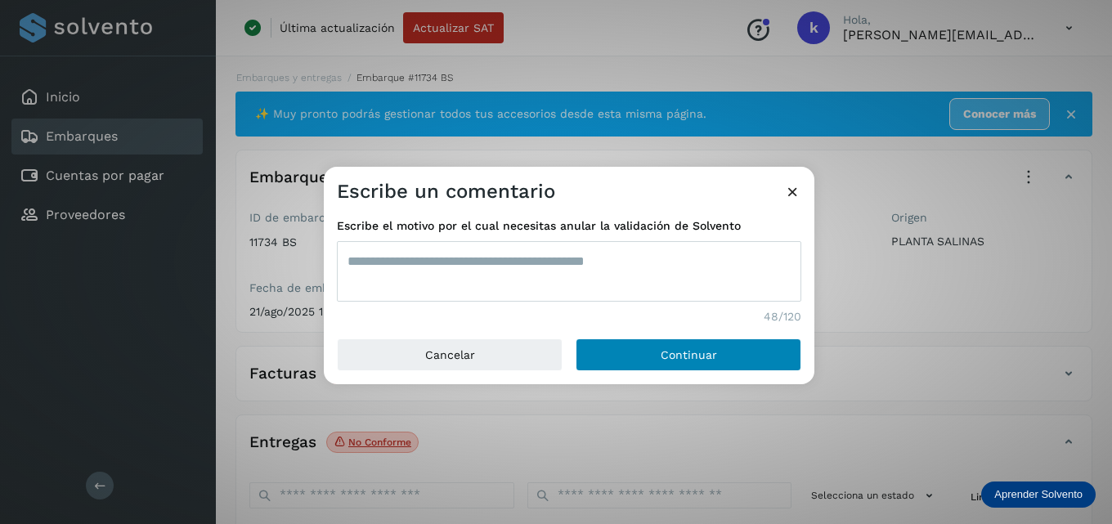
type textarea "**********"
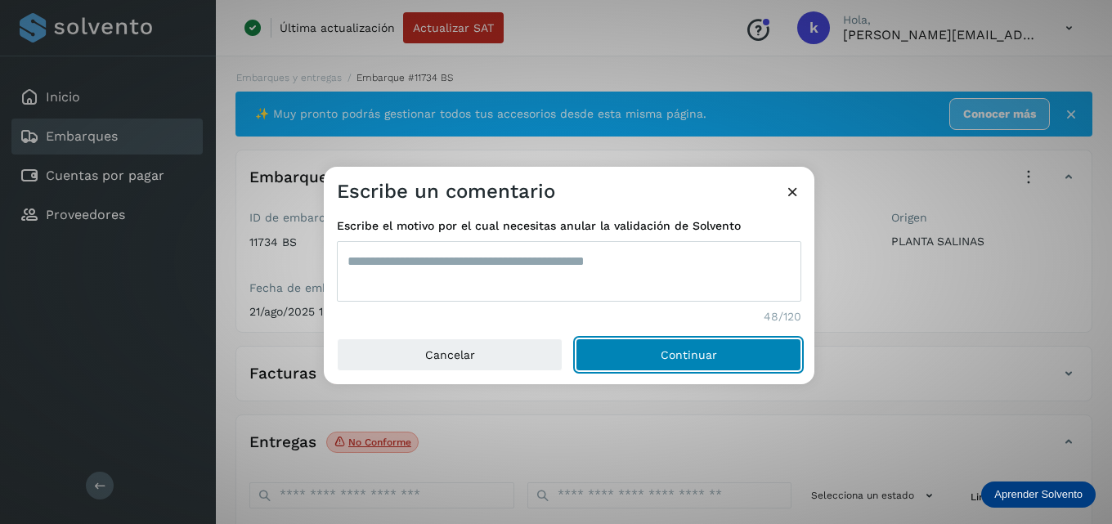
click at [680, 354] on span "Continuar" at bounding box center [689, 354] width 56 height 11
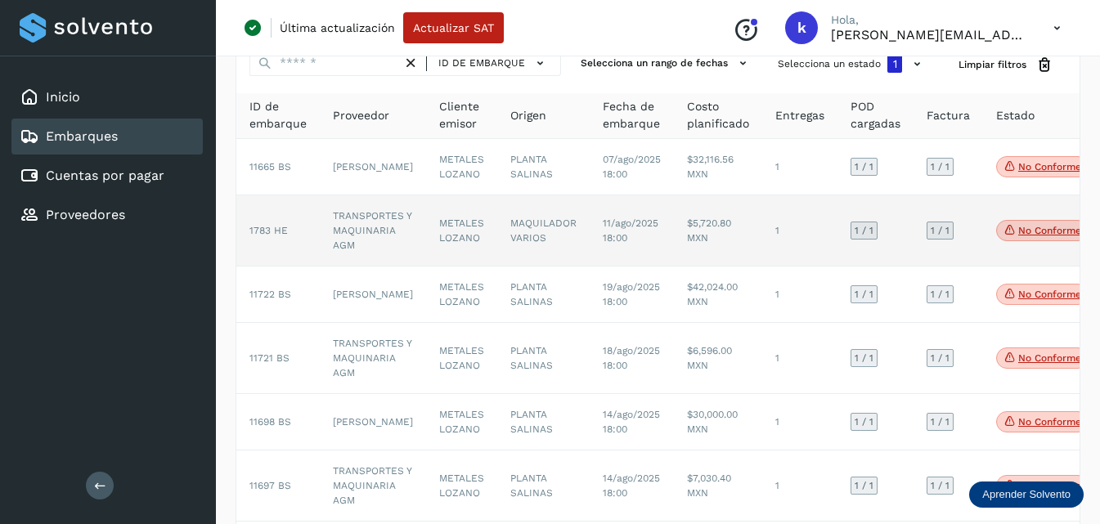
scroll to position [164, 0]
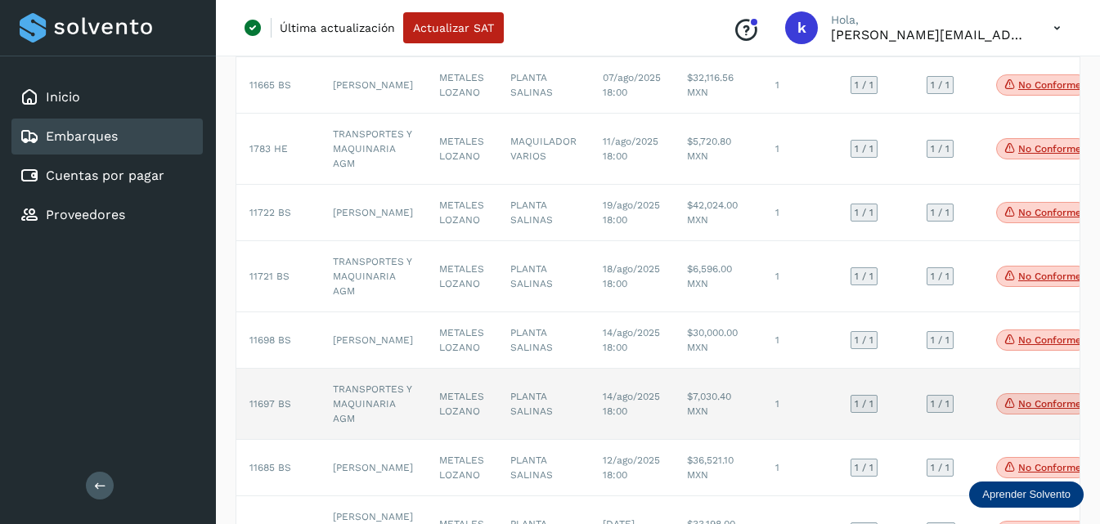
click at [346, 433] on td "TRANSPORTES Y MAQUINARIA AGM" at bounding box center [373, 404] width 106 height 71
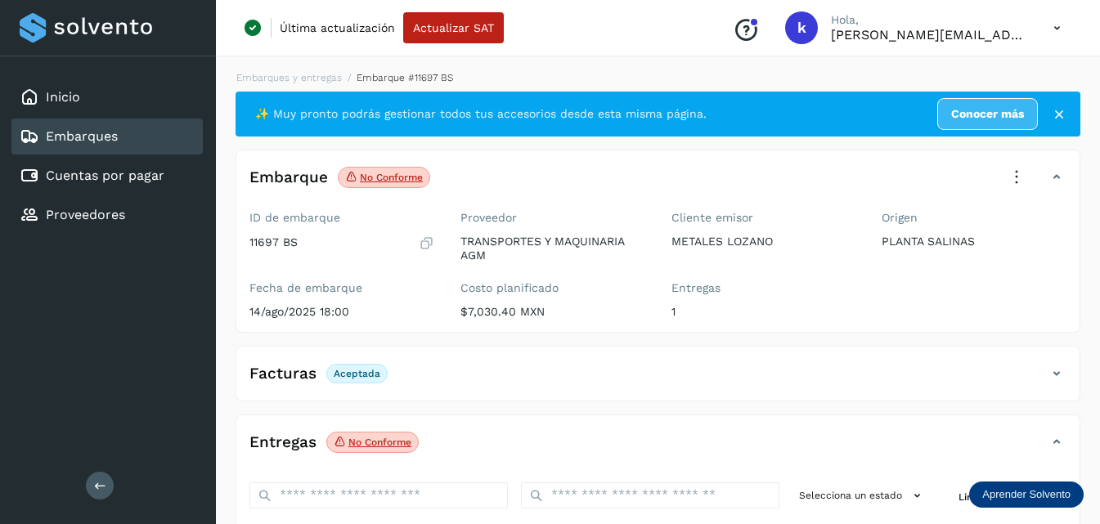
click at [1024, 171] on icon at bounding box center [1017, 177] width 36 height 36
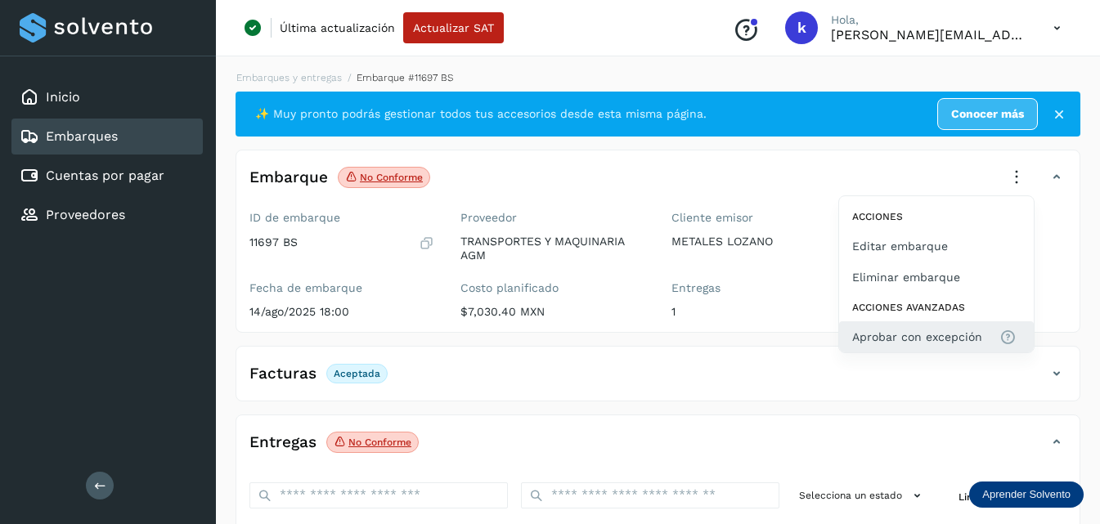
click at [914, 336] on span "Aprobar con excepción" at bounding box center [917, 337] width 130 height 18
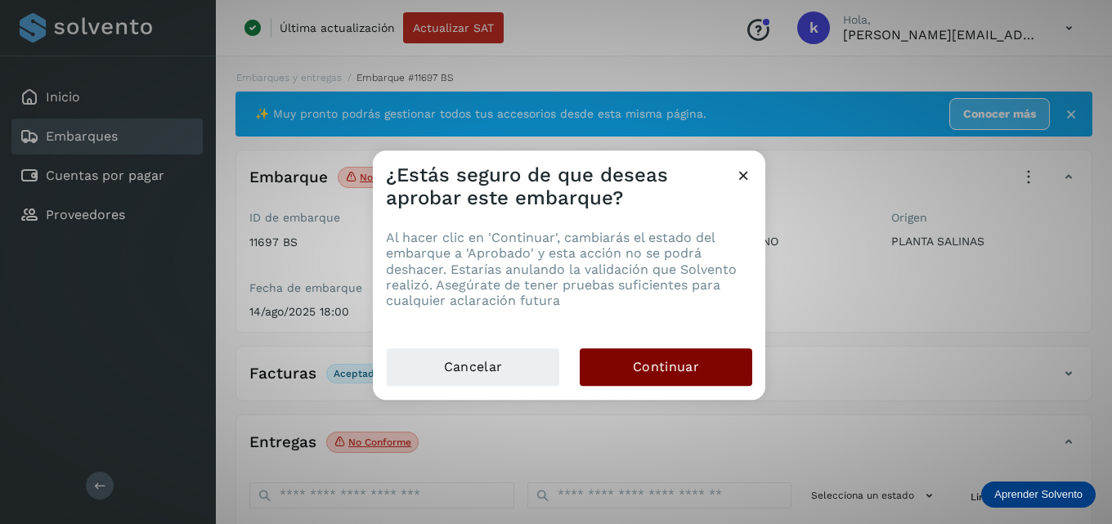
click at [712, 362] on button "Continuar" at bounding box center [666, 367] width 173 height 38
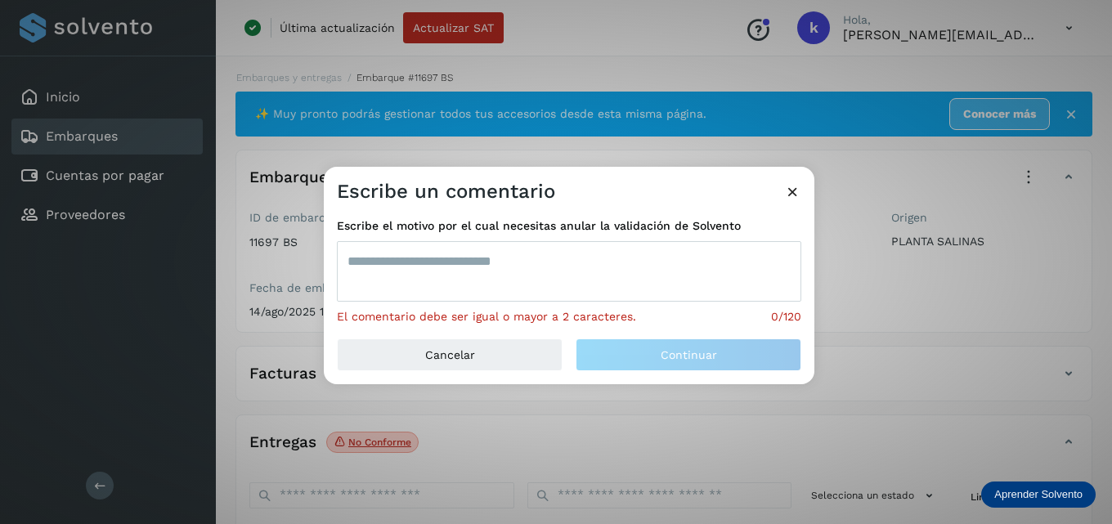
click at [584, 275] on textarea at bounding box center [569, 271] width 465 height 61
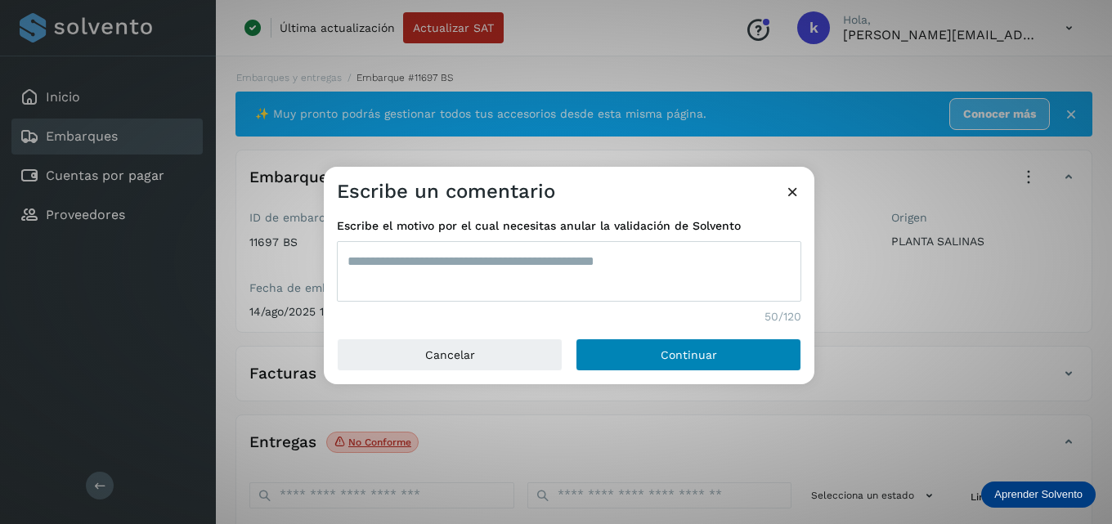
type textarea "**********"
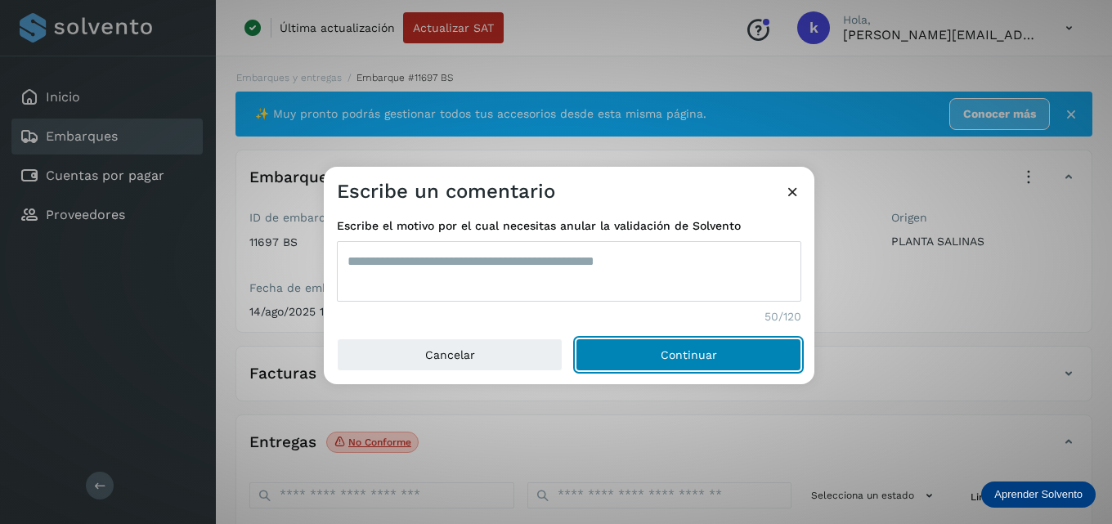
click at [635, 344] on button "Continuar" at bounding box center [689, 355] width 226 height 33
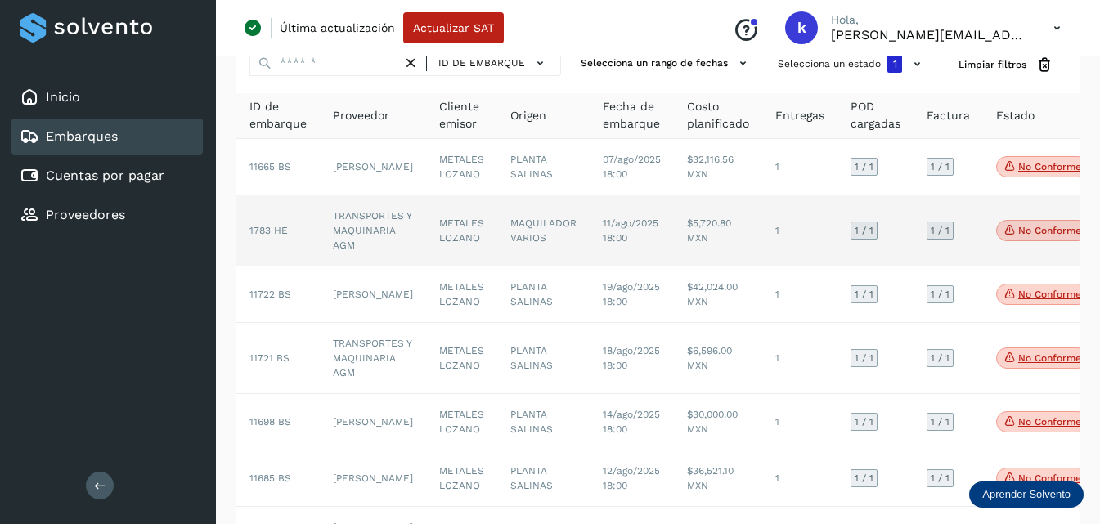
scroll to position [164, 0]
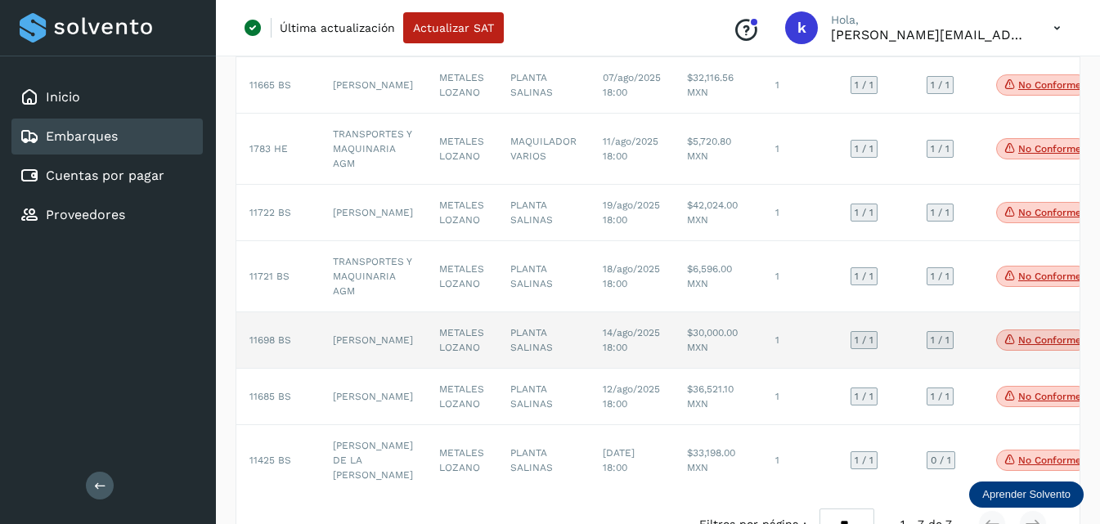
click at [267, 346] on span "11698 BS" at bounding box center [270, 340] width 42 height 11
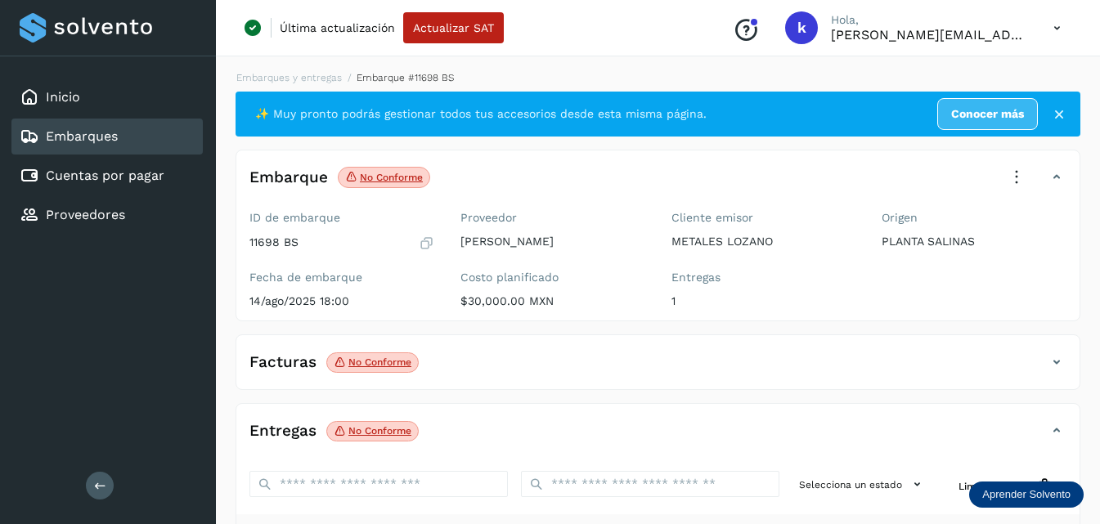
click at [1004, 172] on icon at bounding box center [1017, 177] width 36 height 36
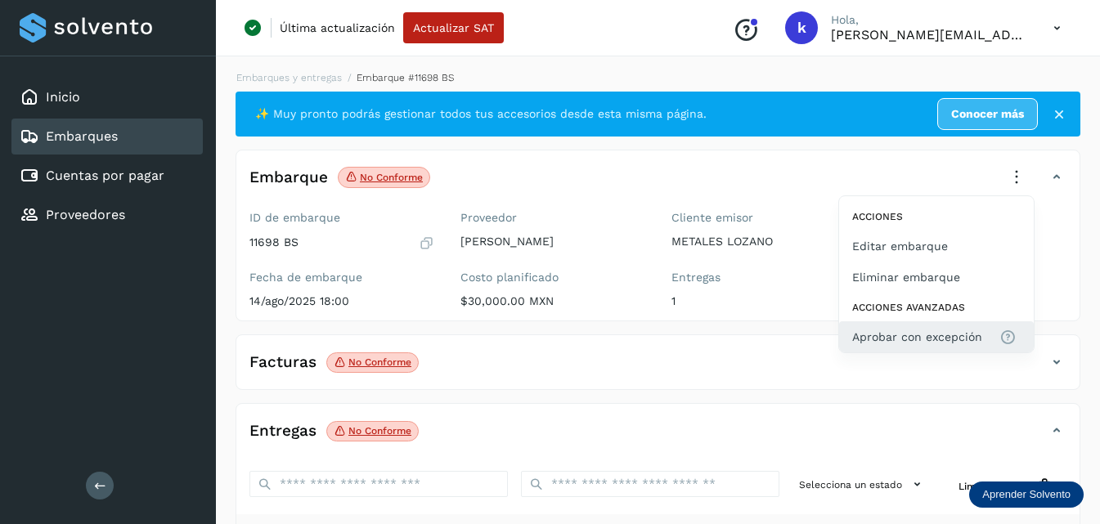
click at [905, 336] on span "Aprobar con excepción" at bounding box center [917, 337] width 130 height 18
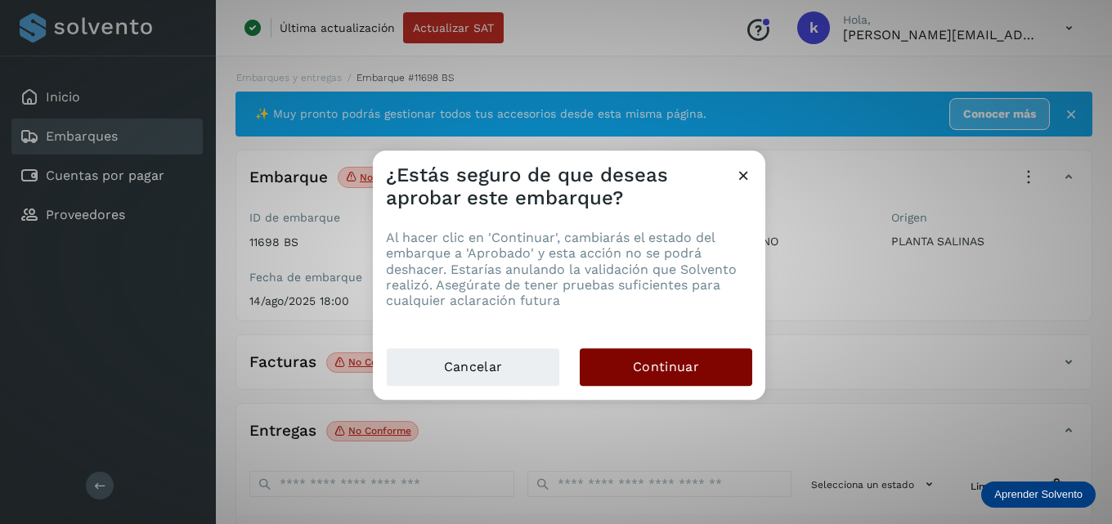
click at [716, 365] on button "Continuar" at bounding box center [666, 367] width 173 height 38
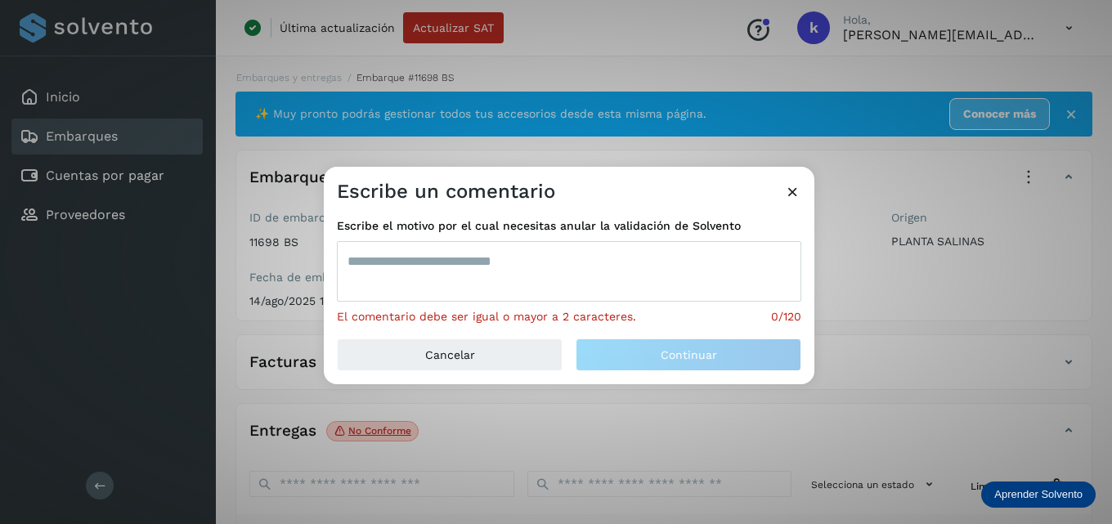
click at [424, 268] on textarea at bounding box center [569, 271] width 465 height 61
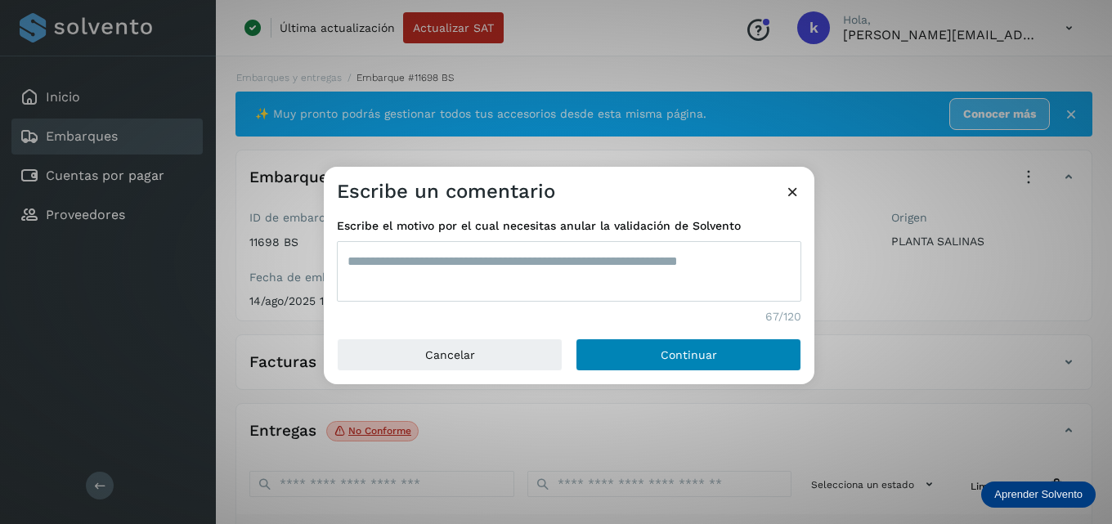
type textarea "**********"
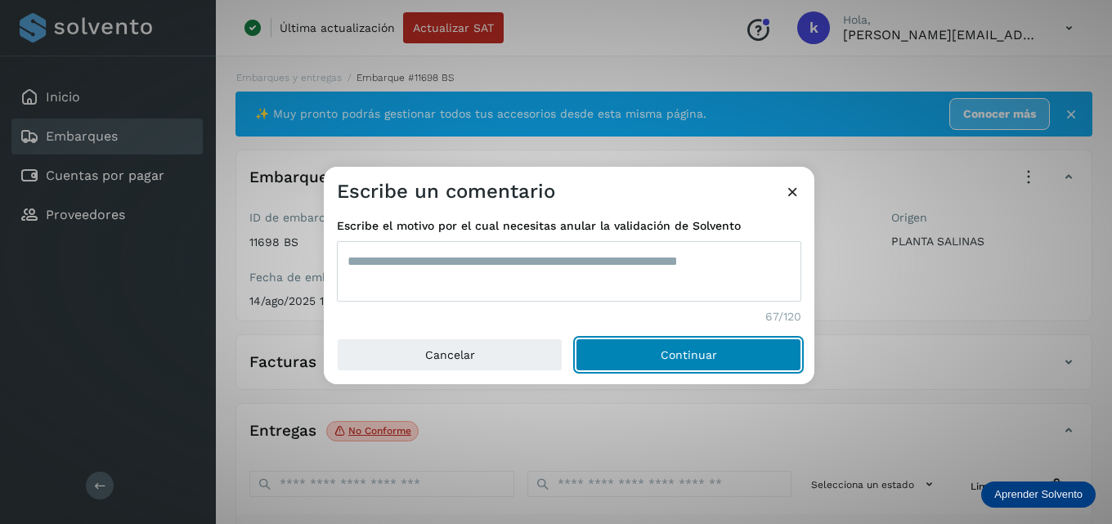
click at [669, 345] on button "Continuar" at bounding box center [689, 355] width 226 height 33
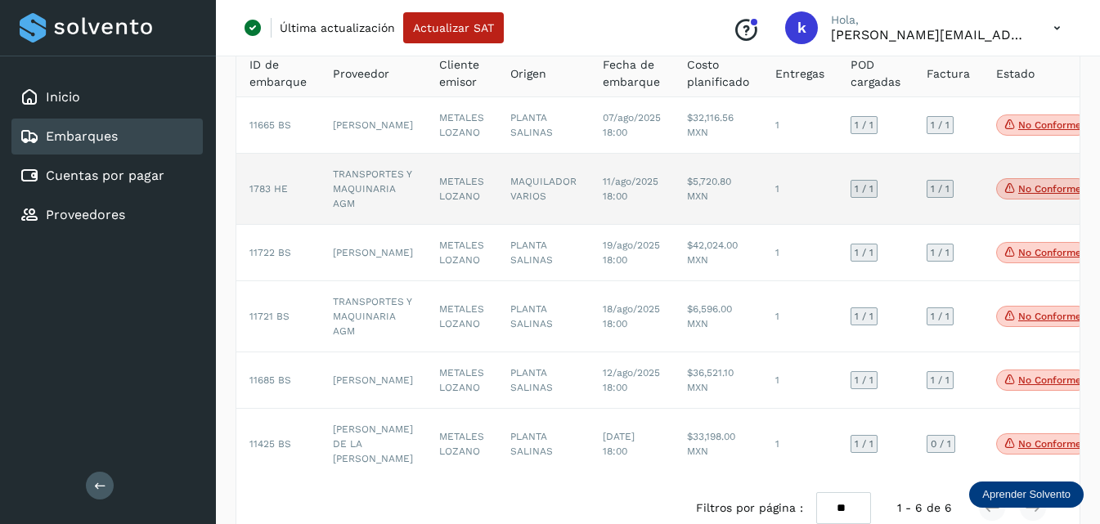
scroll to position [164, 0]
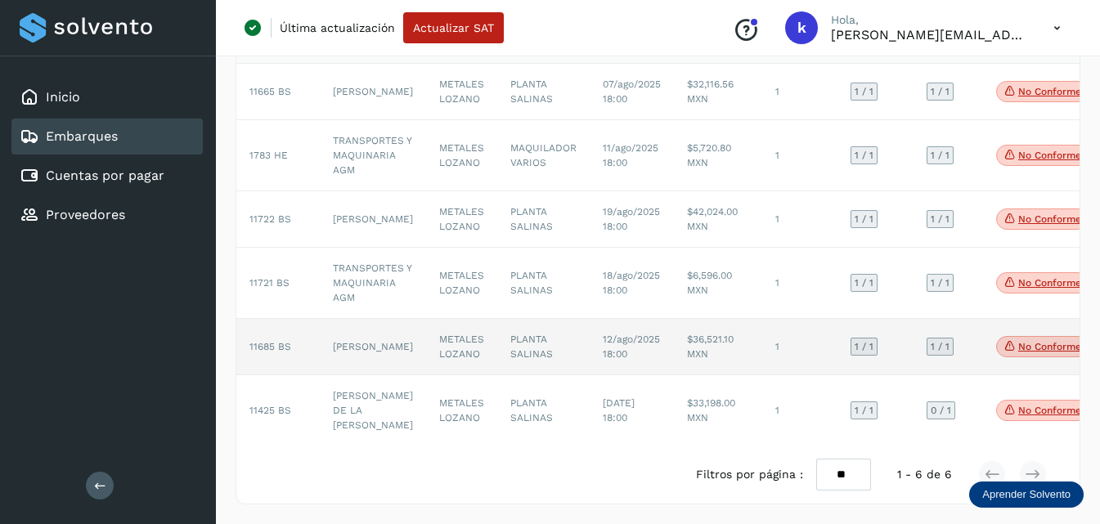
click at [377, 365] on td "[PERSON_NAME]" at bounding box center [373, 347] width 106 height 56
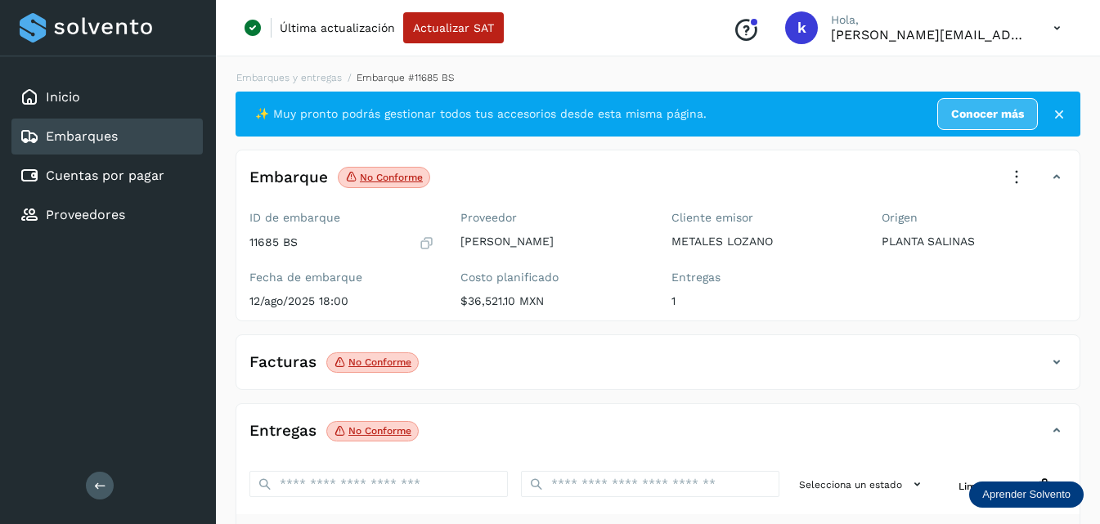
click at [1018, 176] on icon at bounding box center [1017, 177] width 36 height 36
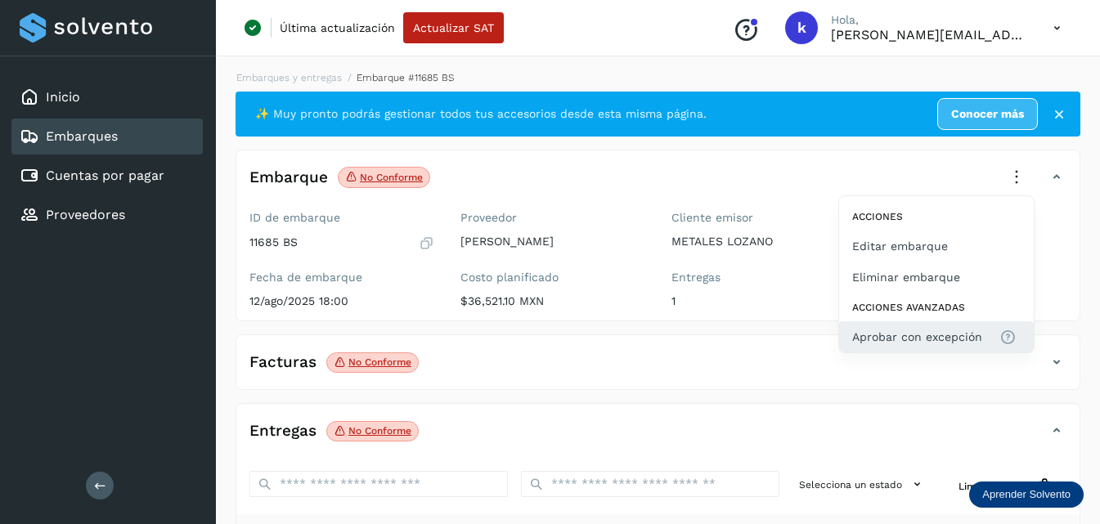
click at [882, 345] on span "Aprobar con excepción" at bounding box center [917, 337] width 130 height 18
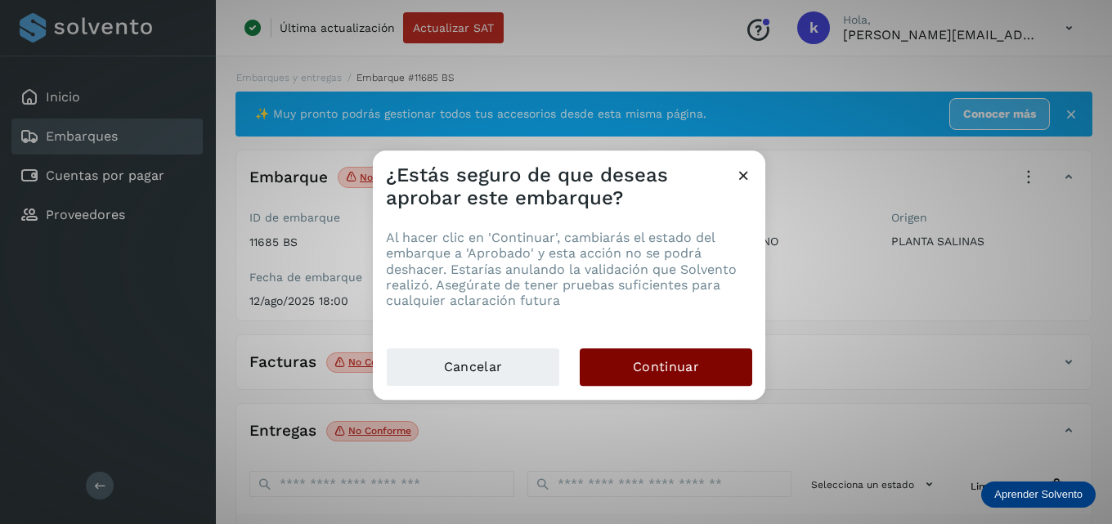
click at [627, 370] on button "Continuar" at bounding box center [666, 367] width 173 height 38
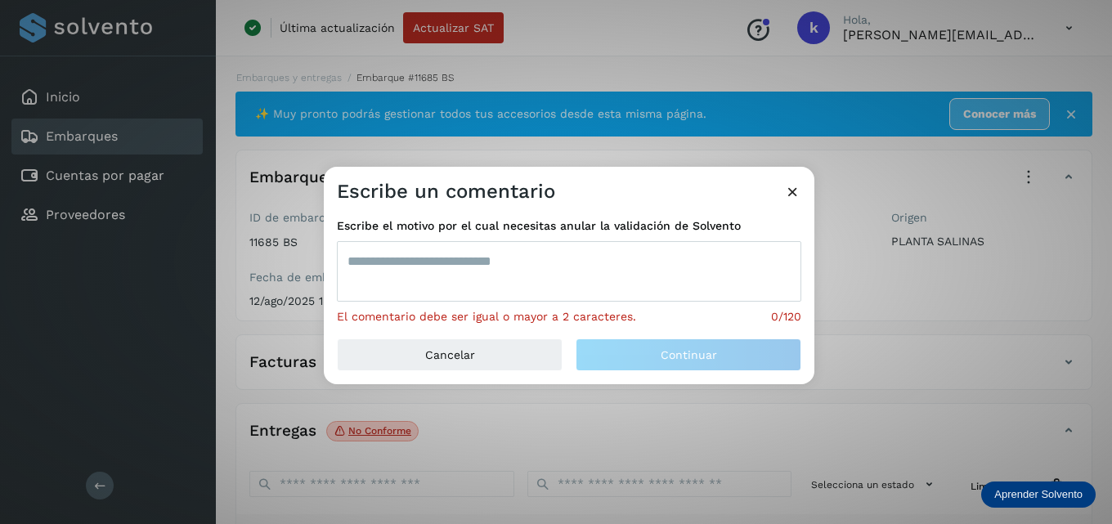
click at [613, 284] on textarea at bounding box center [569, 271] width 465 height 61
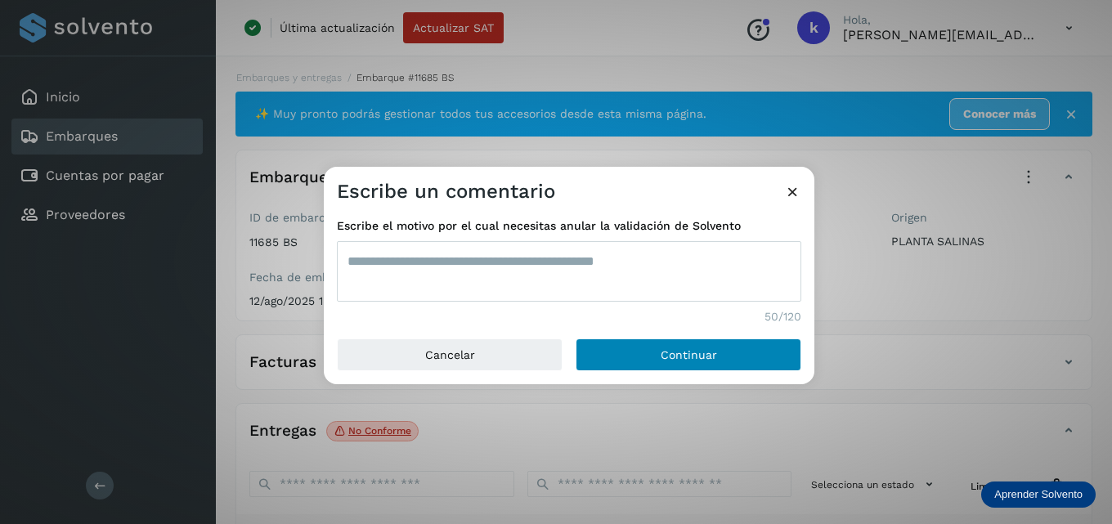
type textarea "**********"
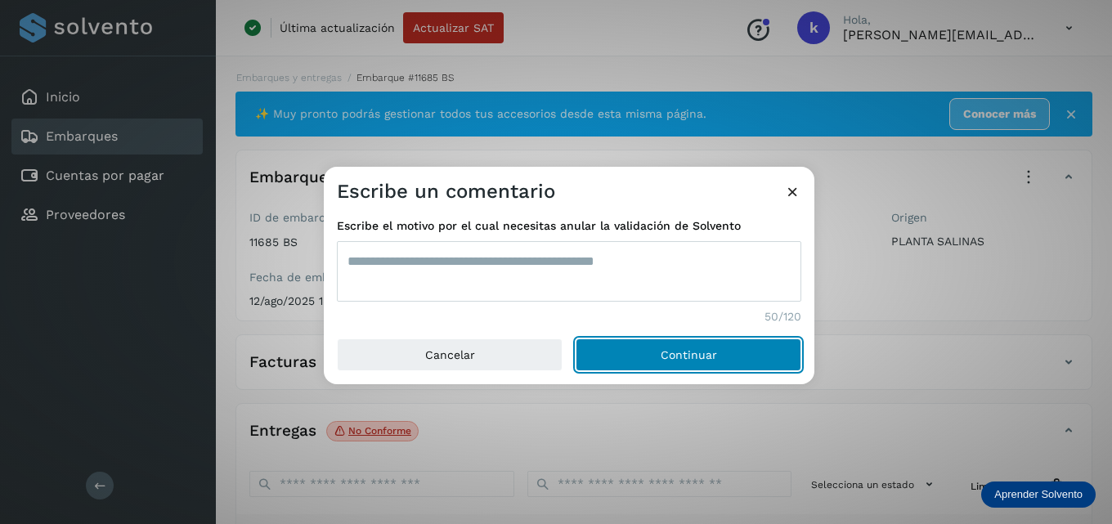
click at [686, 339] on button "Continuar" at bounding box center [689, 355] width 226 height 33
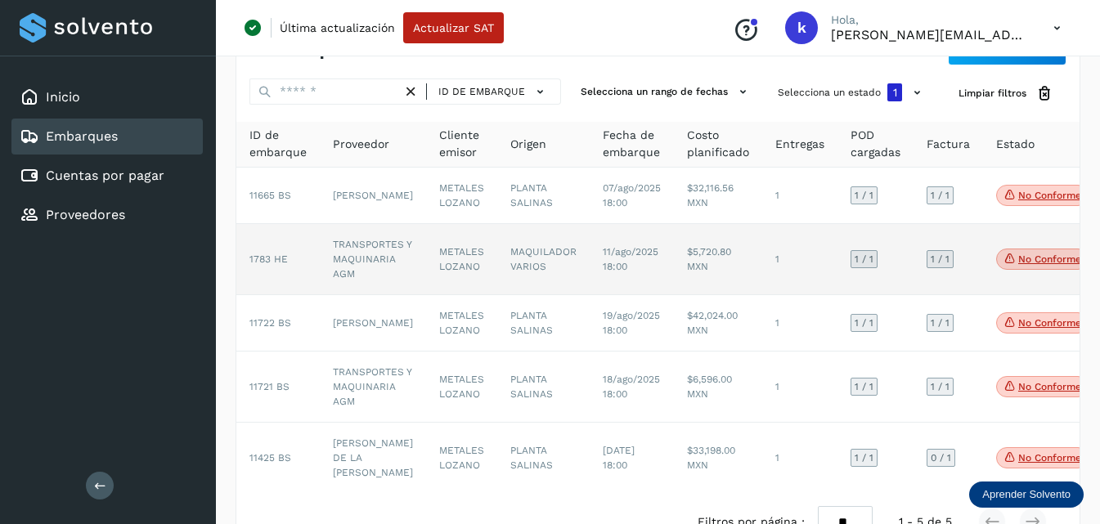
scroll to position [82, 0]
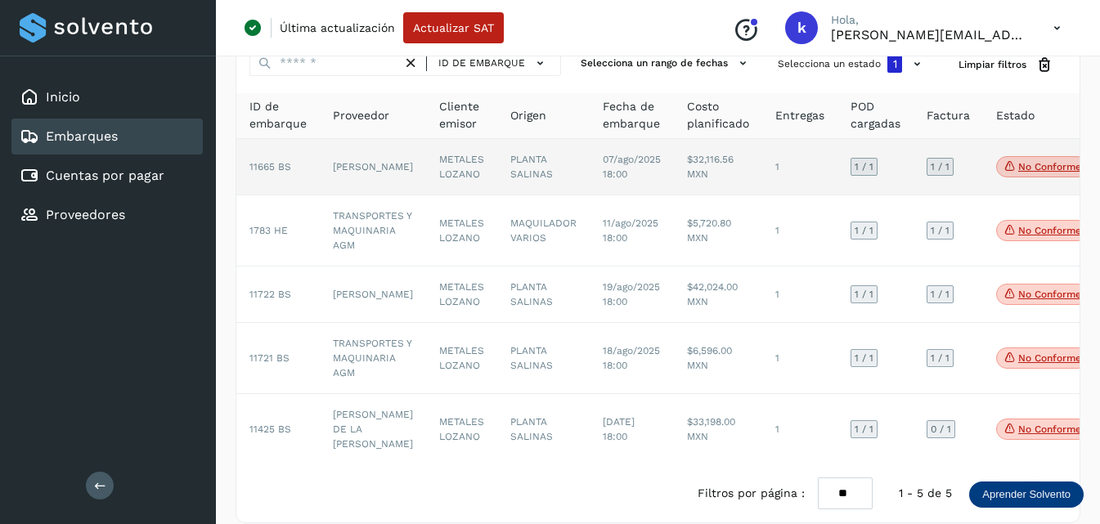
click at [266, 173] on span "11665 BS" at bounding box center [270, 166] width 42 height 11
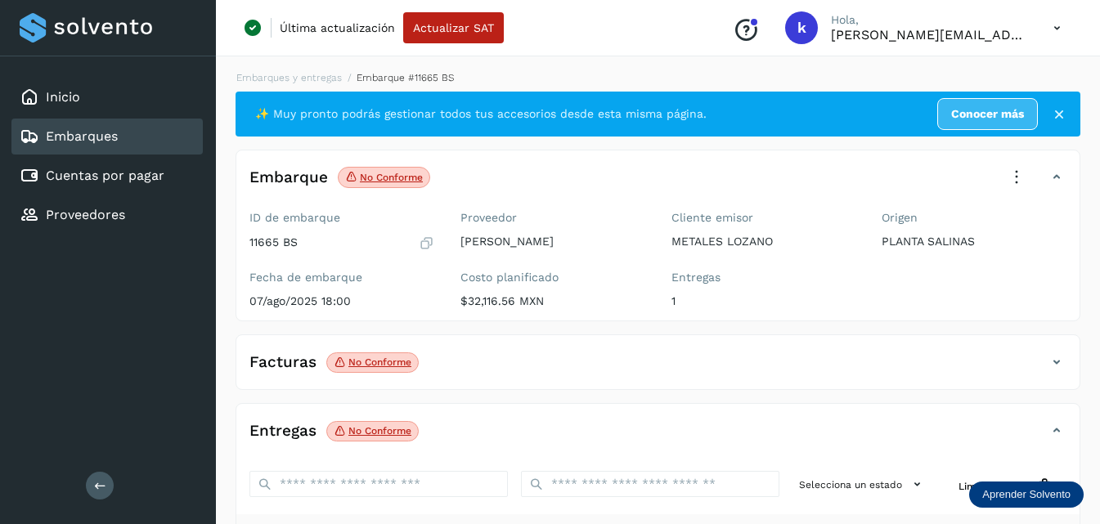
click at [1010, 175] on icon at bounding box center [1017, 177] width 36 height 36
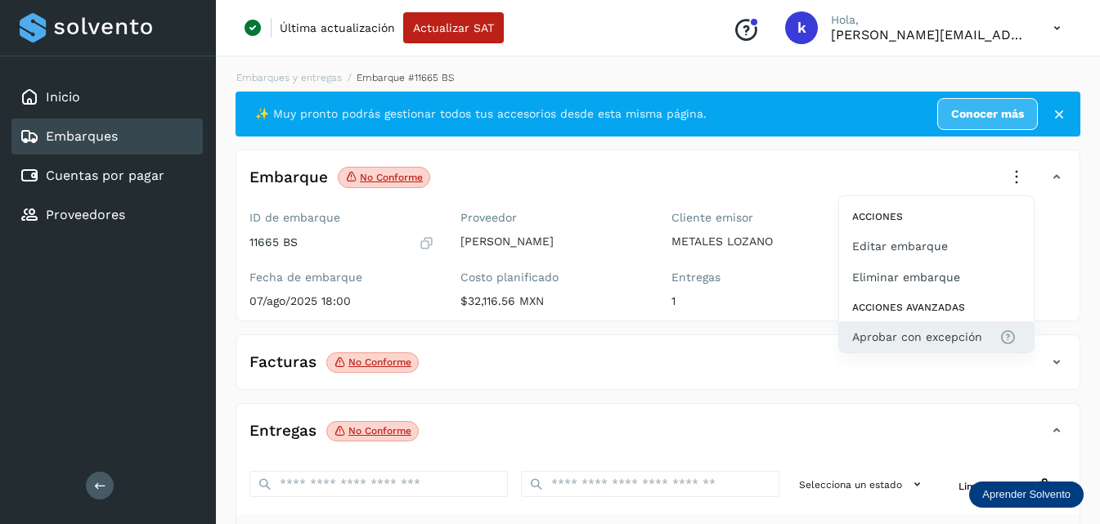
click at [888, 335] on span "Aprobar con excepción" at bounding box center [917, 337] width 130 height 18
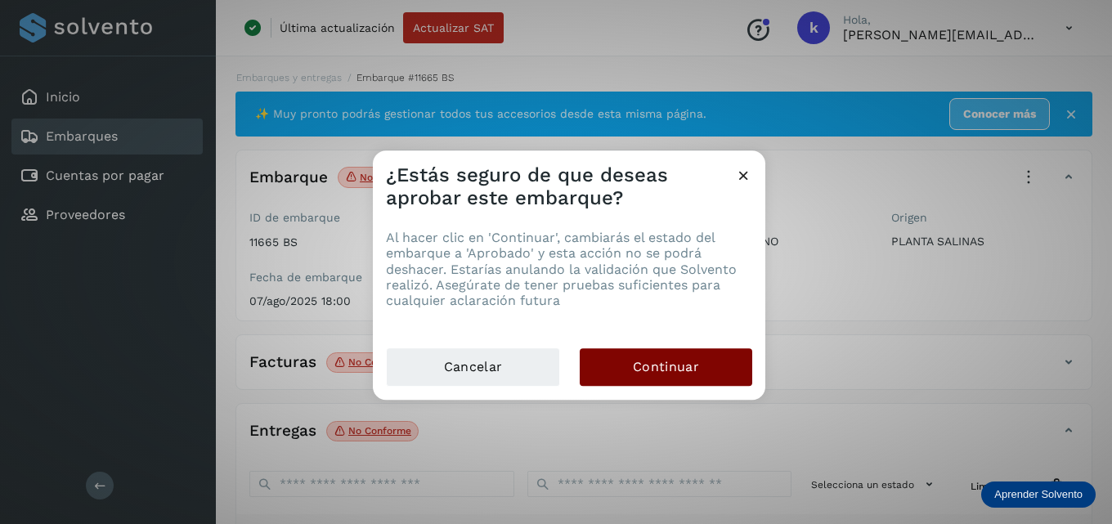
click at [637, 365] on span "Continuar" at bounding box center [666, 367] width 66 height 18
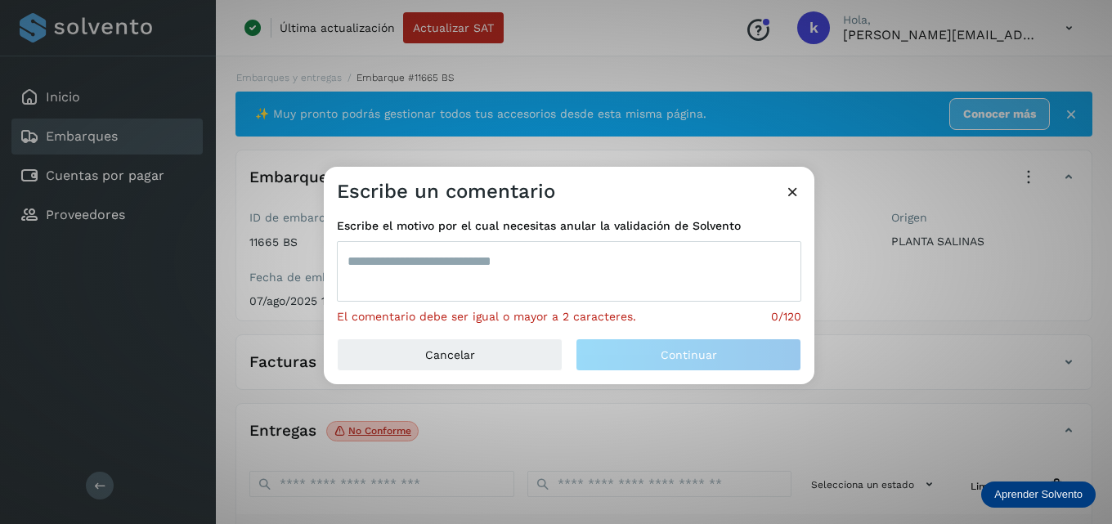
click at [442, 274] on textarea at bounding box center [569, 271] width 465 height 61
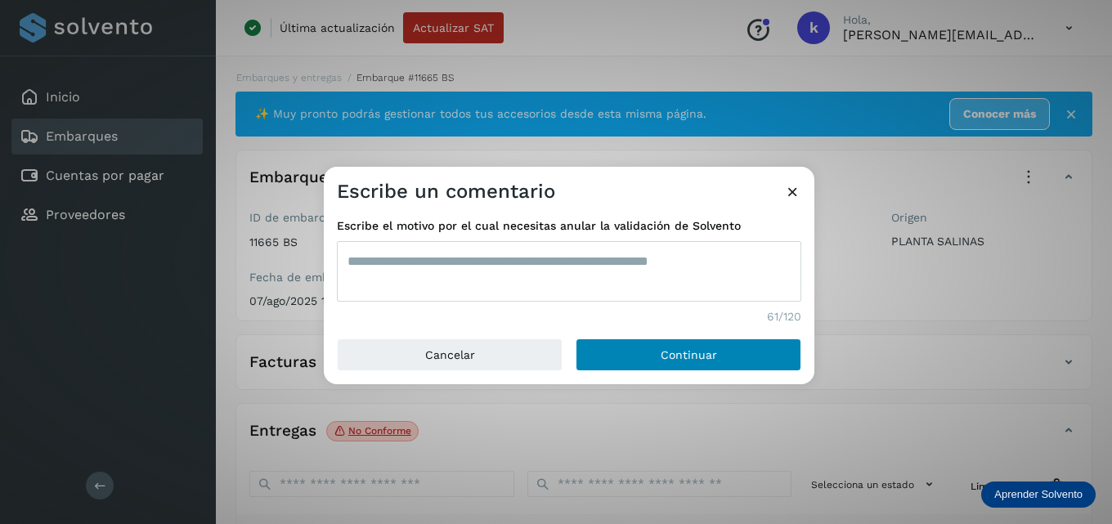
type textarea "**********"
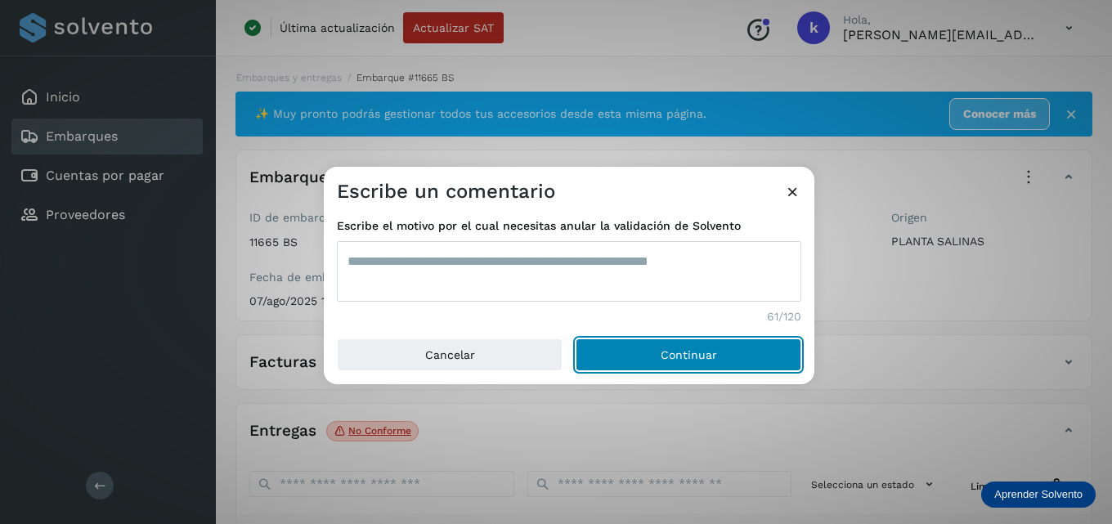
click at [605, 353] on button "Continuar" at bounding box center [689, 355] width 226 height 33
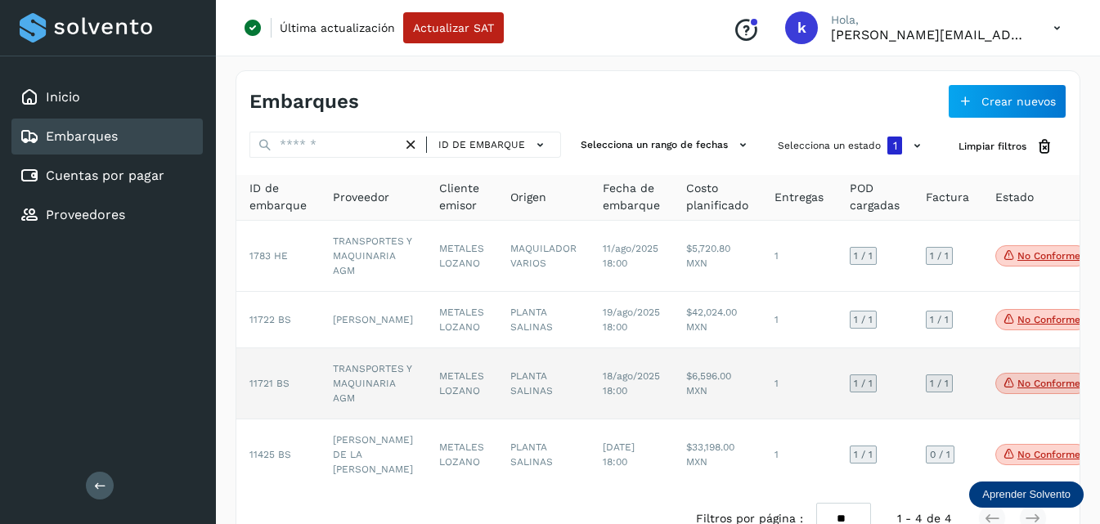
click at [275, 389] on span "11721 BS" at bounding box center [269, 383] width 40 height 11
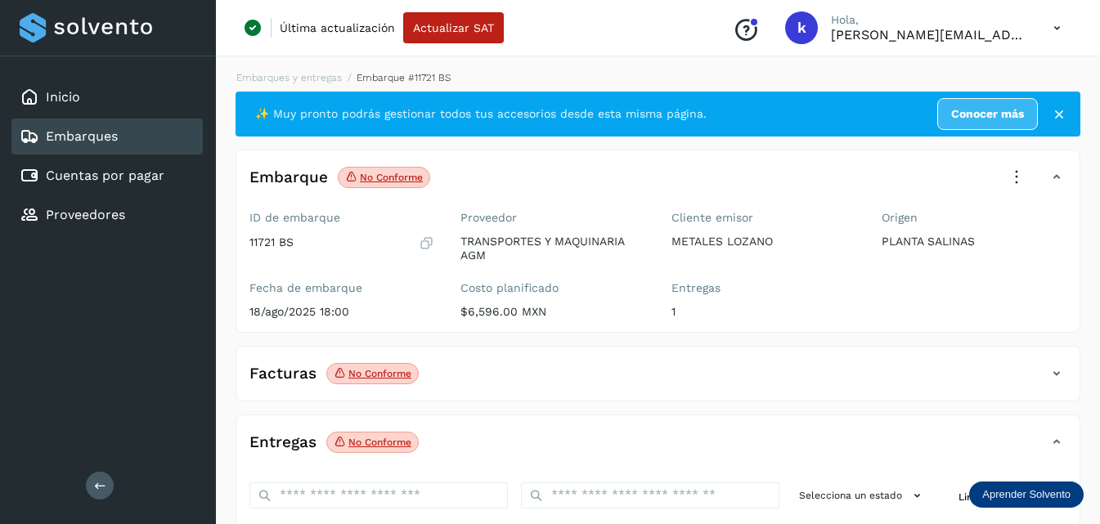
click at [1019, 182] on icon at bounding box center [1017, 177] width 36 height 36
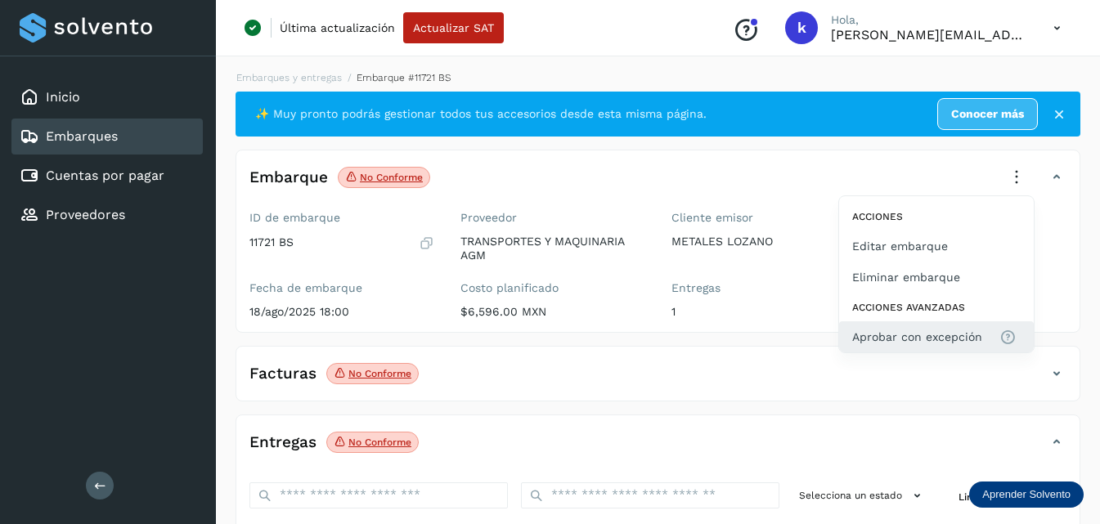
click at [907, 340] on span "Aprobar con excepción" at bounding box center [917, 337] width 130 height 18
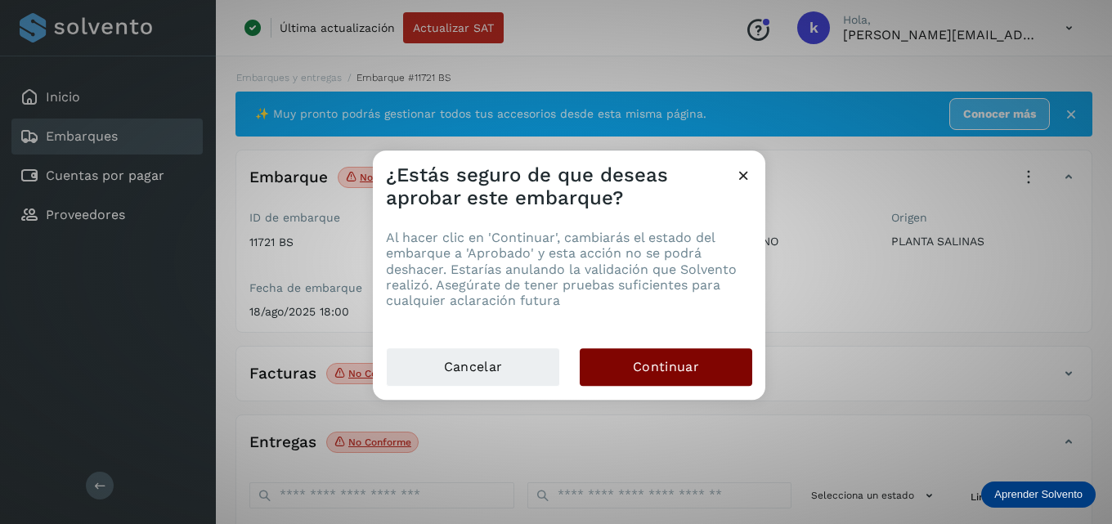
click at [658, 351] on button "Continuar" at bounding box center [666, 367] width 173 height 38
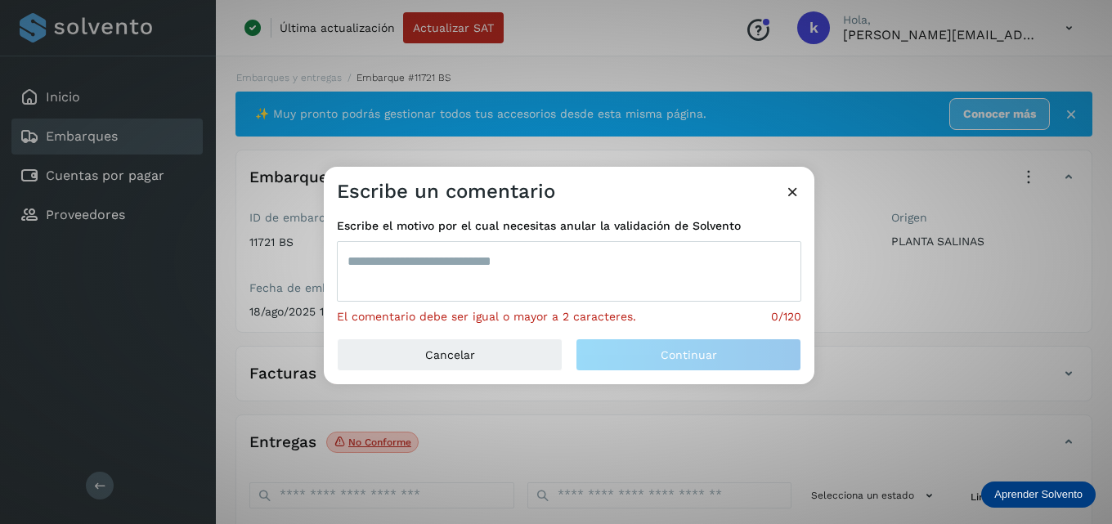
click at [446, 273] on textarea at bounding box center [569, 271] width 465 height 61
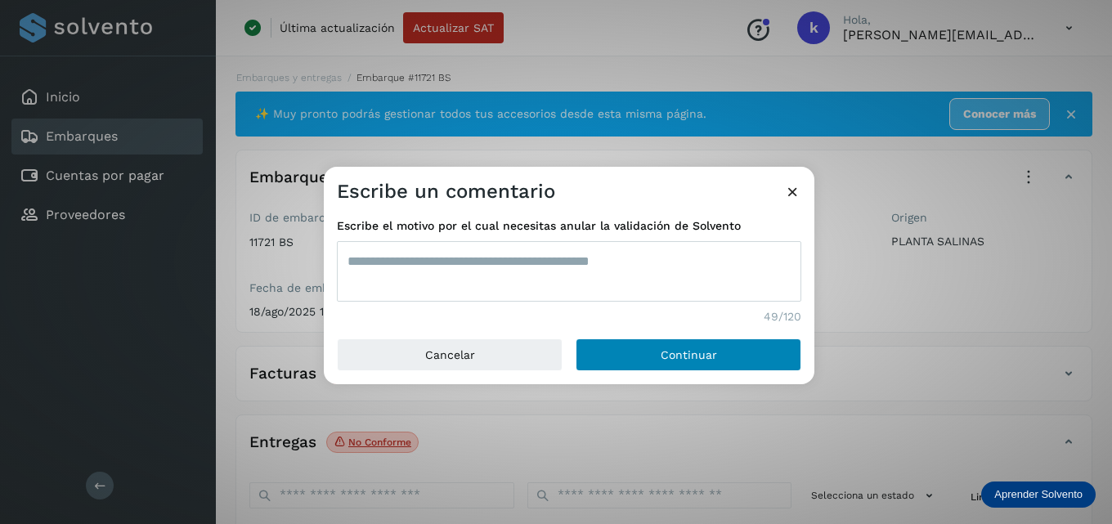
type textarea "**********"
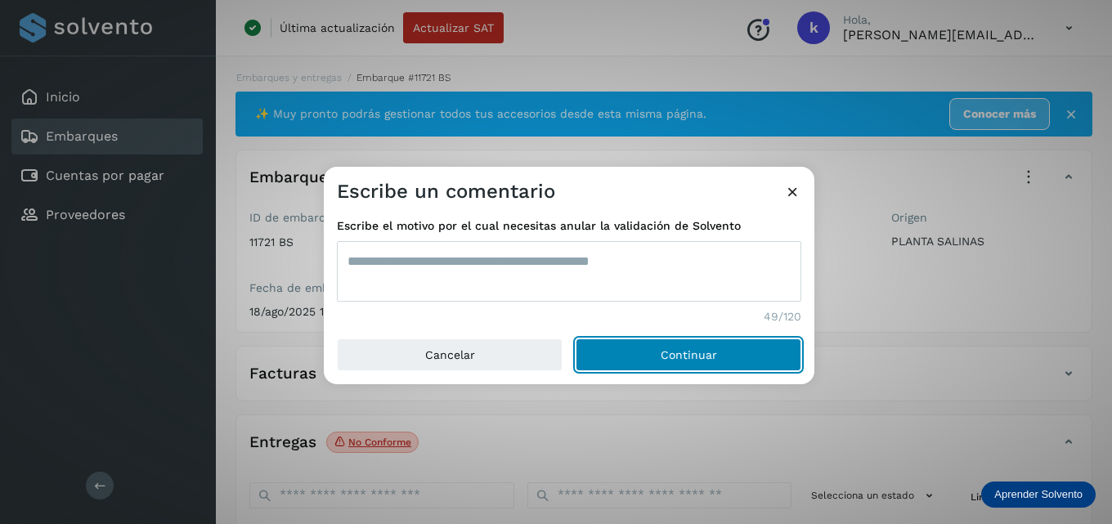
click at [682, 345] on button "Continuar" at bounding box center [689, 355] width 226 height 33
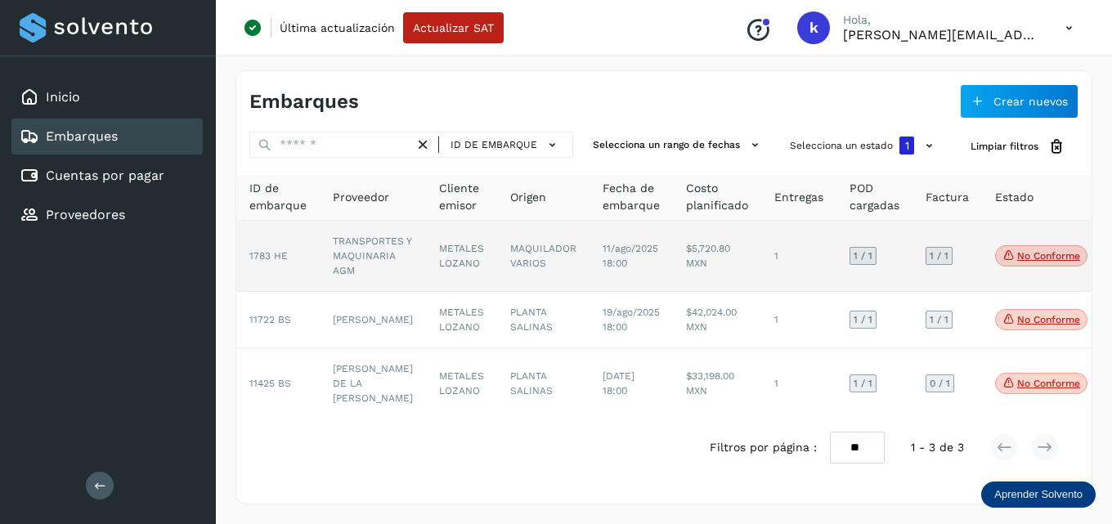
click at [370, 245] on td "TRANSPORTES Y MAQUINARIA AGM" at bounding box center [373, 256] width 106 height 71
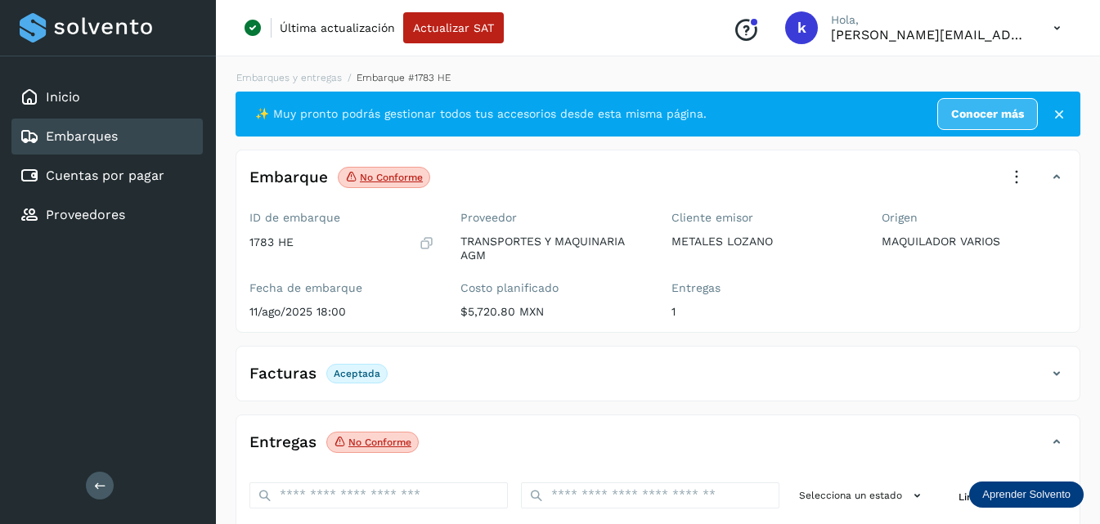
click at [1013, 158] on div "Embarque No conforme Verifica el estado de la factura o entregas asociadas a es…" at bounding box center [658, 241] width 845 height 183
click at [1017, 183] on icon at bounding box center [1017, 177] width 36 height 36
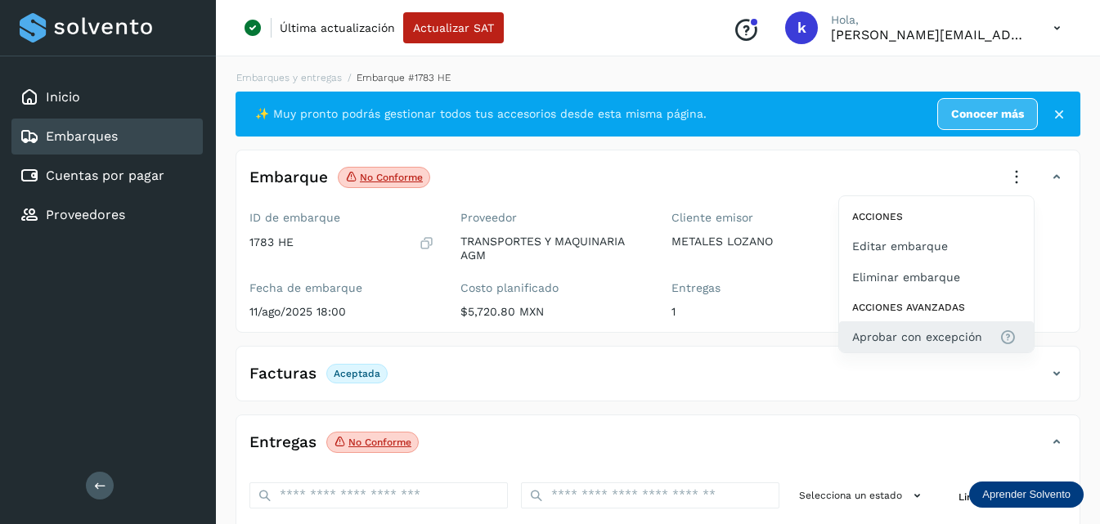
click at [920, 326] on button "Aprobar con excepción" at bounding box center [936, 336] width 195 height 31
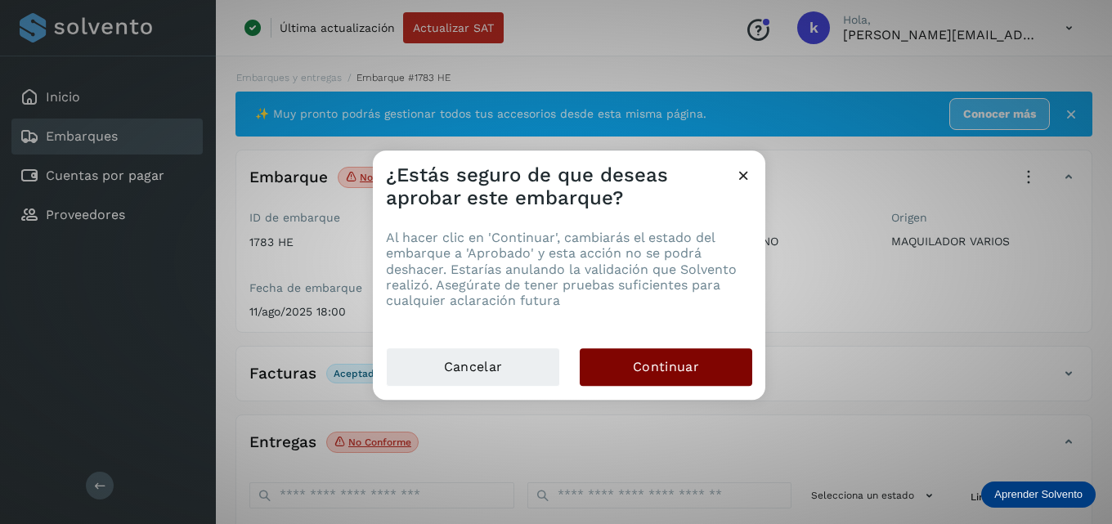
click at [640, 372] on span "Continuar" at bounding box center [666, 367] width 66 height 18
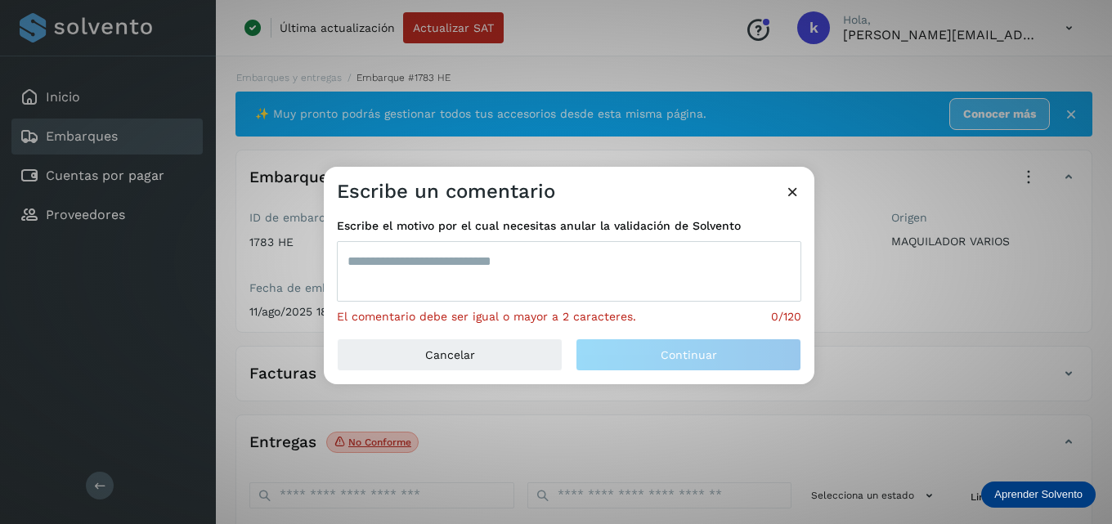
click at [510, 283] on textarea at bounding box center [569, 271] width 465 height 61
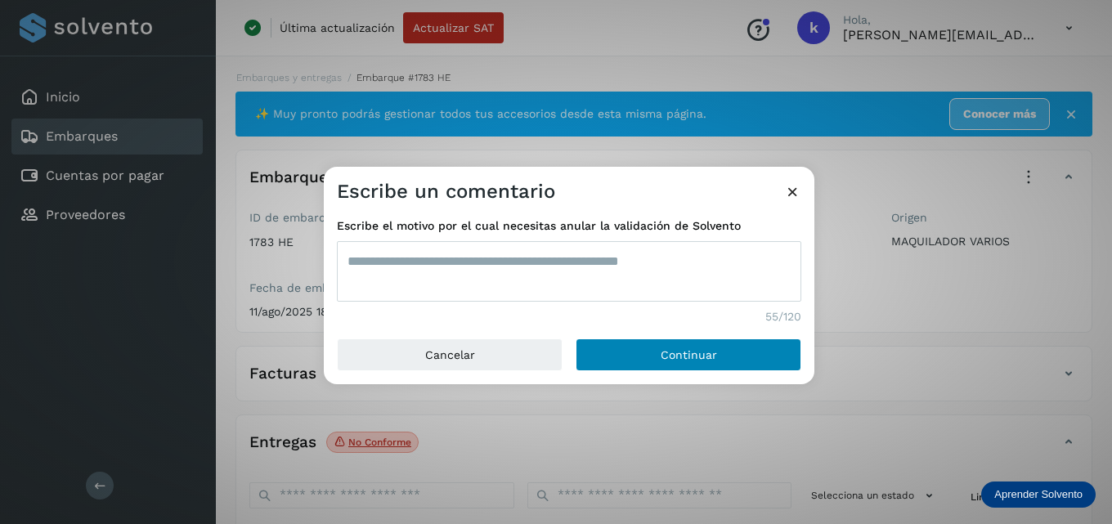
type textarea "**********"
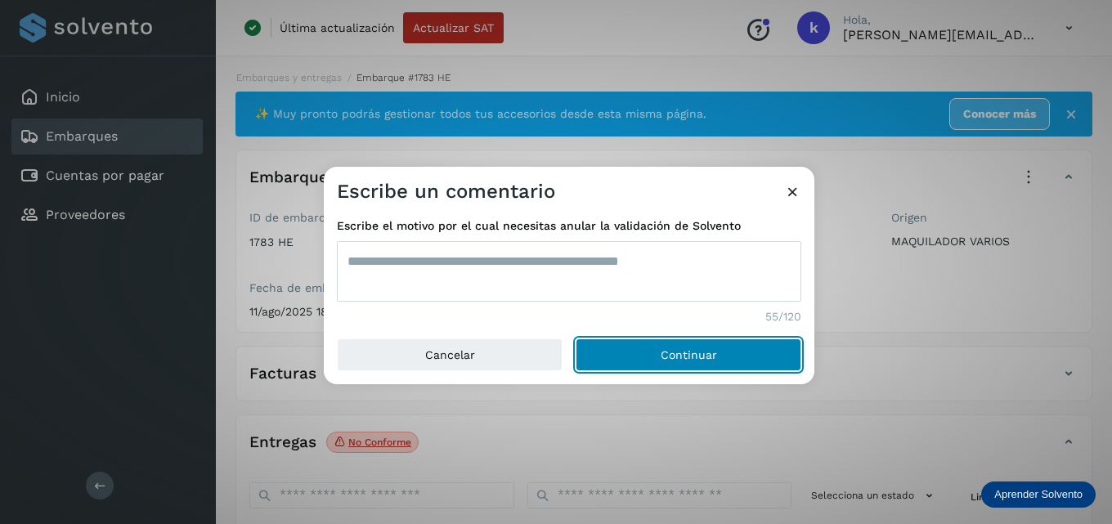
click at [627, 352] on button "Continuar" at bounding box center [689, 355] width 226 height 33
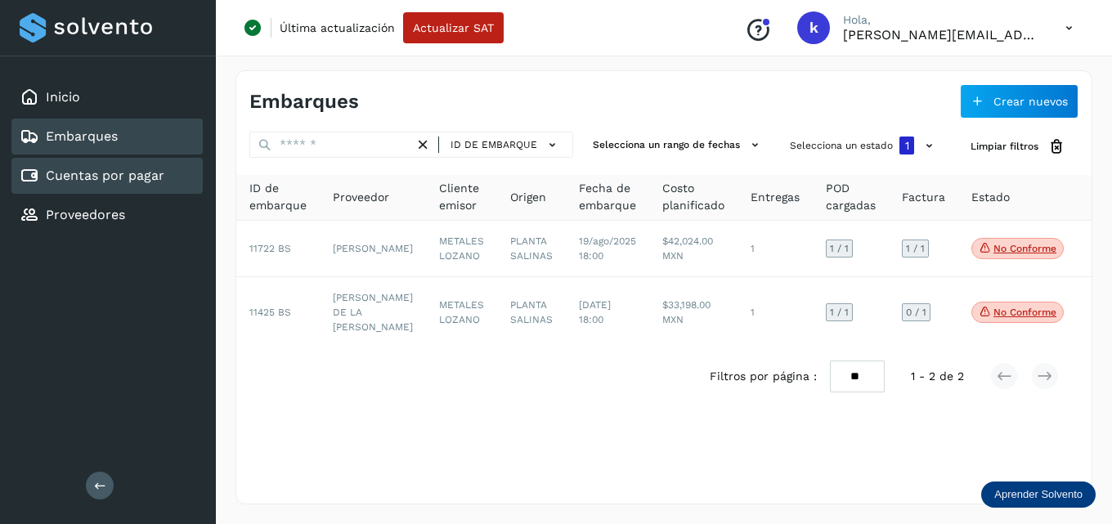
click at [73, 167] on div "Cuentas por pagar" at bounding box center [92, 176] width 145 height 20
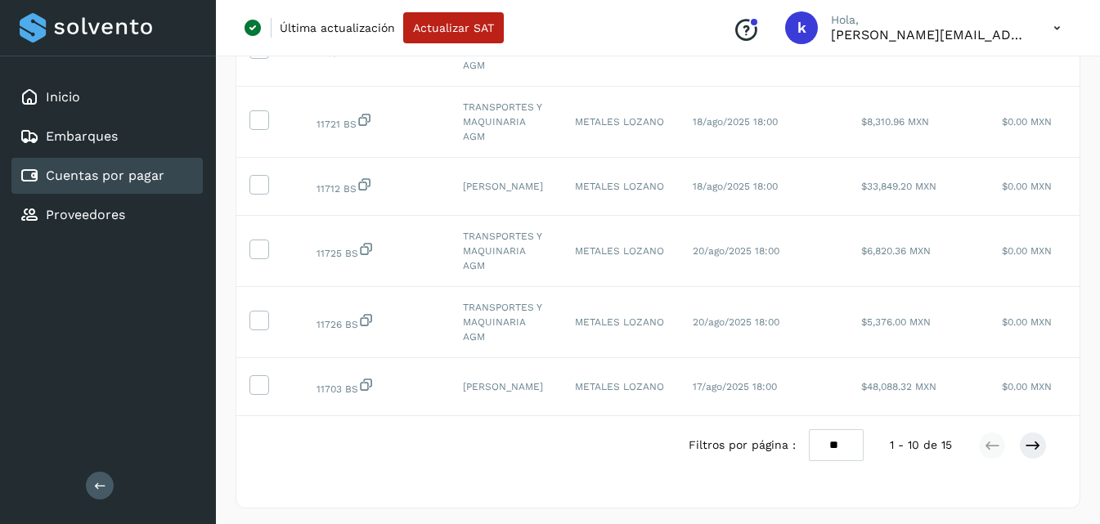
scroll to position [526, 0]
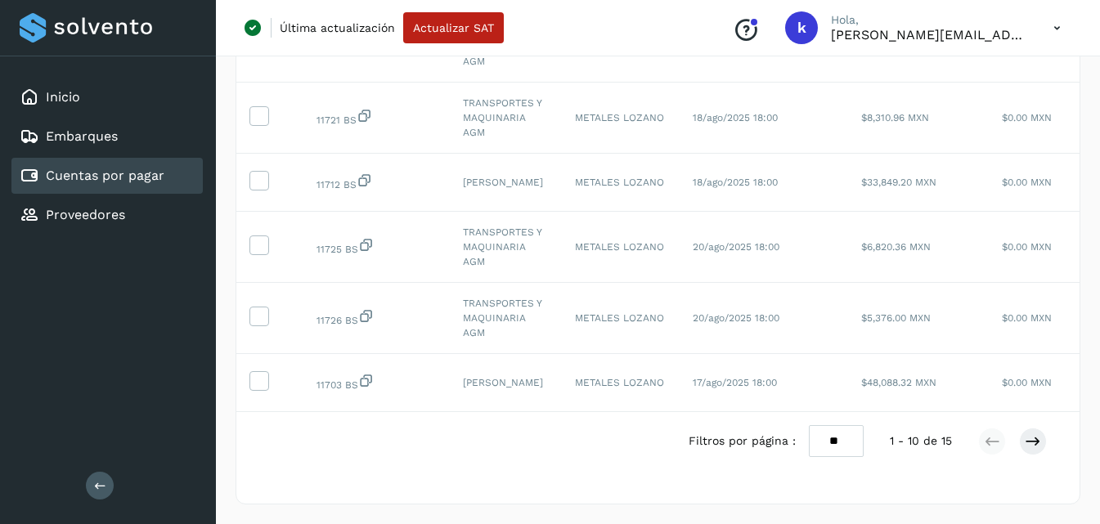
click at [827, 443] on select "** ** **" at bounding box center [836, 441] width 55 height 32
select select "**"
click at [809, 425] on select "** ** **" at bounding box center [836, 441] width 55 height 32
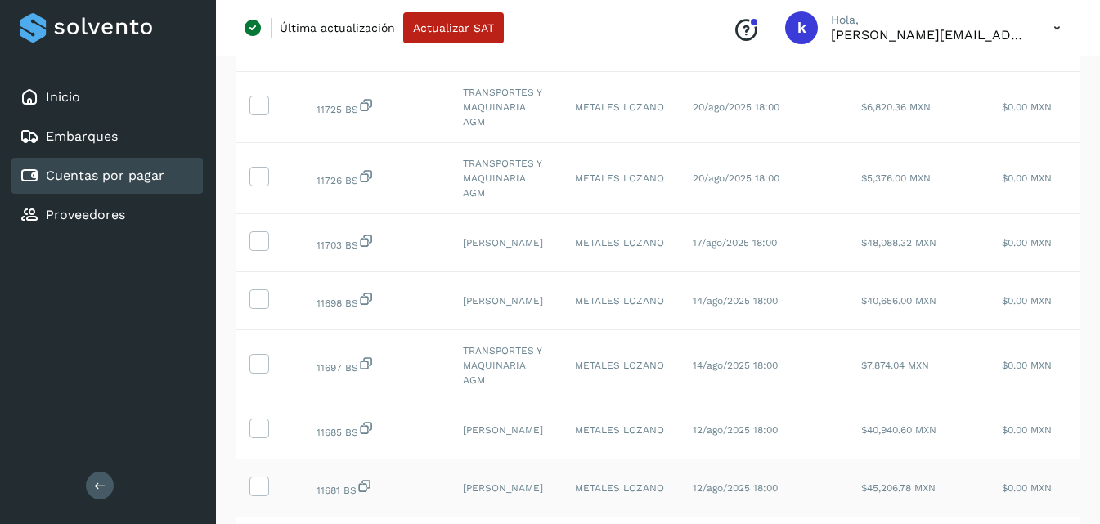
scroll to position [829, 0]
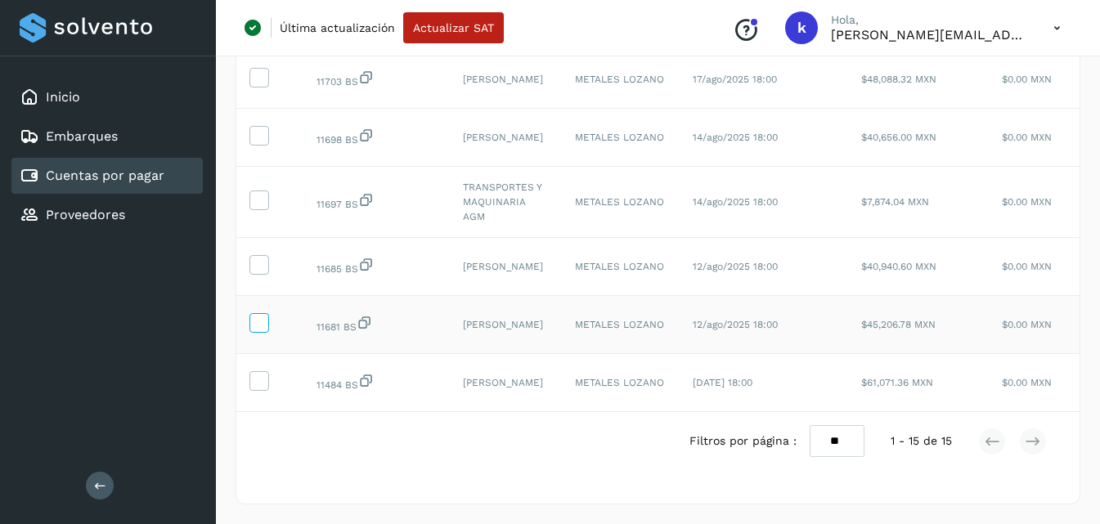
click at [263, 313] on icon at bounding box center [258, 321] width 17 height 17
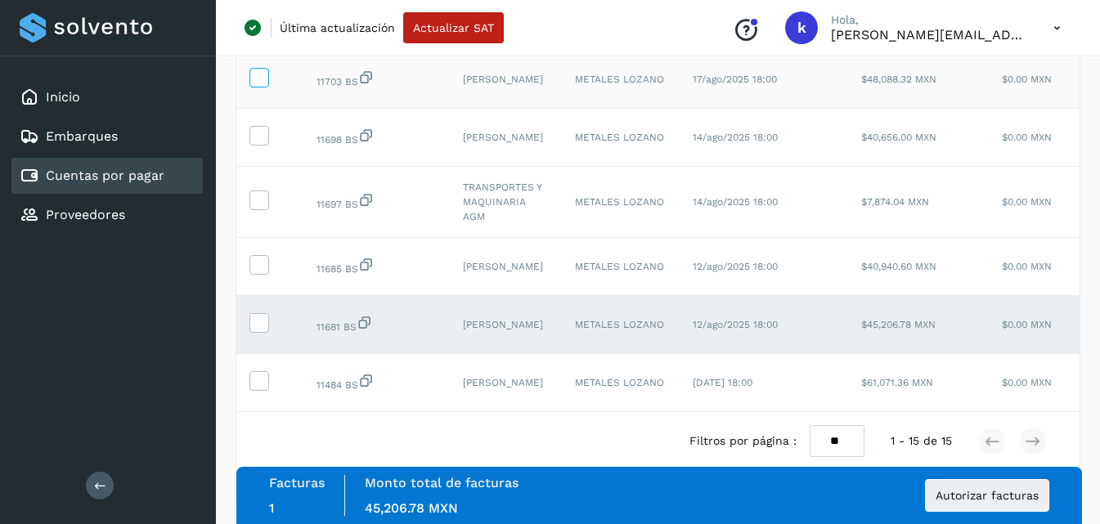
click at [264, 68] on icon at bounding box center [258, 76] width 17 height 17
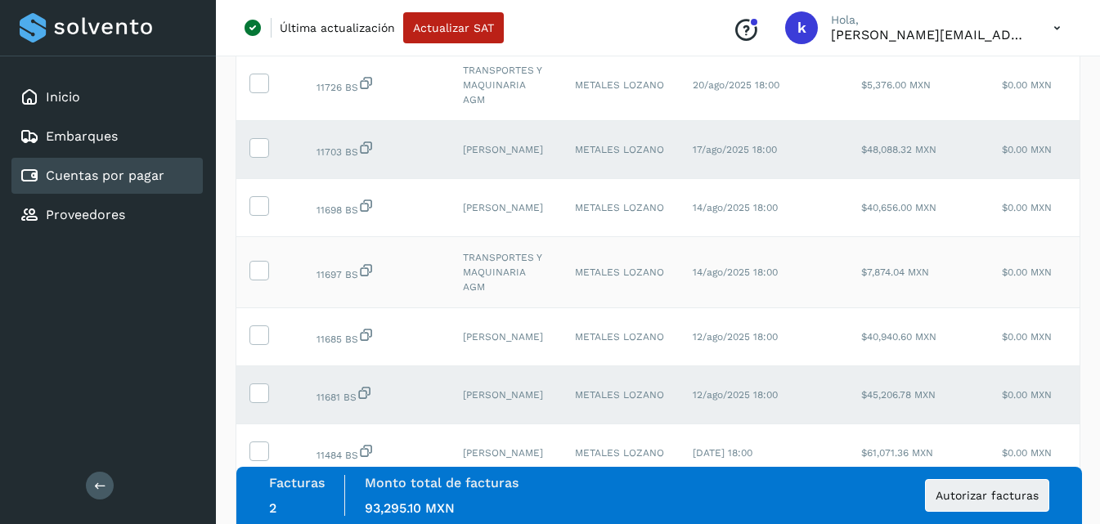
scroll to position [666, 0]
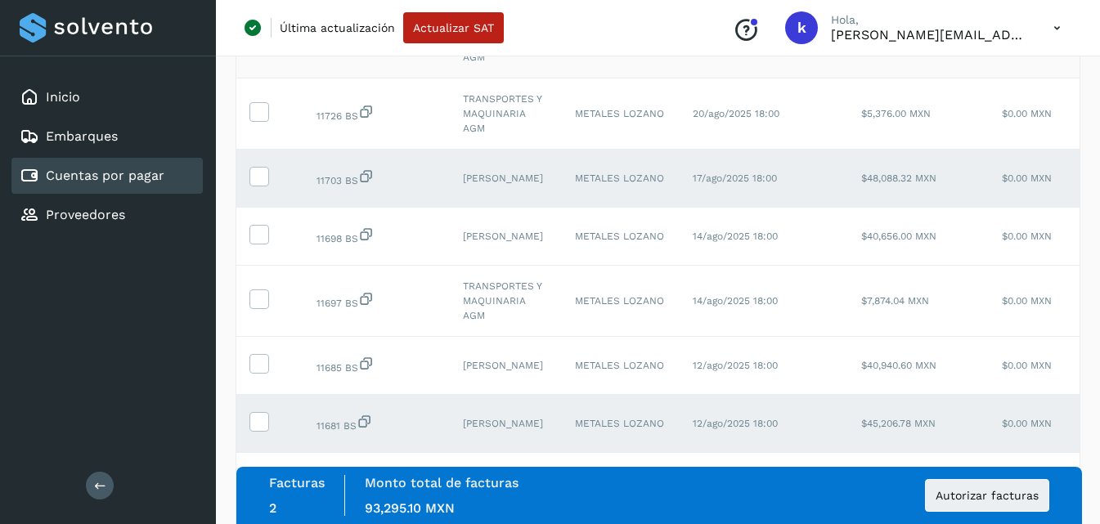
click at [258, 48] on icon at bounding box center [258, 39] width 17 height 17
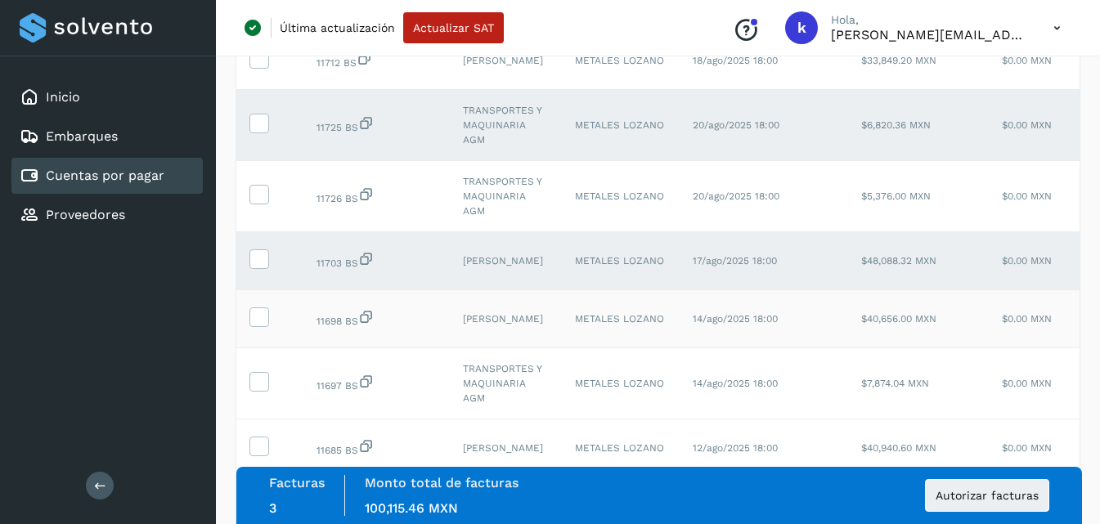
scroll to position [502, 0]
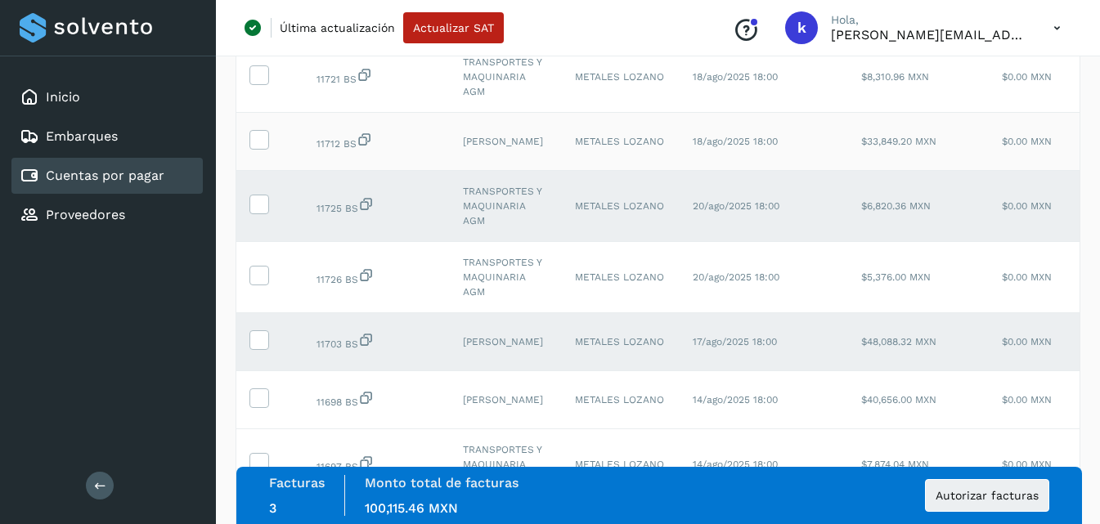
click at [269, 171] on td at bounding box center [269, 142] width 67 height 58
click at [260, 147] on icon at bounding box center [258, 138] width 17 height 17
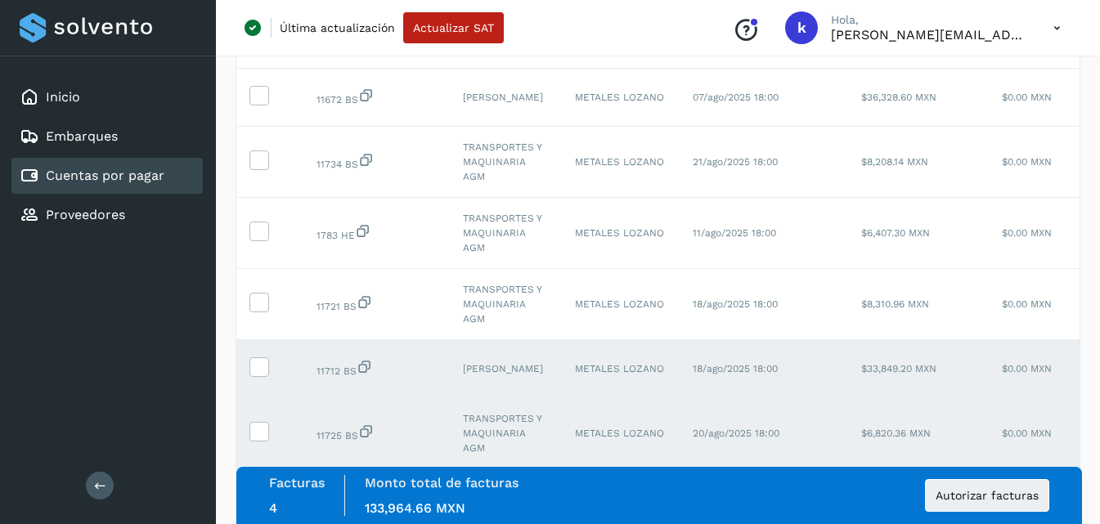
scroll to position [257, 0]
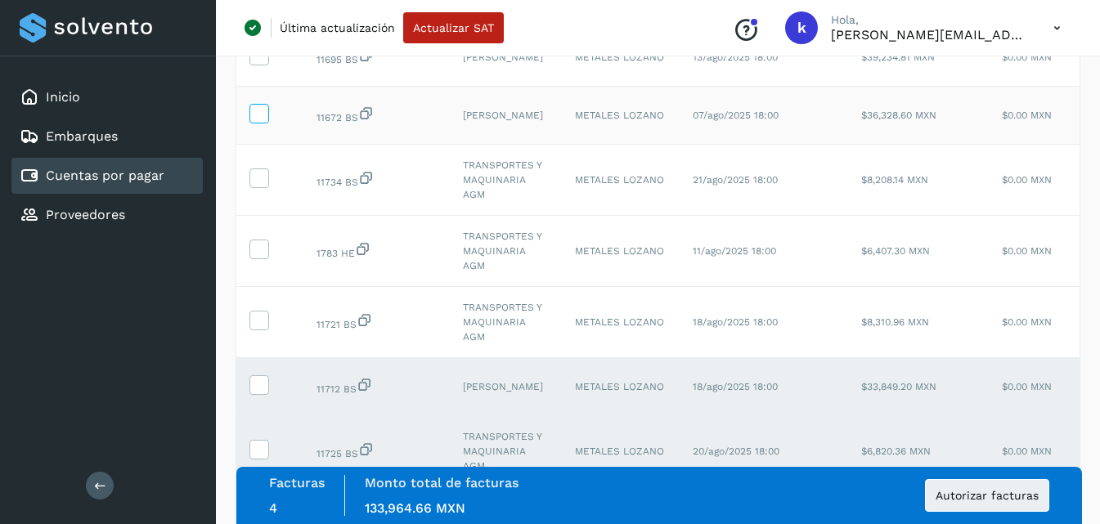
click at [255, 121] on icon at bounding box center [258, 112] width 17 height 17
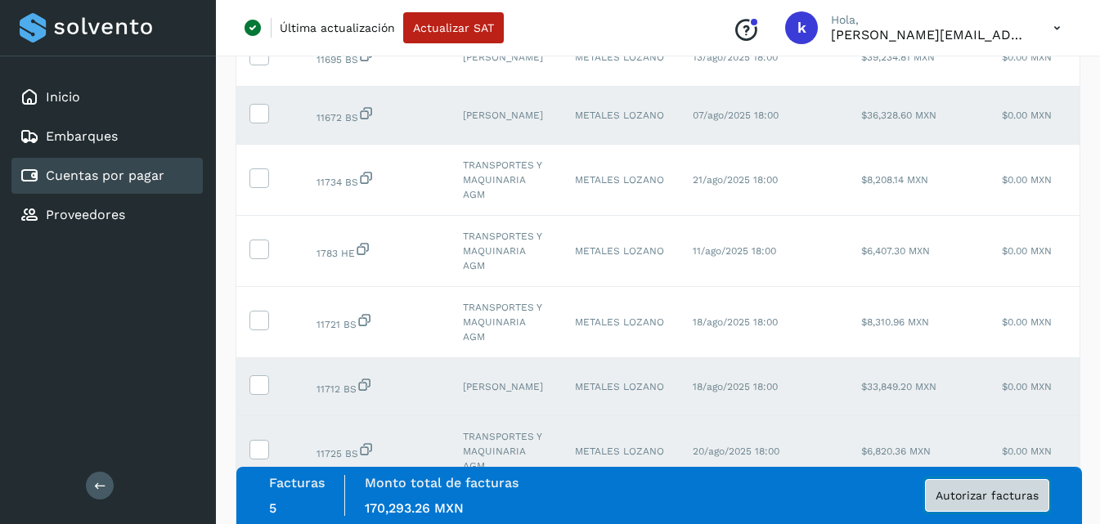
click at [981, 492] on span "Autorizar facturas" at bounding box center [987, 495] width 103 height 11
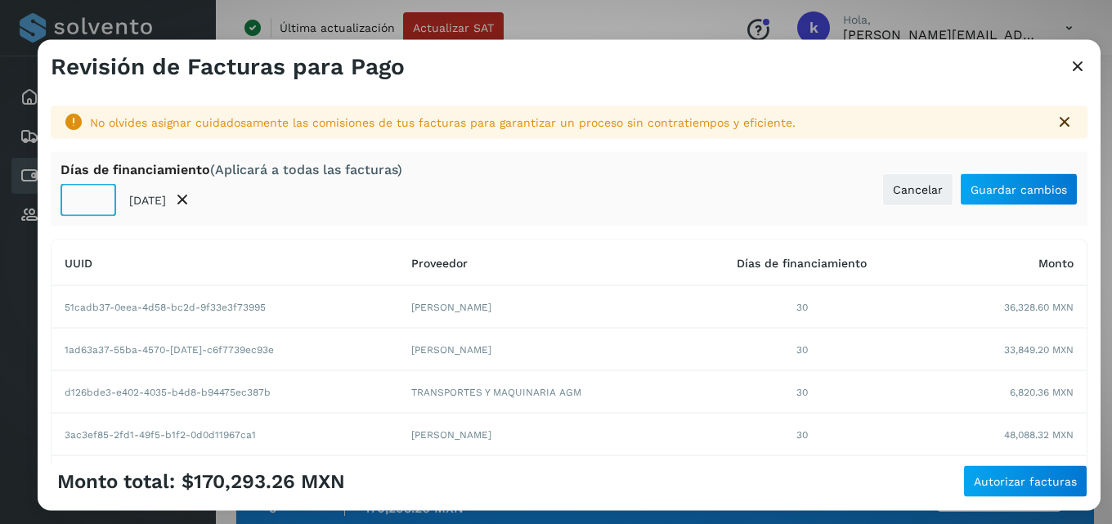
click at [97, 206] on input "**" at bounding box center [89, 200] width 56 height 33
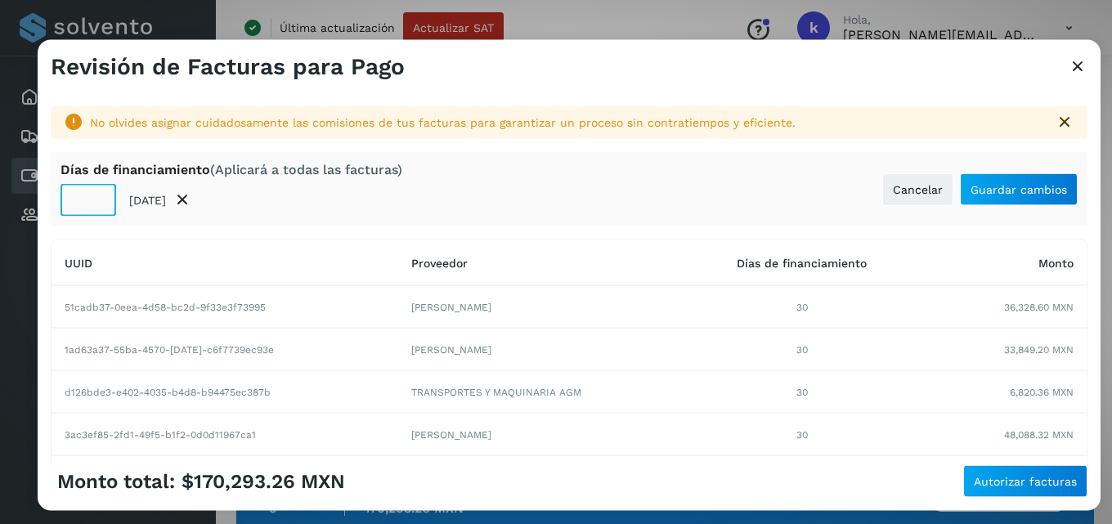
click at [97, 206] on input "**" at bounding box center [89, 200] width 56 height 33
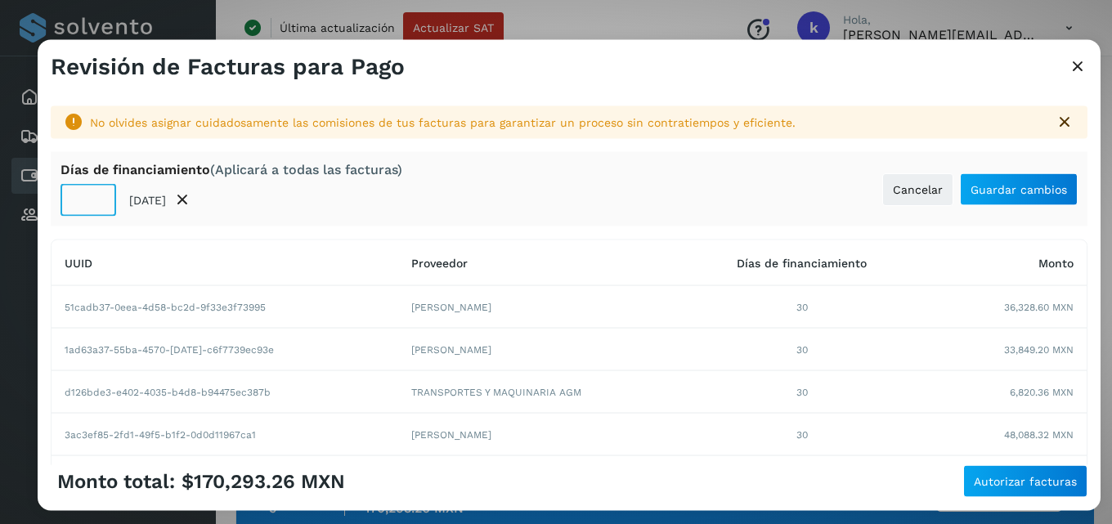
click at [97, 206] on input "**" at bounding box center [89, 200] width 56 height 33
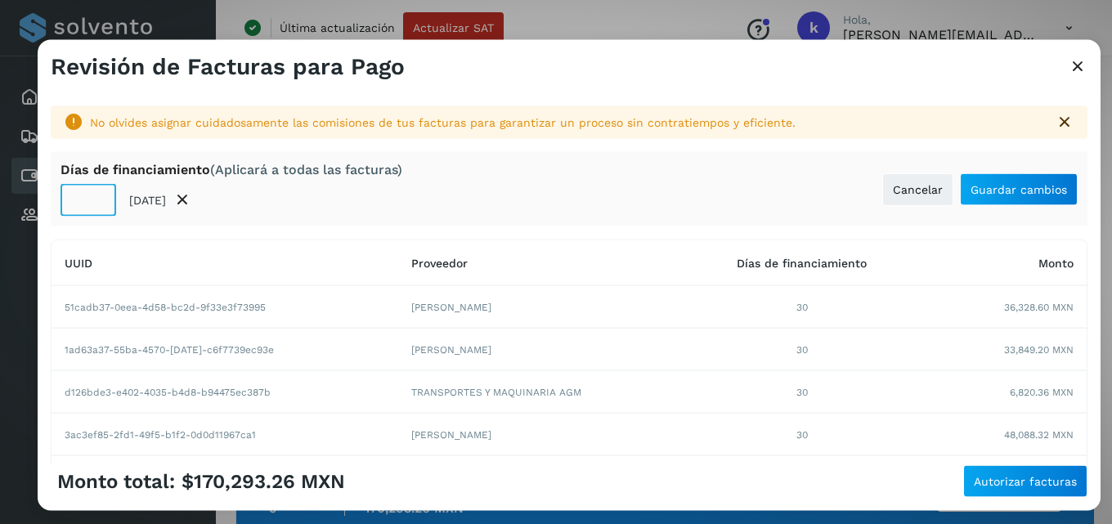
click at [97, 206] on input "**" at bounding box center [89, 200] width 56 height 33
type input "*"
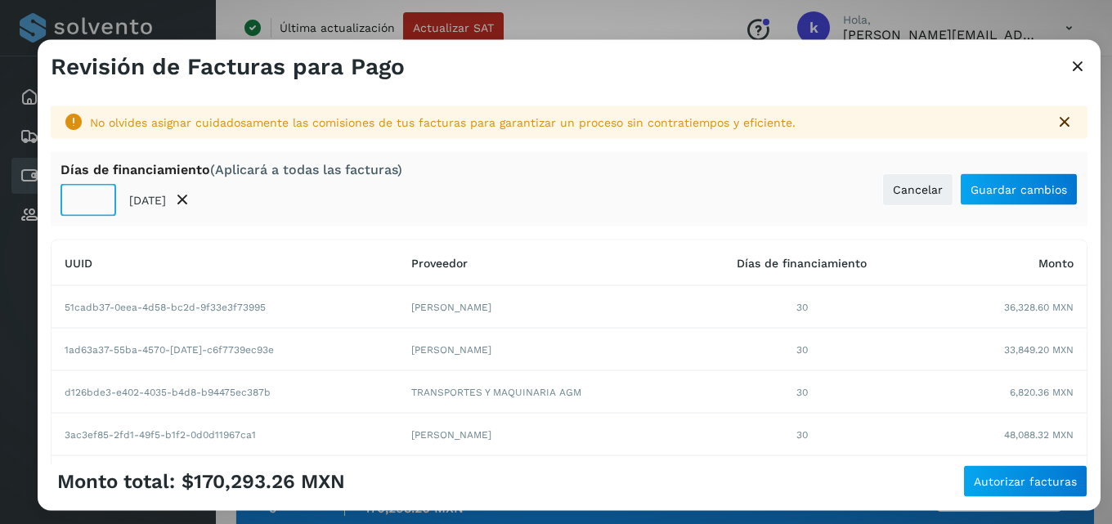
click at [97, 206] on input "*" at bounding box center [89, 200] width 56 height 33
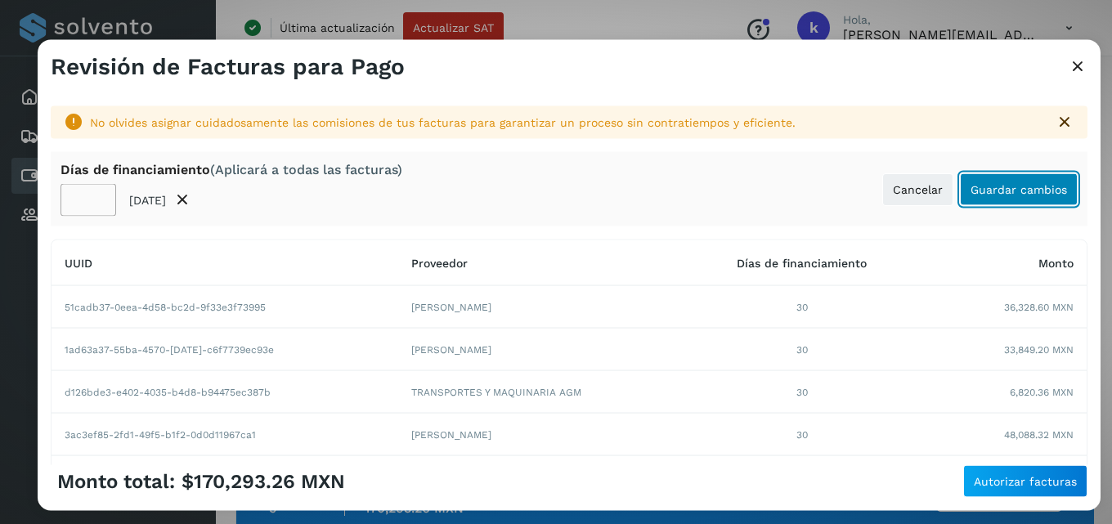
click at [1026, 191] on span "Guardar cambios" at bounding box center [1019, 188] width 97 height 11
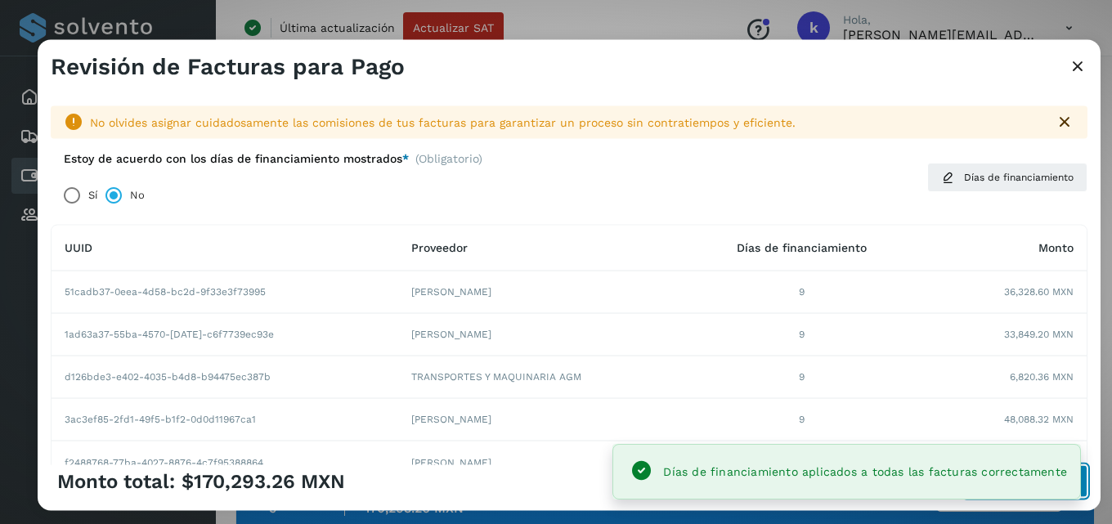
click at [1085, 485] on button "Autorizar facturas" at bounding box center [1025, 481] width 124 height 33
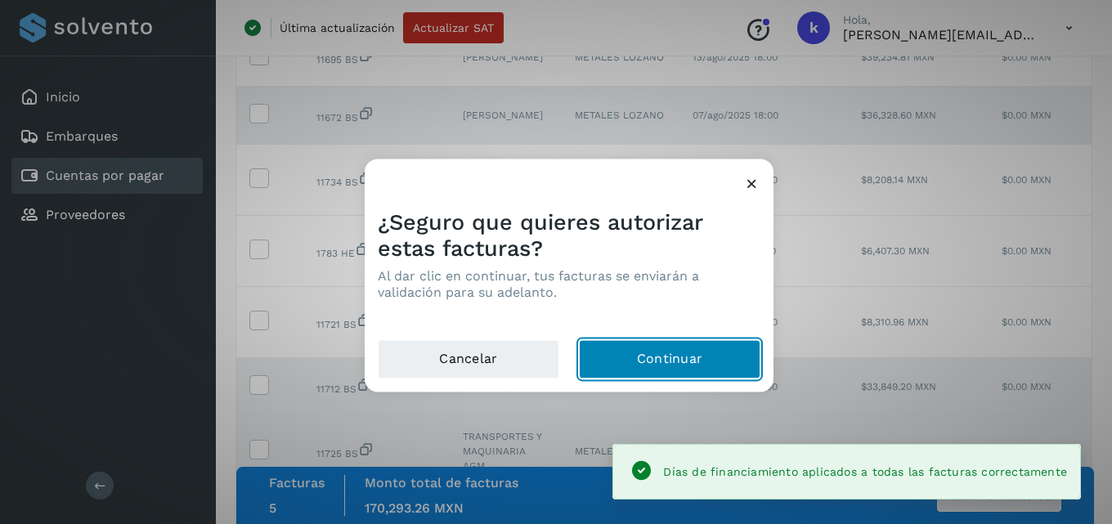
click at [600, 348] on button "Continuar" at bounding box center [670, 358] width 182 height 39
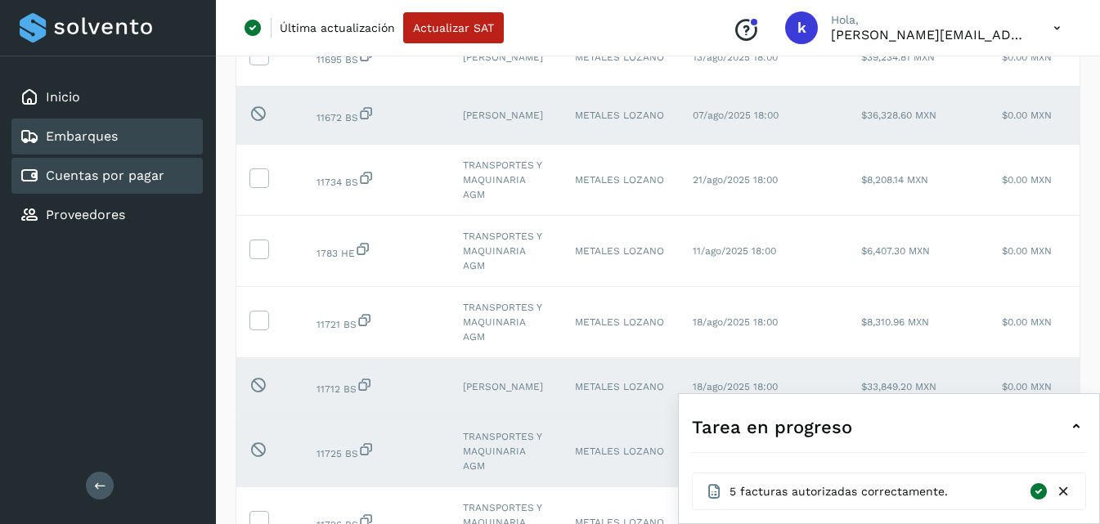
click at [65, 143] on link "Embarques" at bounding box center [82, 136] width 72 height 16
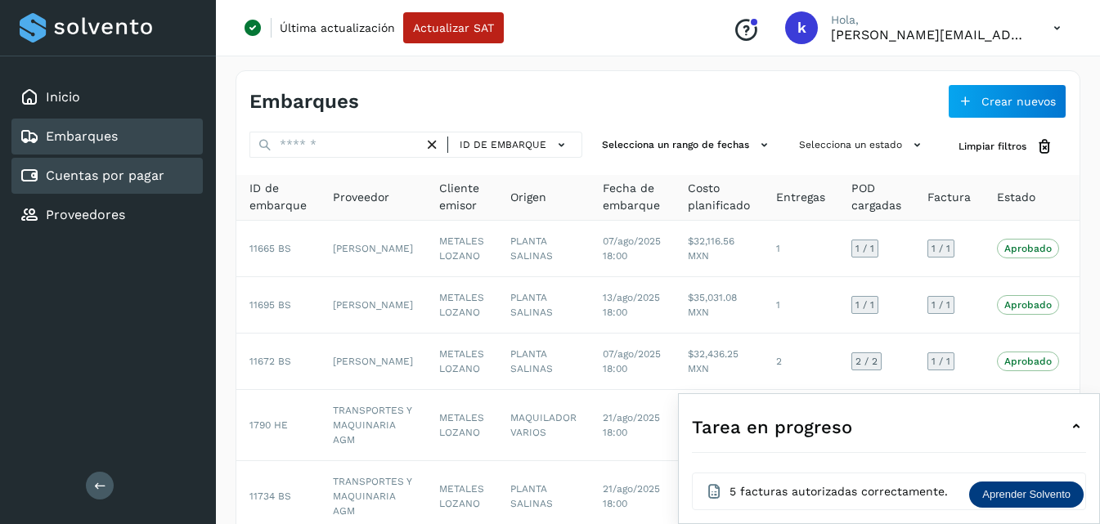
click at [80, 174] on link "Cuentas por pagar" at bounding box center [105, 176] width 119 height 16
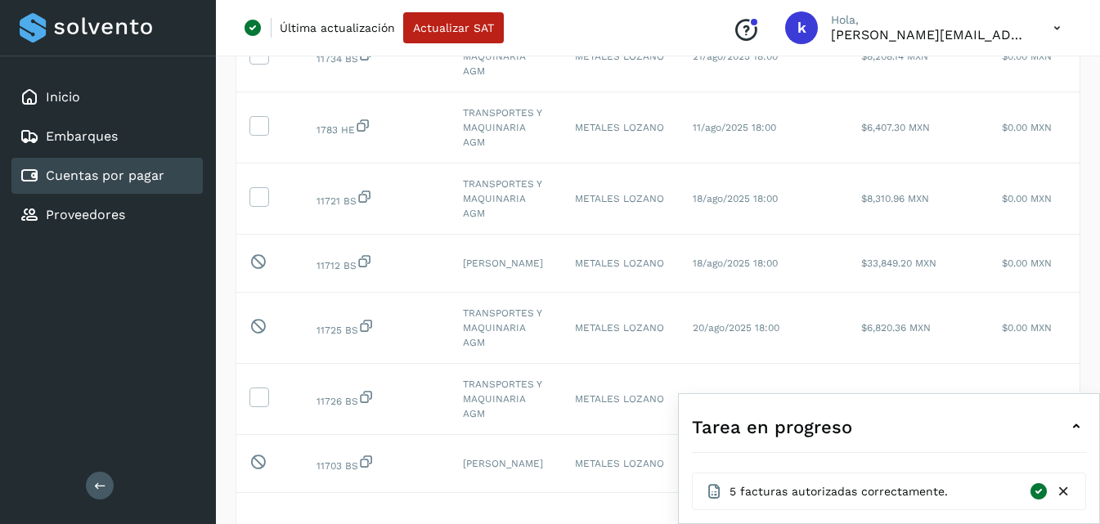
scroll to position [409, 0]
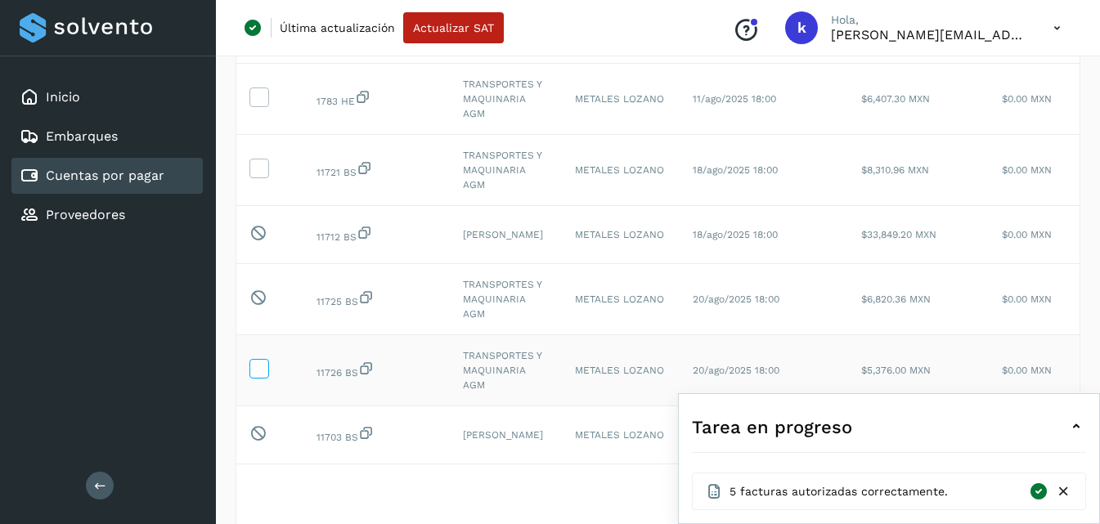
click at [250, 376] on icon at bounding box center [258, 367] width 17 height 17
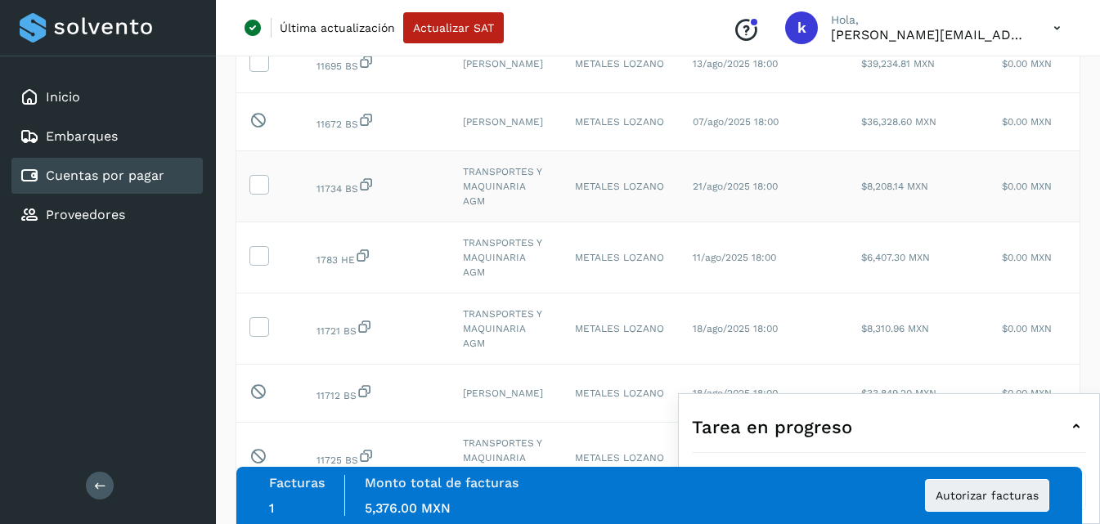
scroll to position [245, 0]
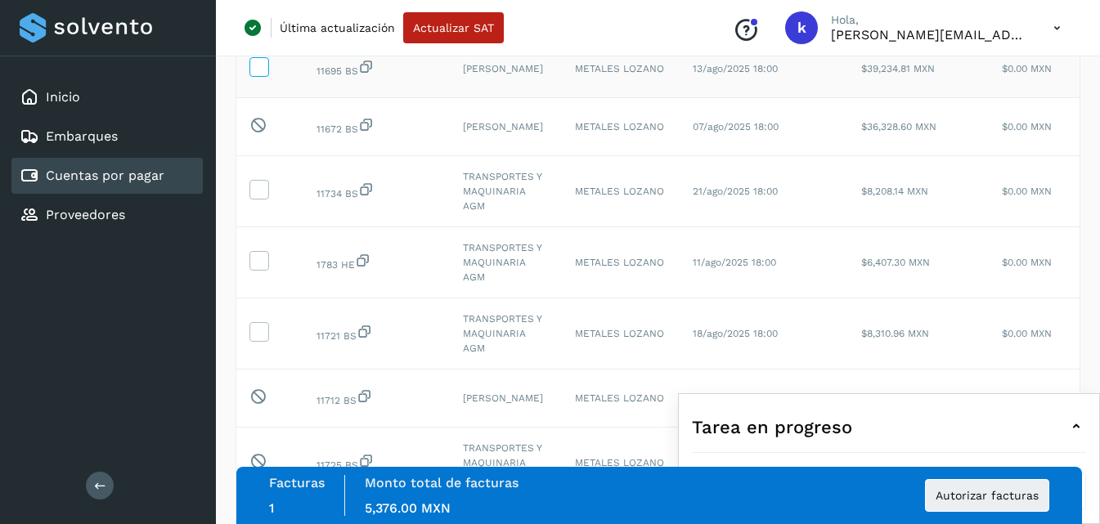
click at [260, 74] on icon at bounding box center [258, 65] width 17 height 17
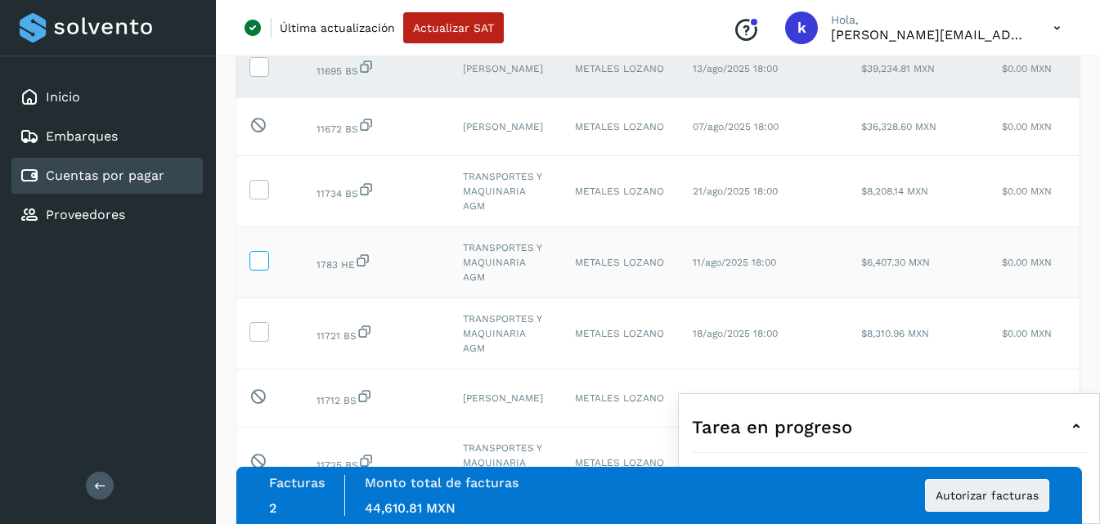
click at [264, 268] on icon at bounding box center [258, 259] width 17 height 17
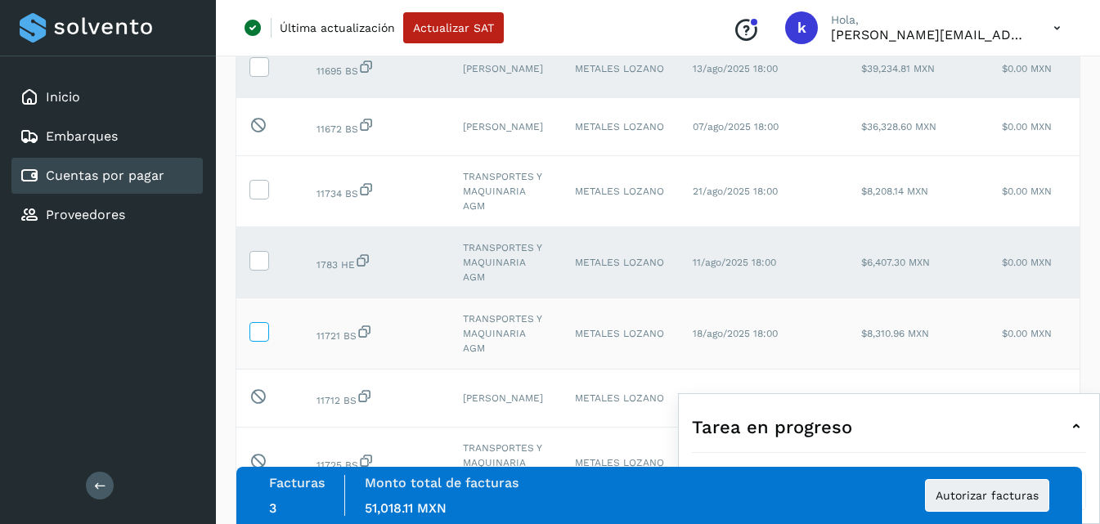
click at [262, 339] on icon at bounding box center [258, 330] width 17 height 17
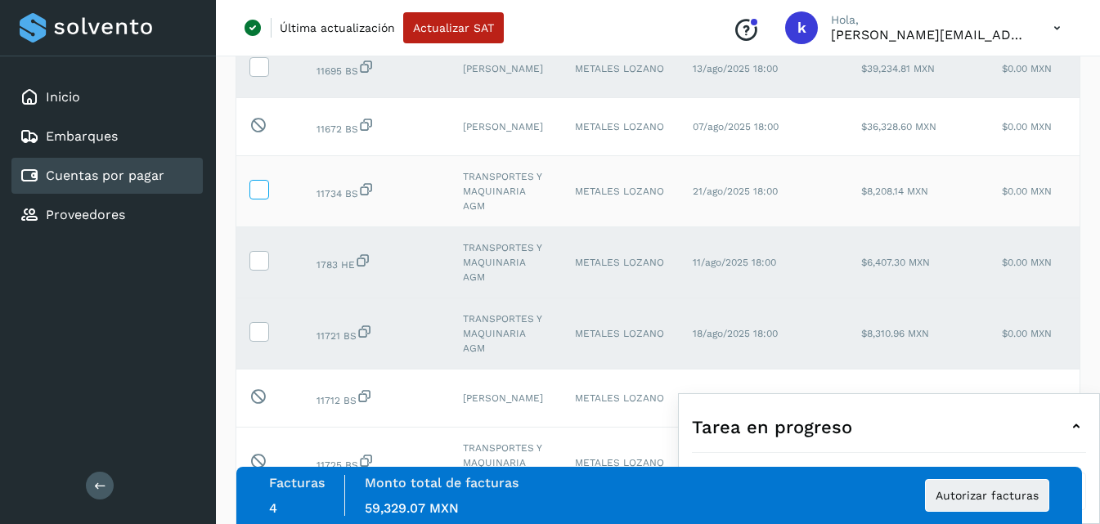
click at [263, 197] on icon at bounding box center [258, 188] width 17 height 17
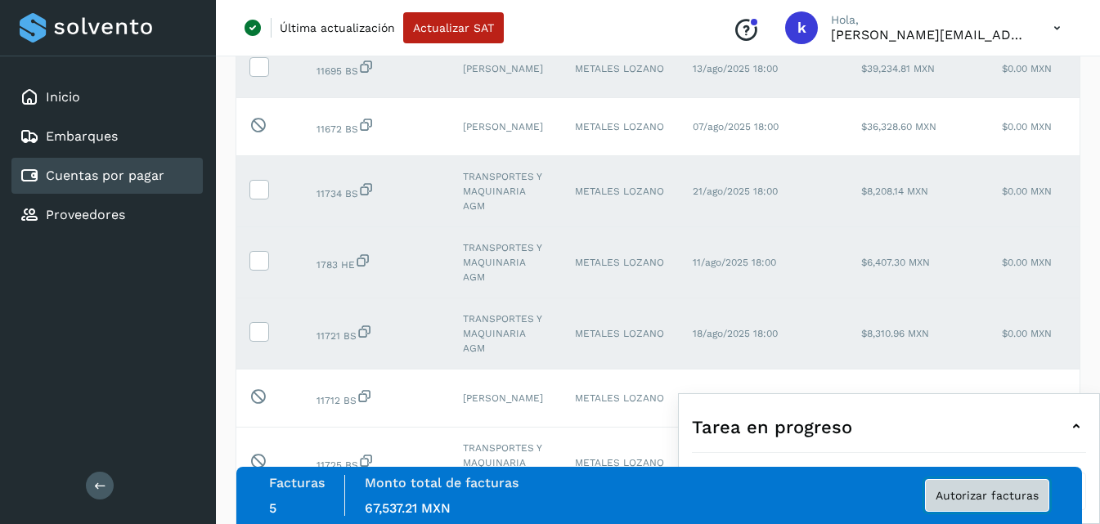
click at [968, 500] on span "Autorizar facturas" at bounding box center [987, 495] width 103 height 11
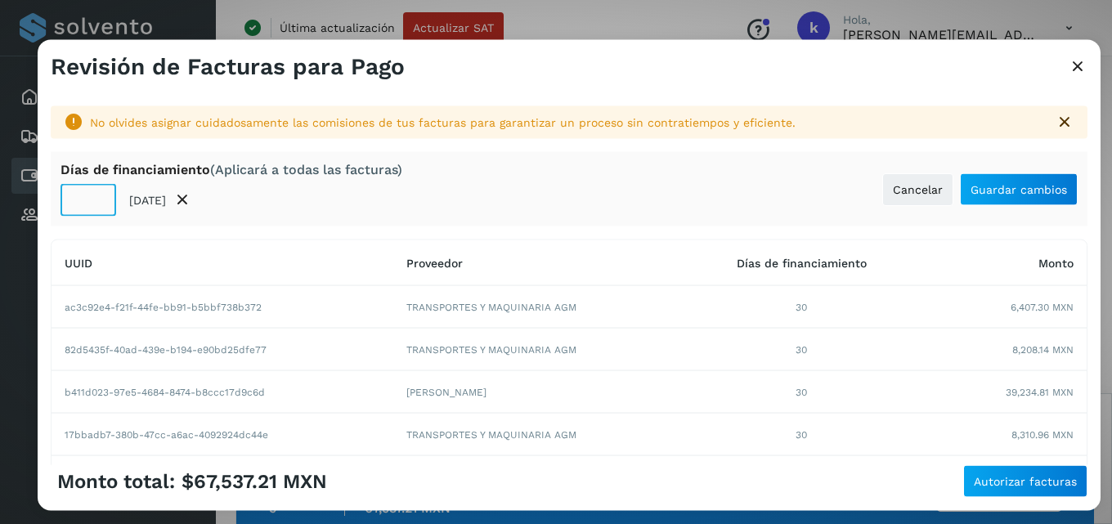
click at [97, 208] on input "**" at bounding box center [89, 200] width 56 height 33
type input "*"
click at [97, 208] on input "*" at bounding box center [89, 200] width 56 height 33
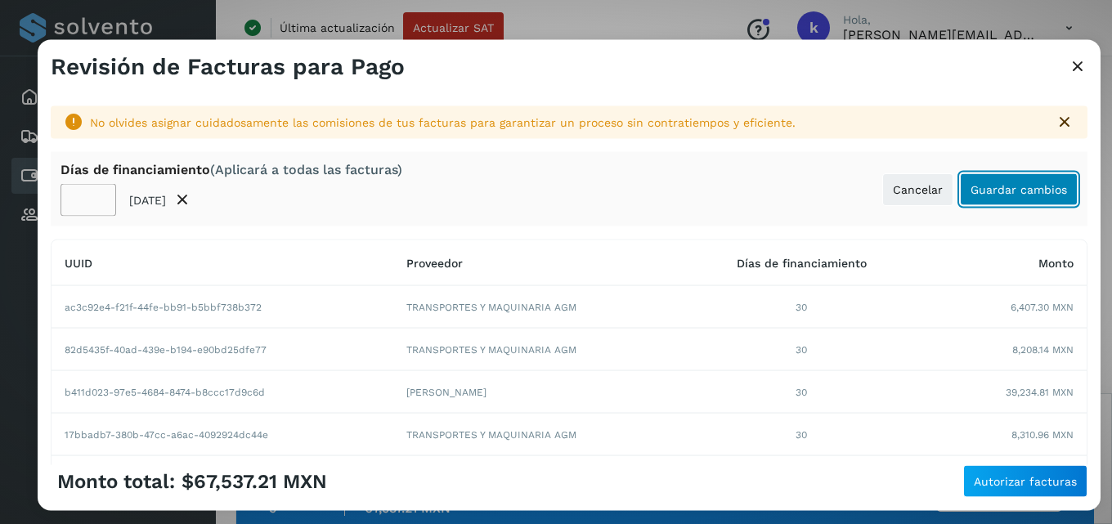
click at [989, 180] on button "Guardar cambios" at bounding box center [1019, 189] width 118 height 33
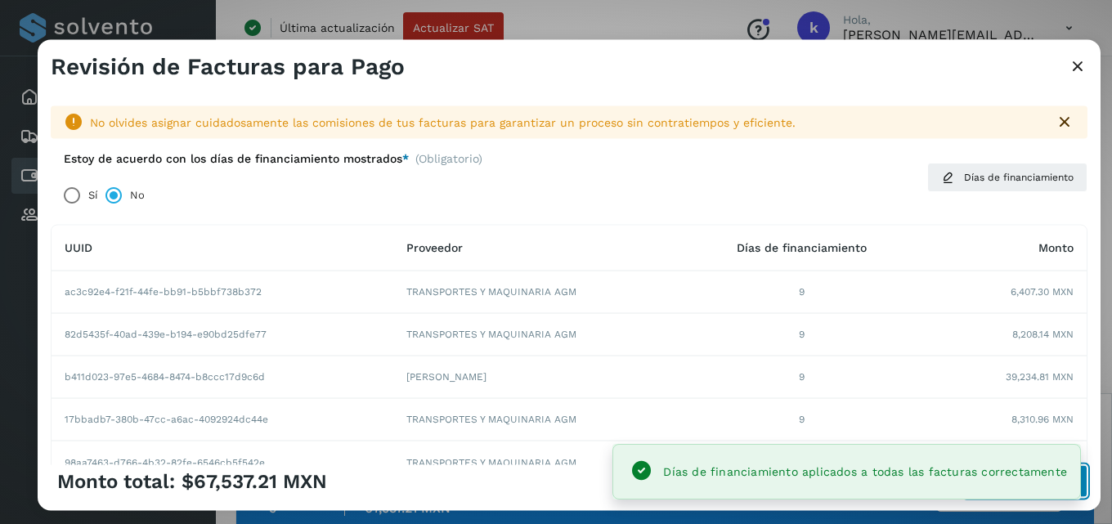
click at [1082, 475] on button "Autorizar facturas" at bounding box center [1025, 481] width 124 height 33
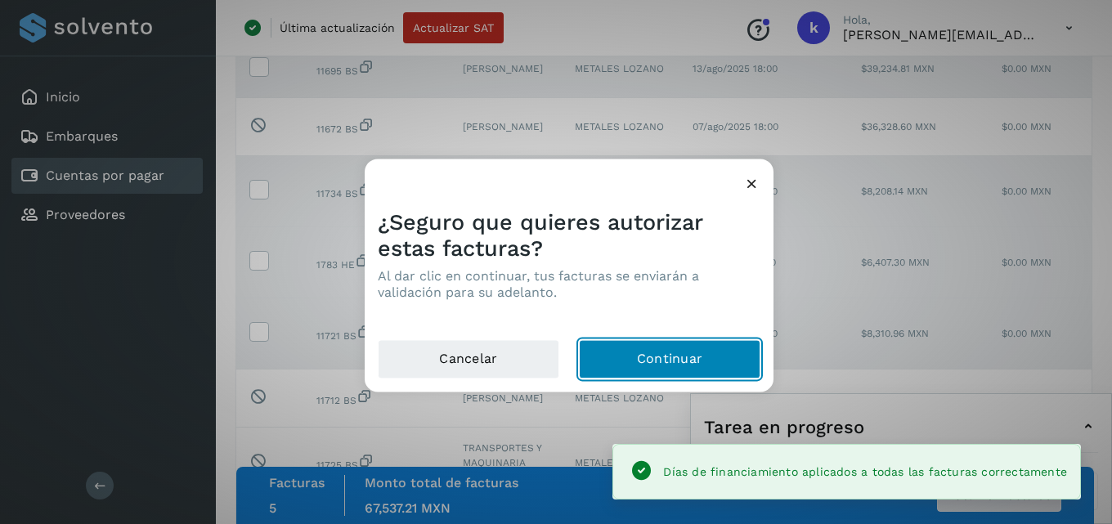
click at [705, 366] on button "Continuar" at bounding box center [670, 358] width 182 height 39
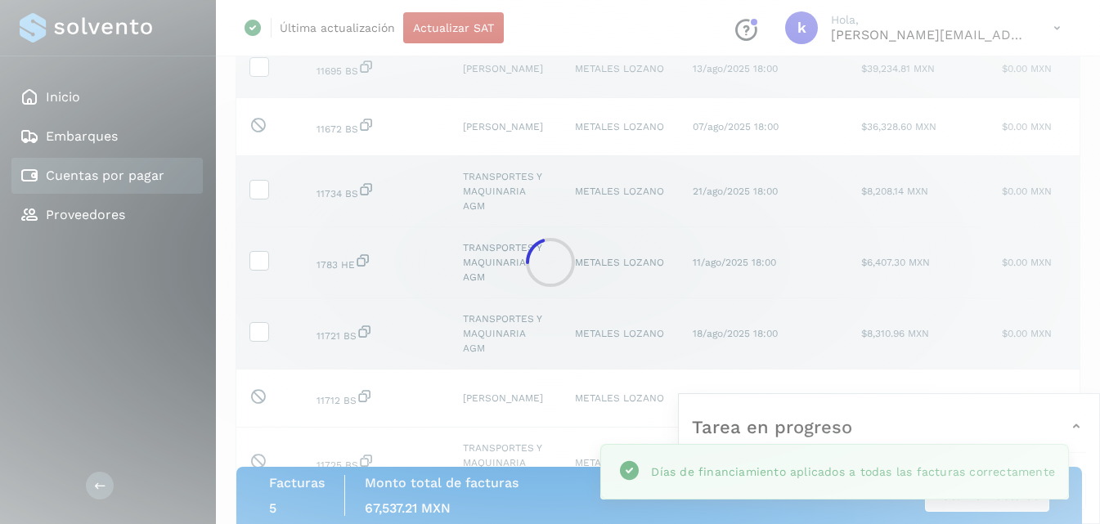
scroll to position [170, 0]
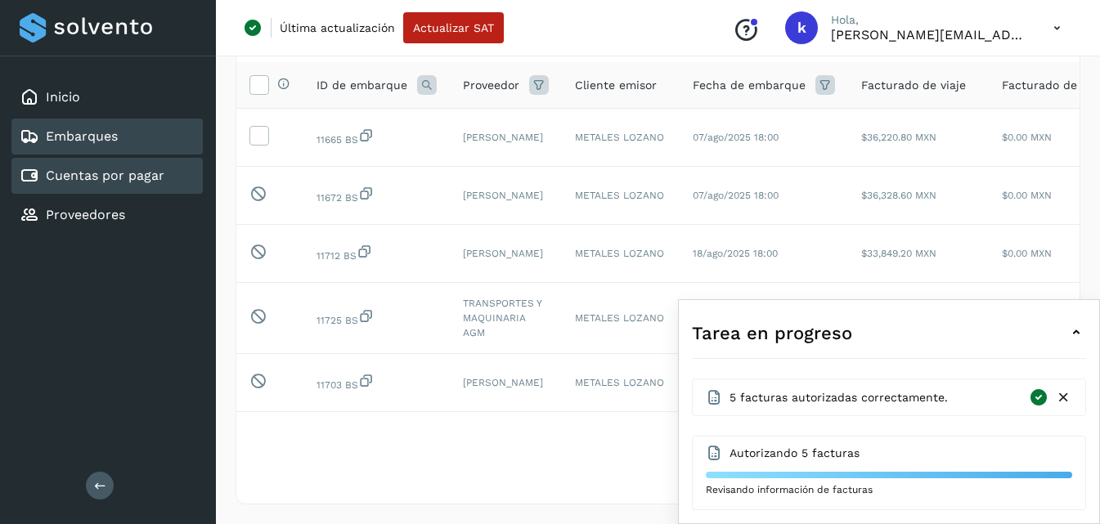
click at [70, 141] on link "Embarques" at bounding box center [82, 136] width 72 height 16
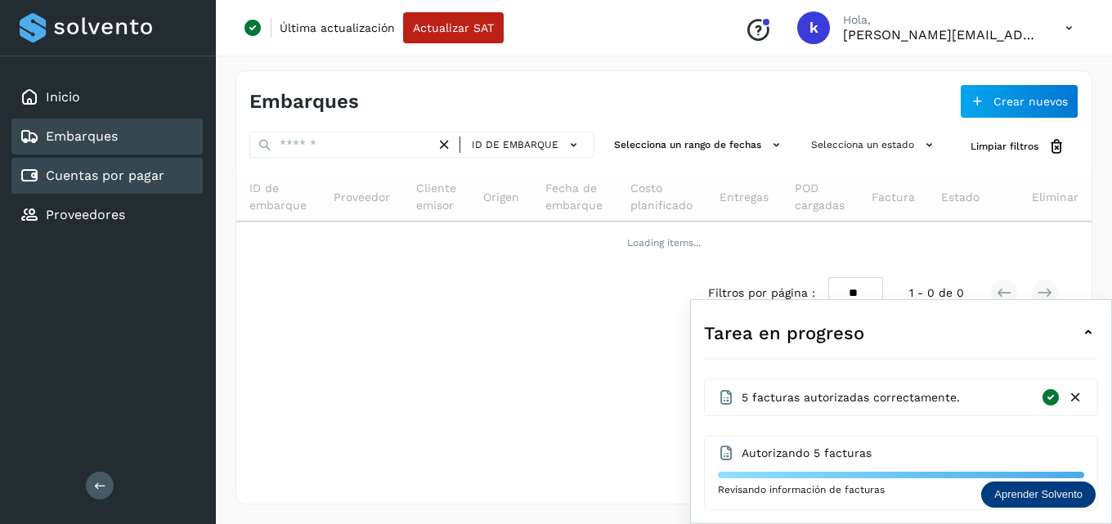
click at [79, 173] on link "Cuentas por pagar" at bounding box center [105, 176] width 119 height 16
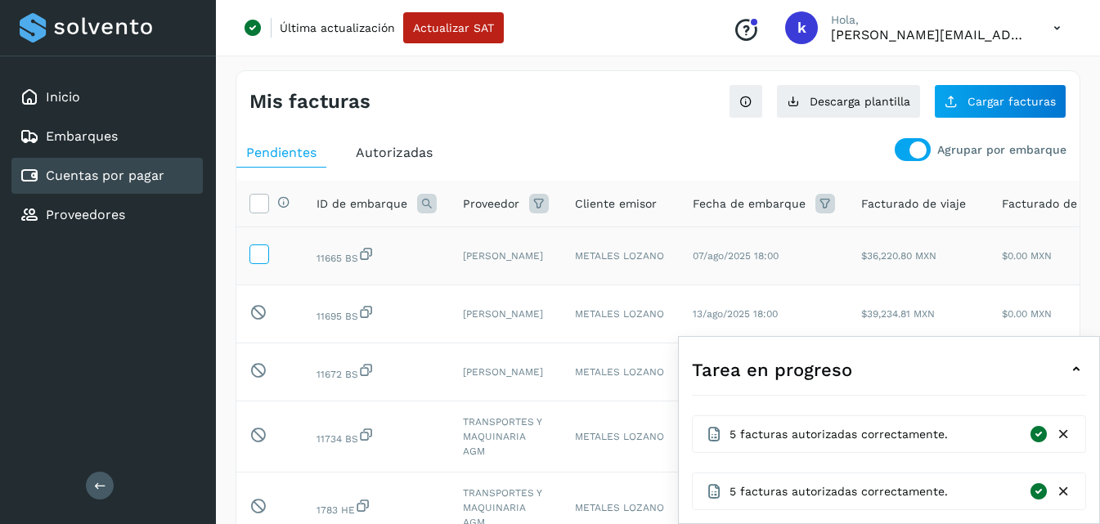
click at [258, 261] on icon at bounding box center [258, 253] width 17 height 17
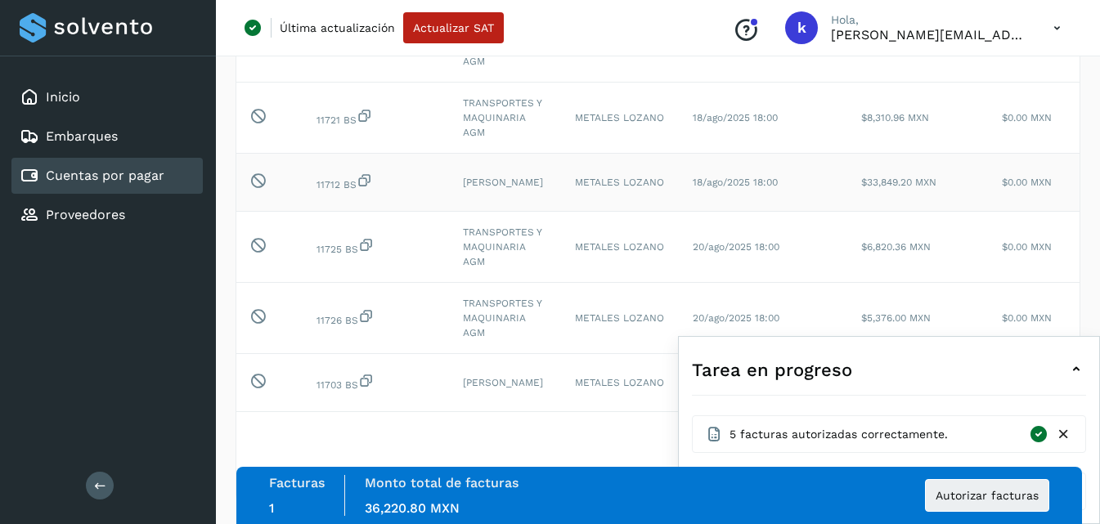
scroll to position [526, 0]
click at [1070, 365] on icon at bounding box center [1077, 370] width 20 height 20
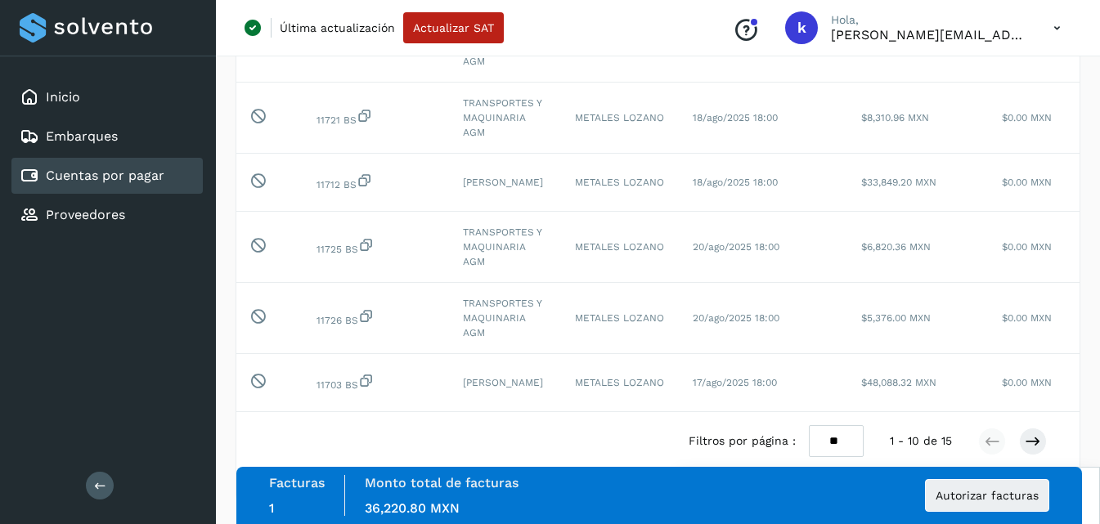
click at [826, 442] on select "** ** **" at bounding box center [836, 441] width 55 height 32
select select "**"
click at [809, 425] on select "** ** **" at bounding box center [836, 441] width 55 height 32
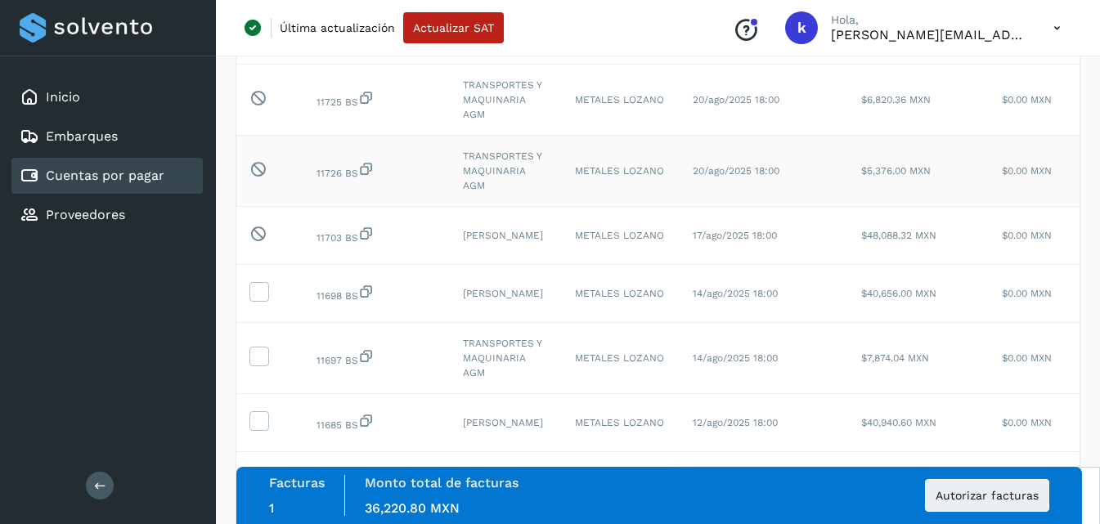
scroll to position [771, 0]
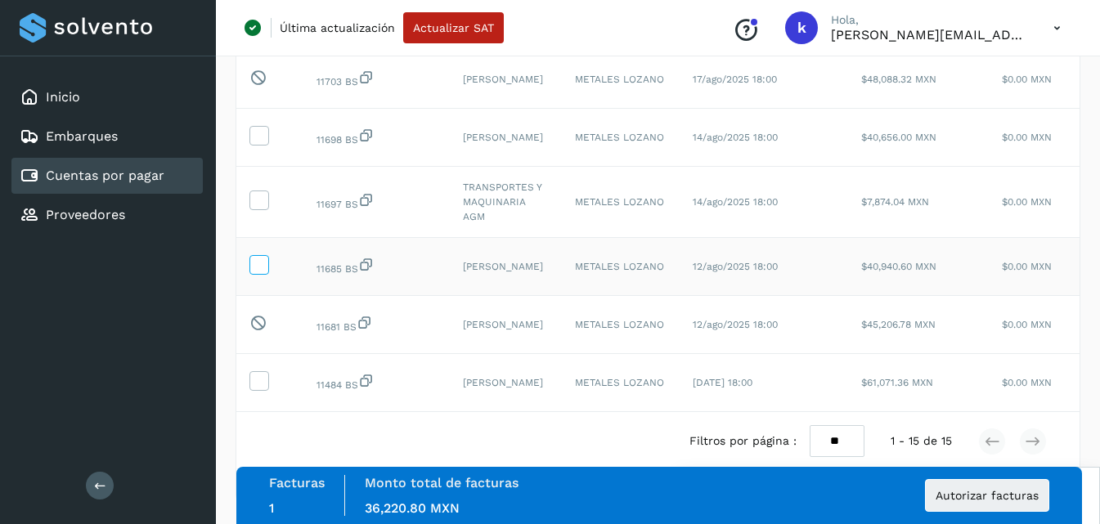
click at [264, 272] on icon at bounding box center [258, 263] width 17 height 17
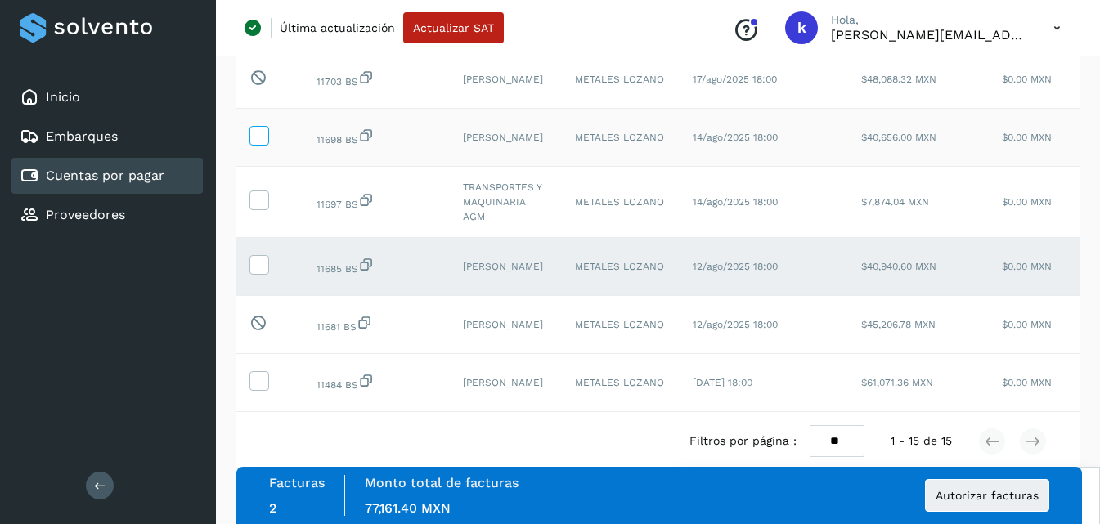
click at [258, 143] on icon at bounding box center [258, 134] width 17 height 17
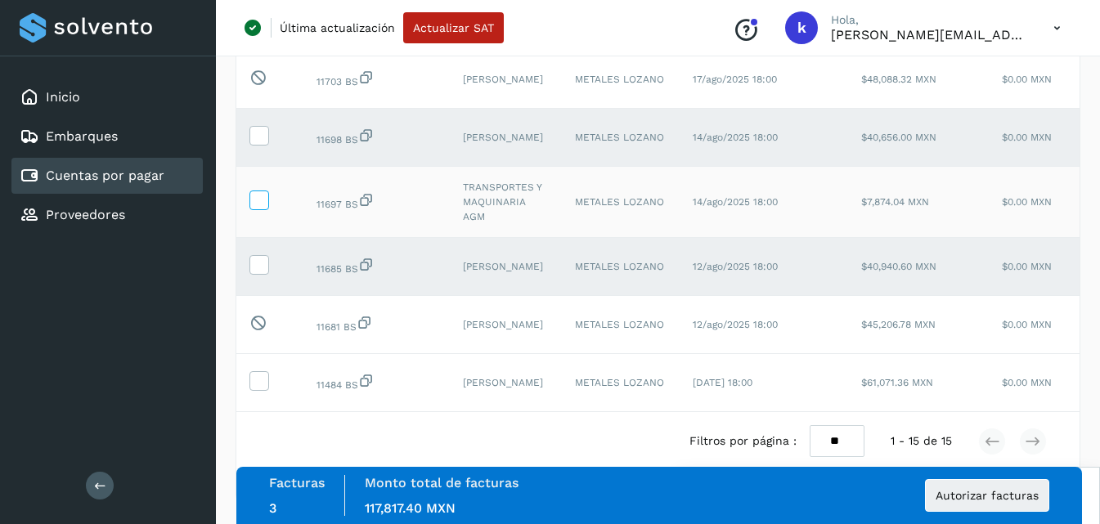
click at [254, 208] on icon at bounding box center [258, 199] width 17 height 17
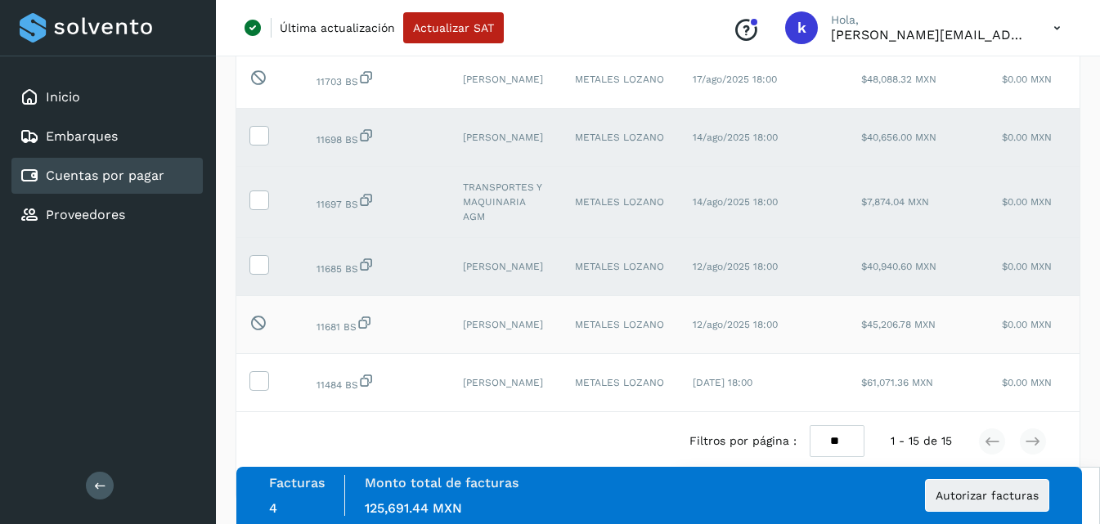
scroll to position [829, 0]
click at [964, 495] on span "Autorizar facturas" at bounding box center [987, 495] width 103 height 11
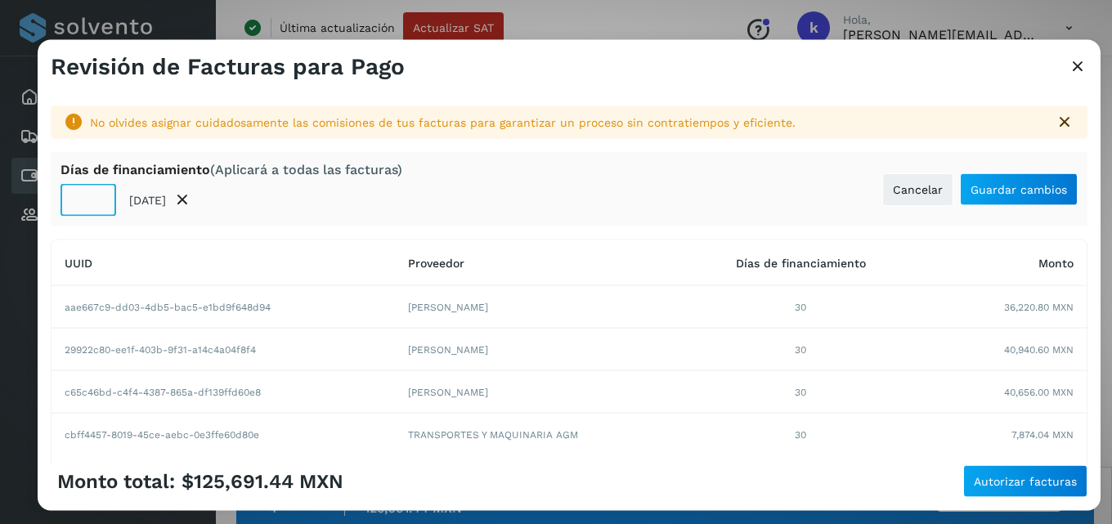
click at [97, 207] on input "**" at bounding box center [89, 200] width 56 height 33
click at [100, 187] on input "**" at bounding box center [89, 200] width 56 height 33
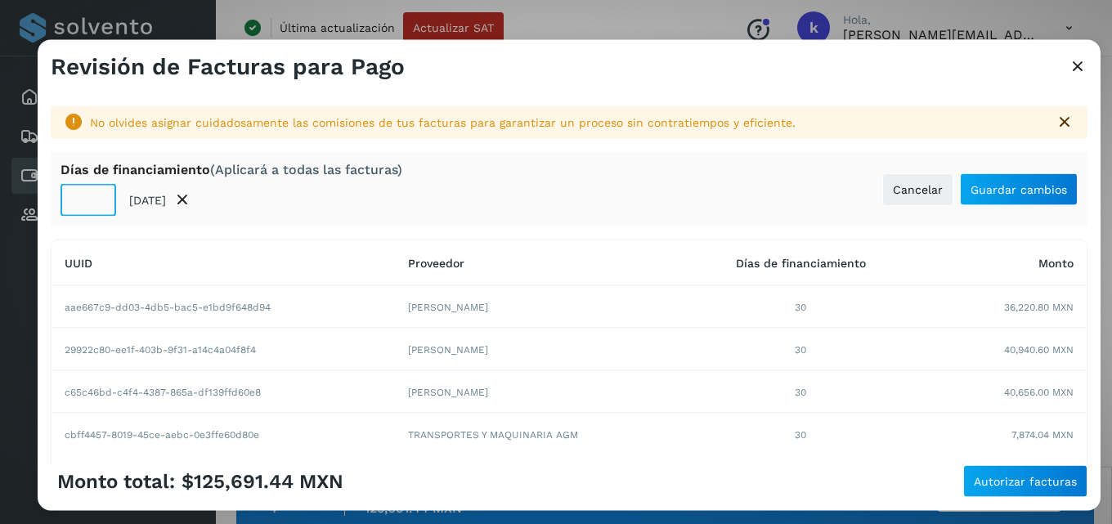
click at [96, 193] on input "**" at bounding box center [89, 200] width 56 height 33
click at [95, 209] on input "**" at bounding box center [89, 200] width 56 height 33
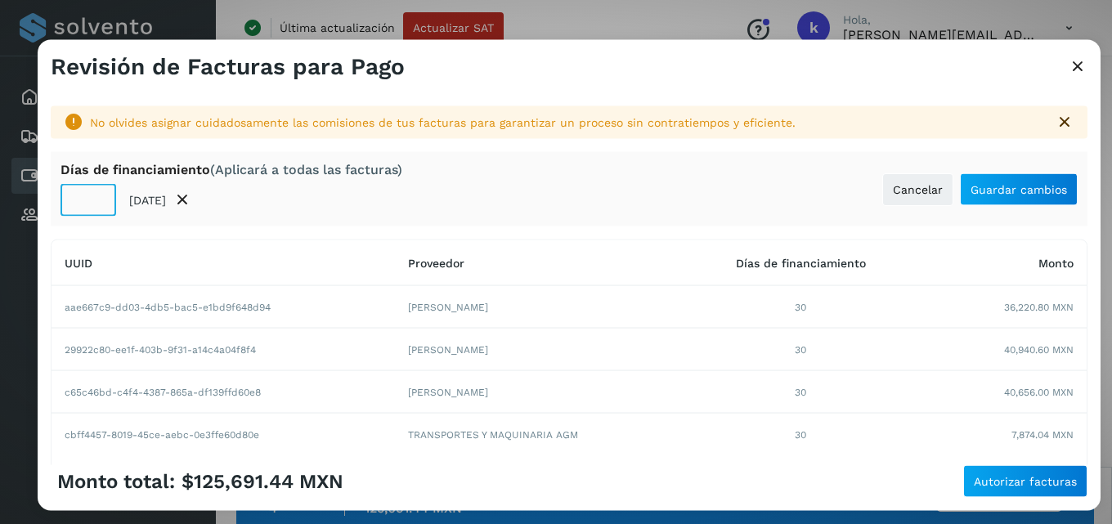
type input "*"
click at [95, 209] on input "*" at bounding box center [89, 200] width 56 height 33
click at [974, 191] on span "Guardar cambios" at bounding box center [1019, 188] width 97 height 11
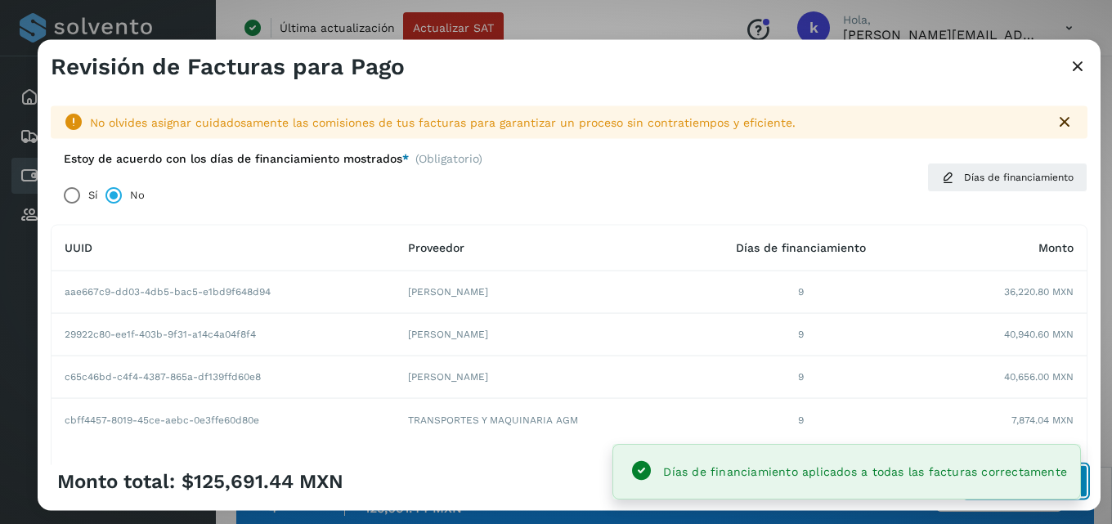
click at [1083, 483] on button "Autorizar facturas" at bounding box center [1025, 481] width 124 height 33
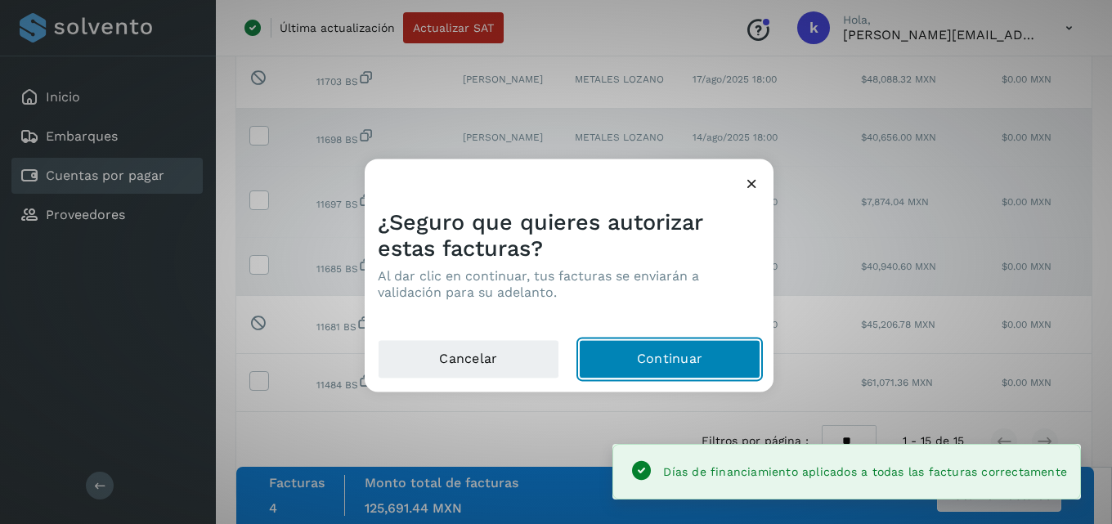
click at [721, 354] on button "Continuar" at bounding box center [670, 358] width 182 height 39
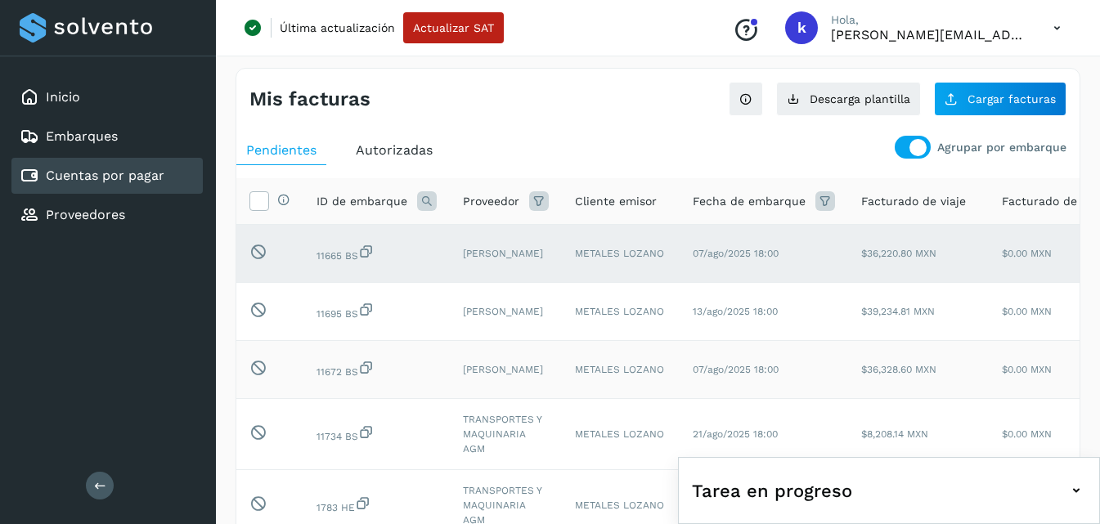
scroll to position [0, 0]
